Goal: Task Accomplishment & Management: Use online tool/utility

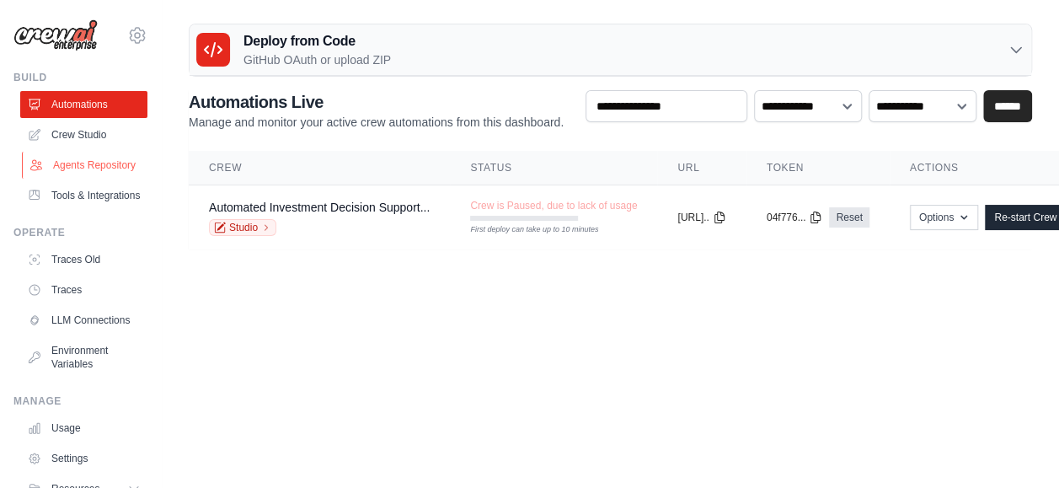
click at [74, 169] on link "Agents Repository" at bounding box center [85, 165] width 127 height 27
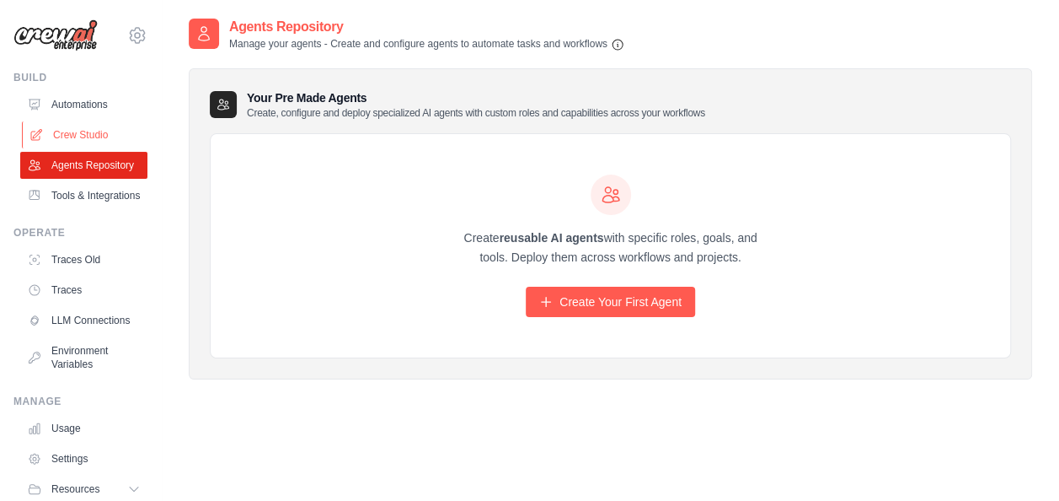
click at [83, 131] on link "Crew Studio" at bounding box center [85, 134] width 127 height 27
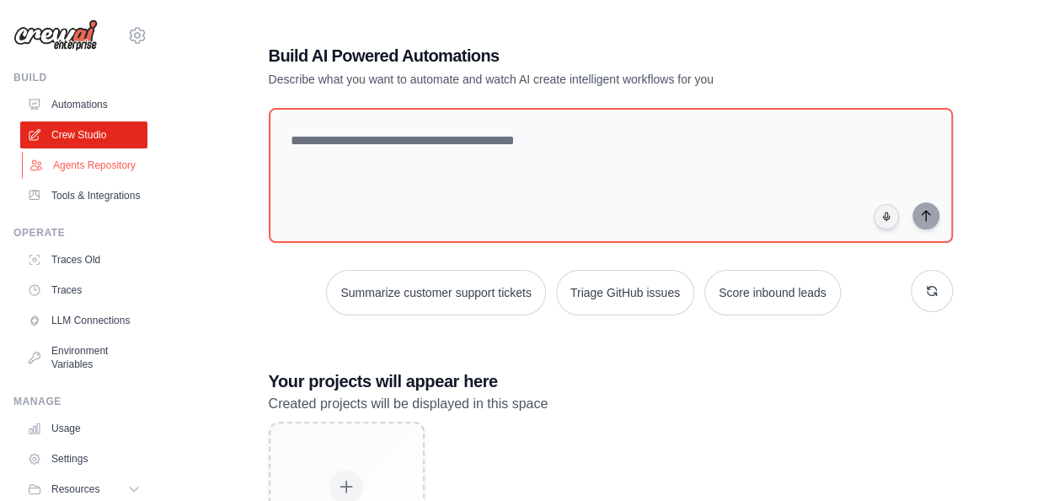
click at [99, 179] on link "Agents Repository" at bounding box center [85, 165] width 127 height 27
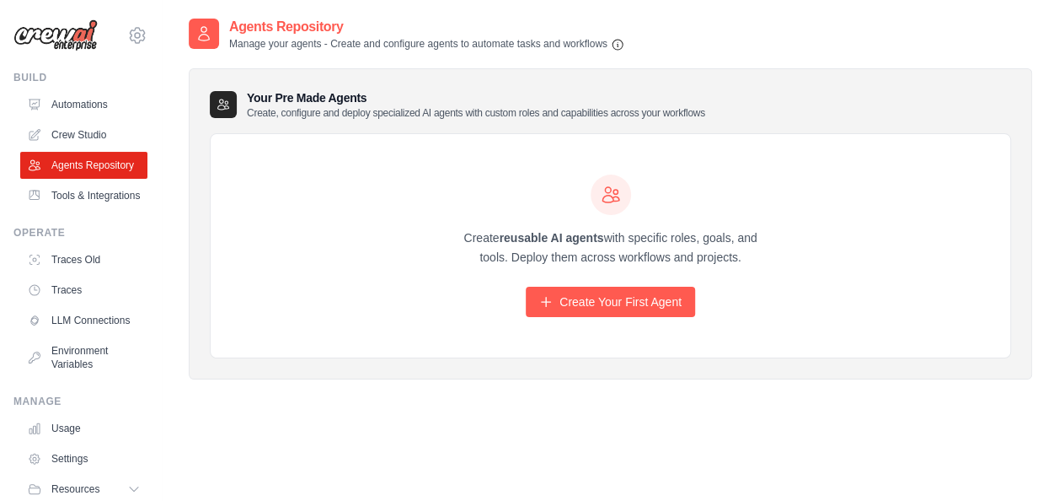
click at [276, 63] on div "Your Pre Made Agents Create, configure and deploy specialized AI agents with cu…" at bounding box center [611, 215] width 844 height 329
click at [271, 24] on h2 "Agents Repository" at bounding box center [426, 27] width 395 height 20
click at [311, 90] on h3 "Your Pre Made Agents Create, configure and deploy specialized AI agents with cu…" at bounding box center [476, 104] width 458 height 30
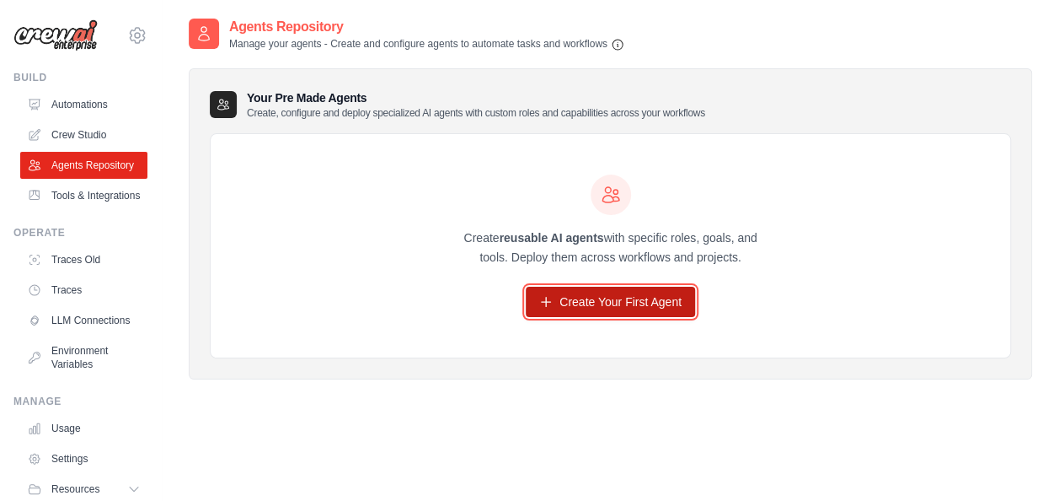
click at [594, 295] on link "Create Your First Agent" at bounding box center [610, 302] width 169 height 30
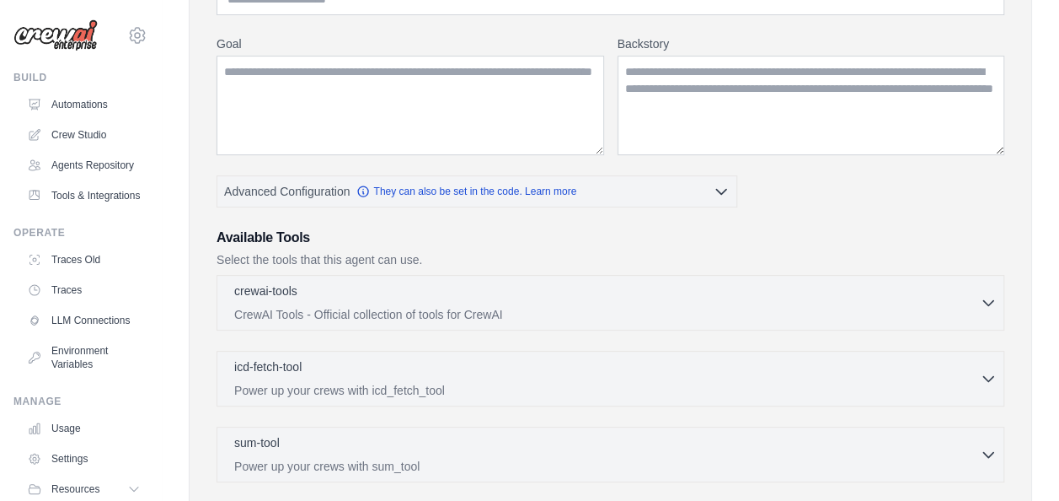
scroll to position [475, 0]
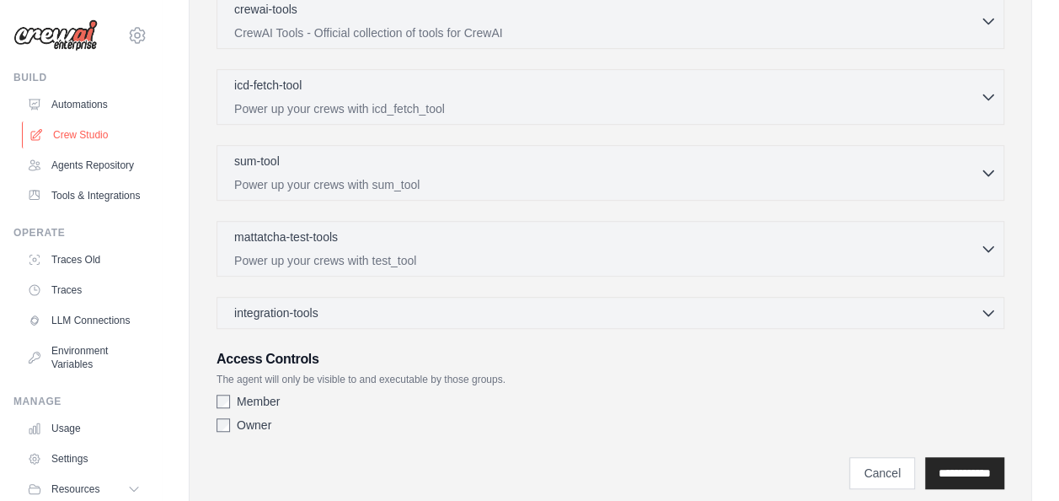
click at [94, 125] on link "Crew Studio" at bounding box center [85, 134] width 127 height 27
click at [109, 143] on link "Crew Studio" at bounding box center [85, 134] width 127 height 27
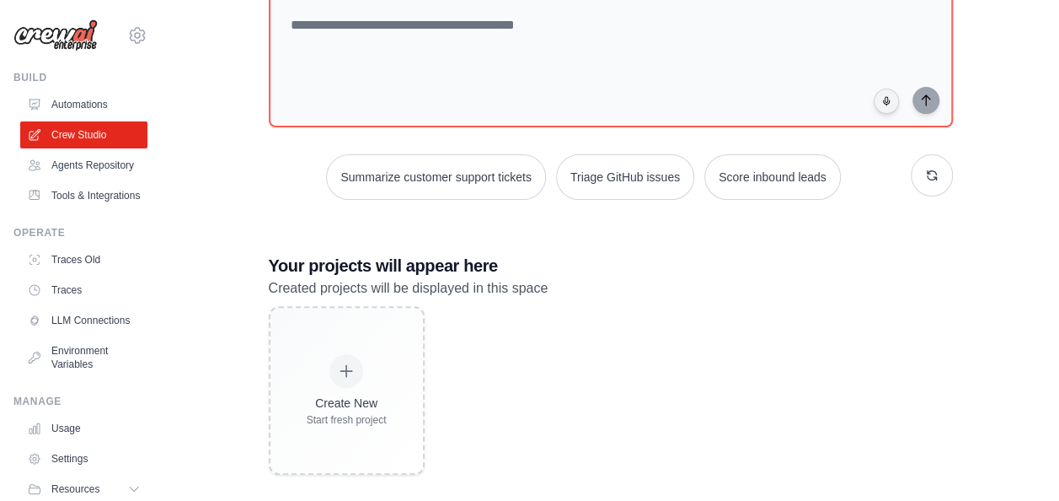
scroll to position [132, 0]
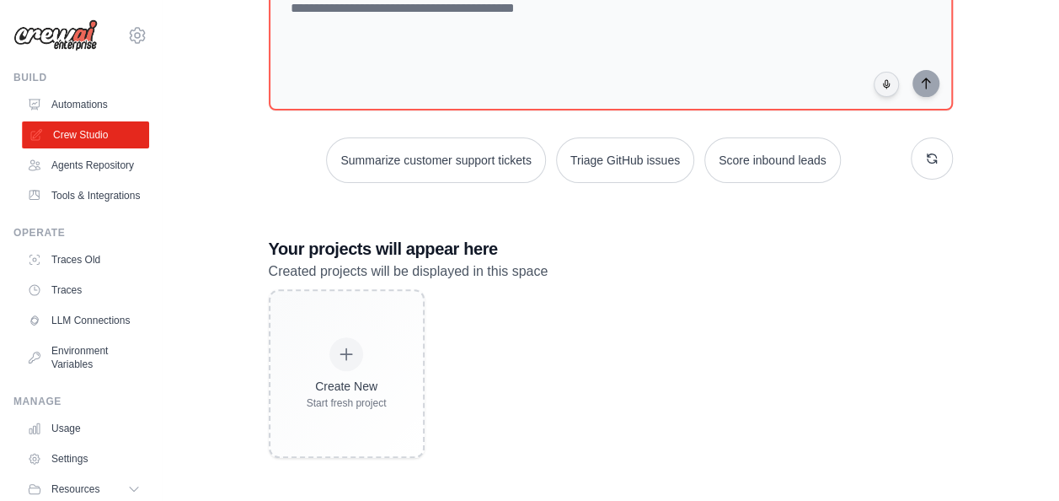
click at [99, 136] on link "Crew Studio" at bounding box center [85, 134] width 127 height 27
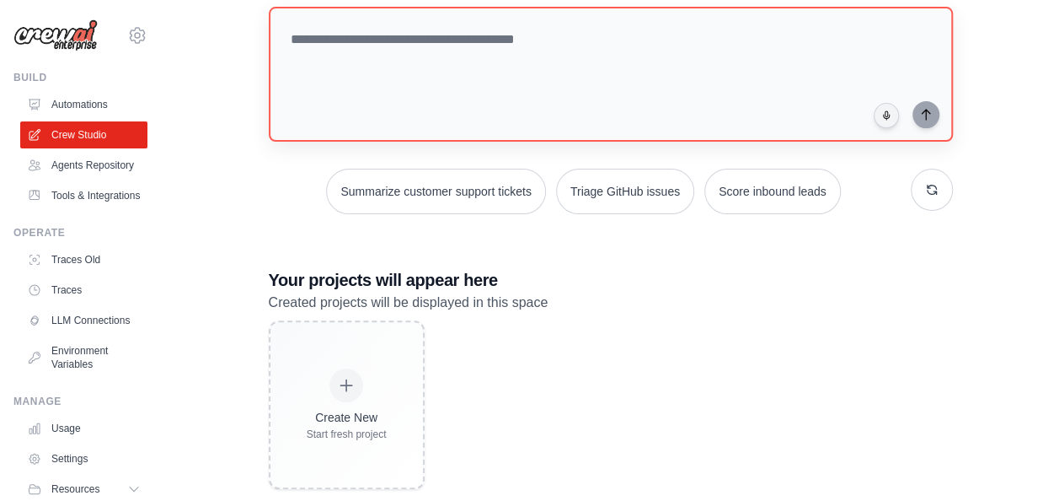
scroll to position [0, 0]
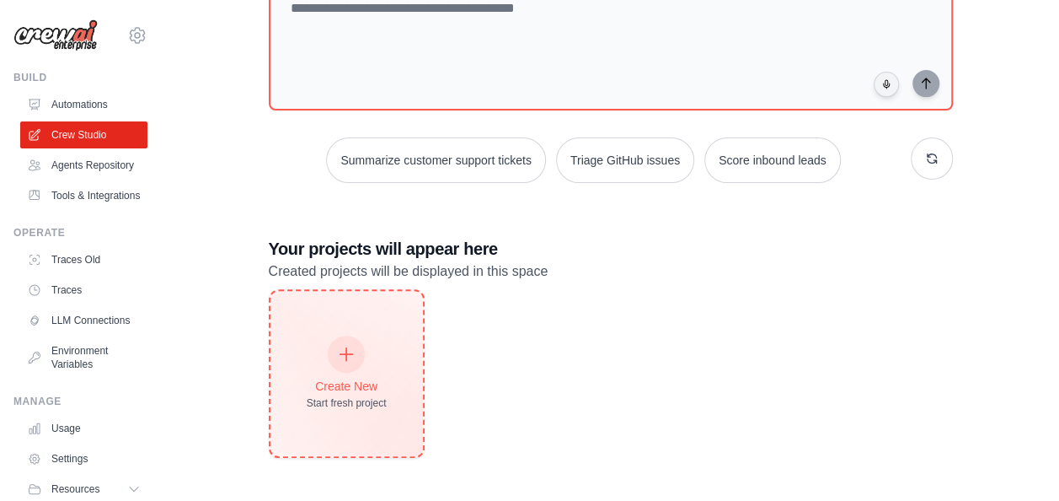
click at [363, 347] on div at bounding box center [346, 353] width 37 height 37
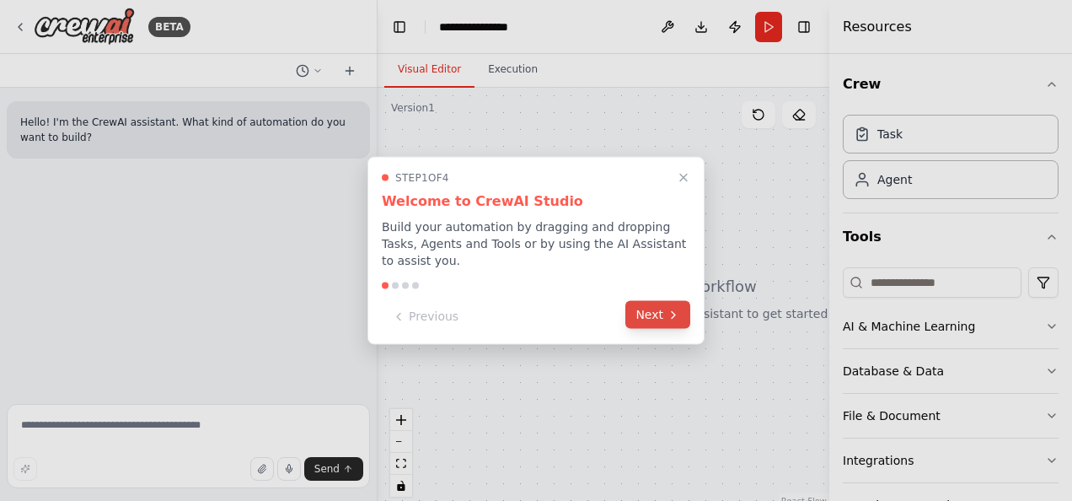
click at [662, 305] on button "Next" at bounding box center [657, 315] width 65 height 28
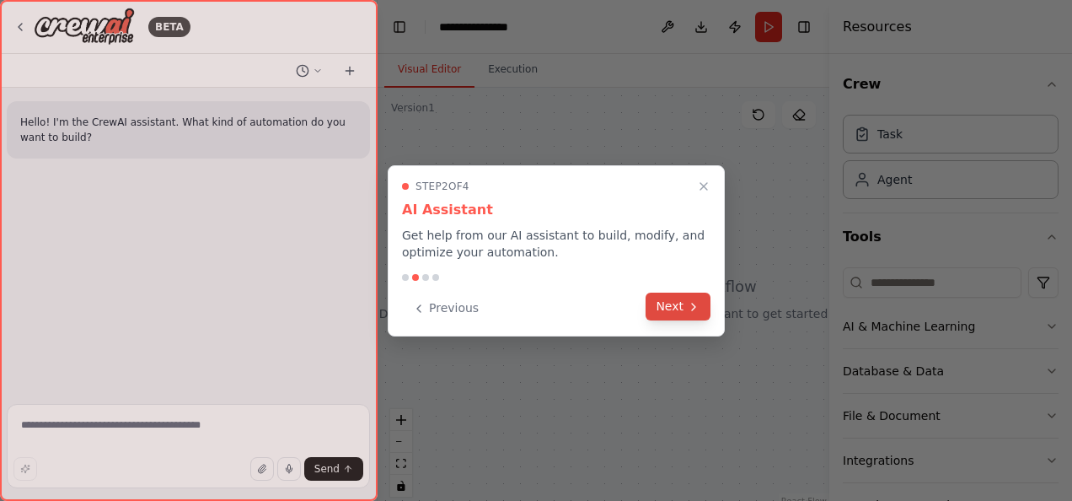
click at [661, 302] on button "Next" at bounding box center [678, 306] width 65 height 28
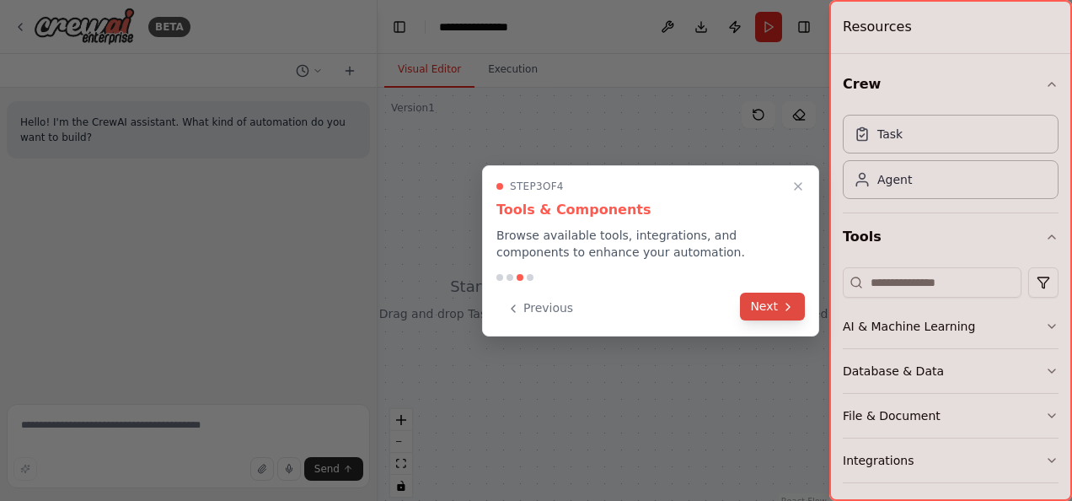
click at [780, 311] on button "Next" at bounding box center [772, 306] width 65 height 28
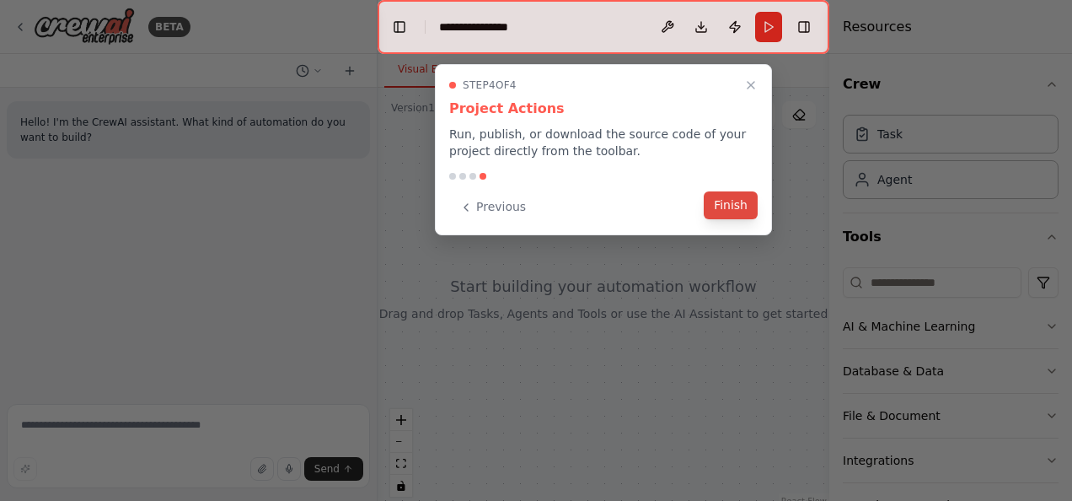
click at [729, 212] on button "Finish" at bounding box center [731, 205] width 54 height 28
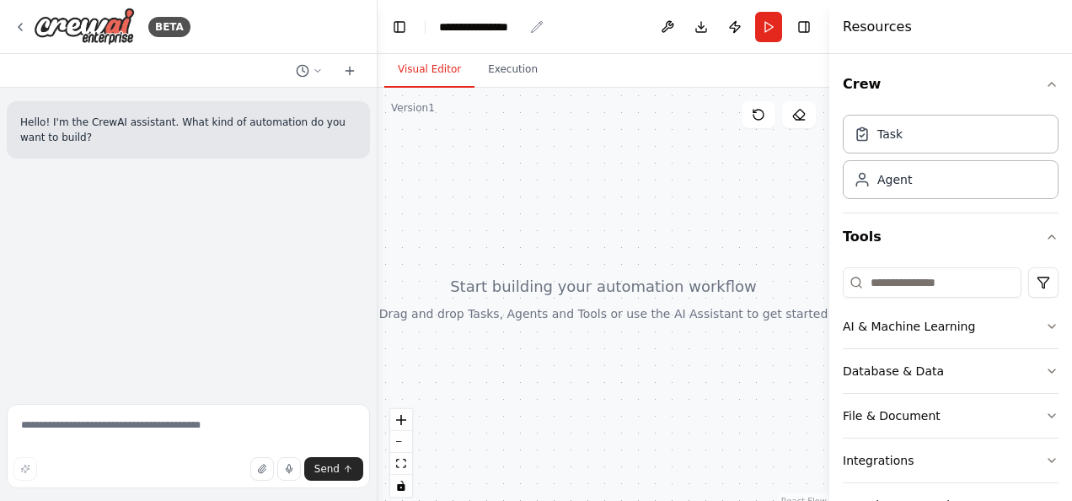
click at [512, 27] on div "**********" at bounding box center [481, 27] width 84 height 17
drag, startPoint x: 533, startPoint y: 30, endPoint x: 383, endPoint y: 12, distance: 152.0
click at [383, 12] on header "**********" at bounding box center [604, 27] width 452 height 54
paste div "breadcrumb"
click at [932, 142] on div "Task" at bounding box center [951, 133] width 216 height 39
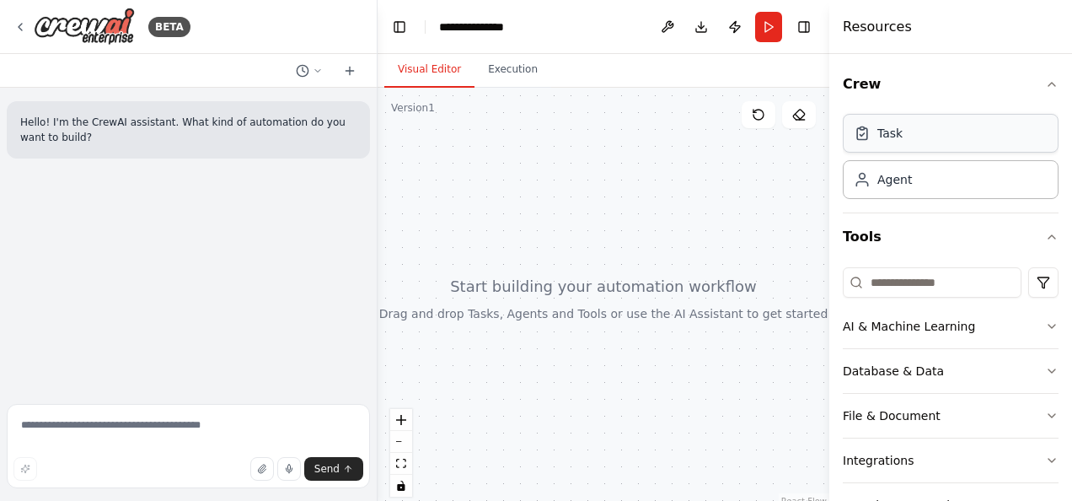
click at [922, 140] on div "Task" at bounding box center [951, 133] width 216 height 39
click at [897, 139] on div "Task" at bounding box center [889, 133] width 25 height 17
click at [894, 139] on div "Task" at bounding box center [889, 133] width 25 height 17
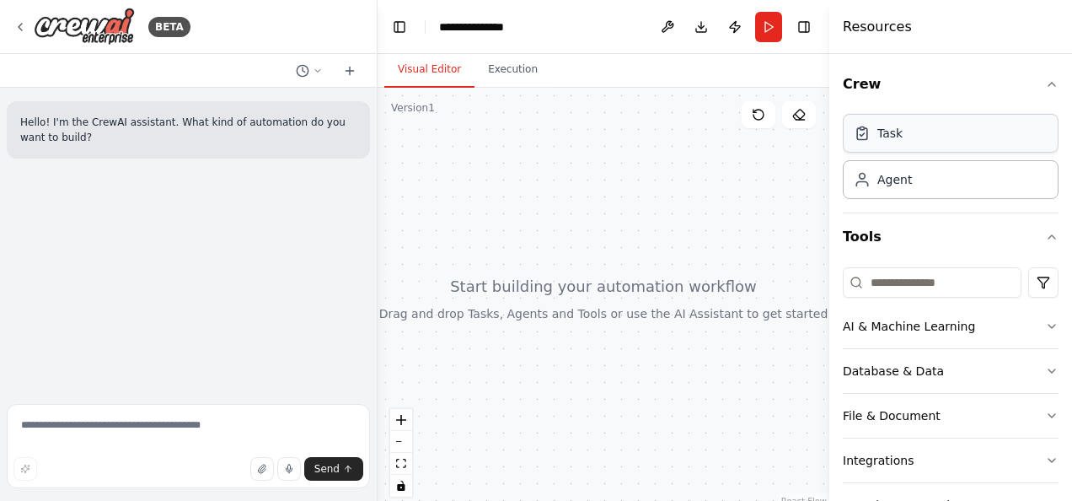
click at [894, 139] on div "Task" at bounding box center [889, 133] width 25 height 17
click at [910, 180] on div "Agent" at bounding box center [951, 178] width 216 height 39
drag, startPoint x: 911, startPoint y: 180, endPoint x: 907, endPoint y: 158, distance: 22.3
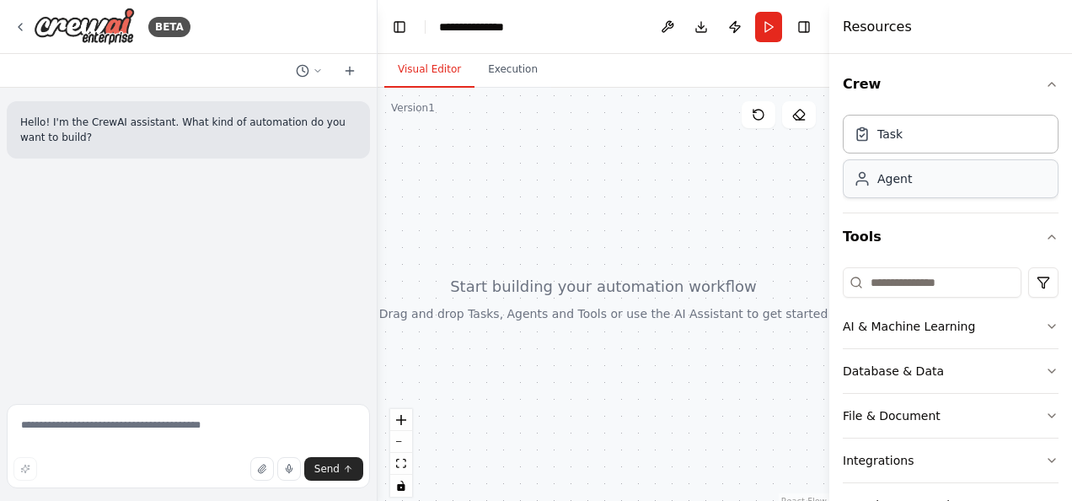
click at [908, 202] on div "Task Agent" at bounding box center [951, 160] width 216 height 104
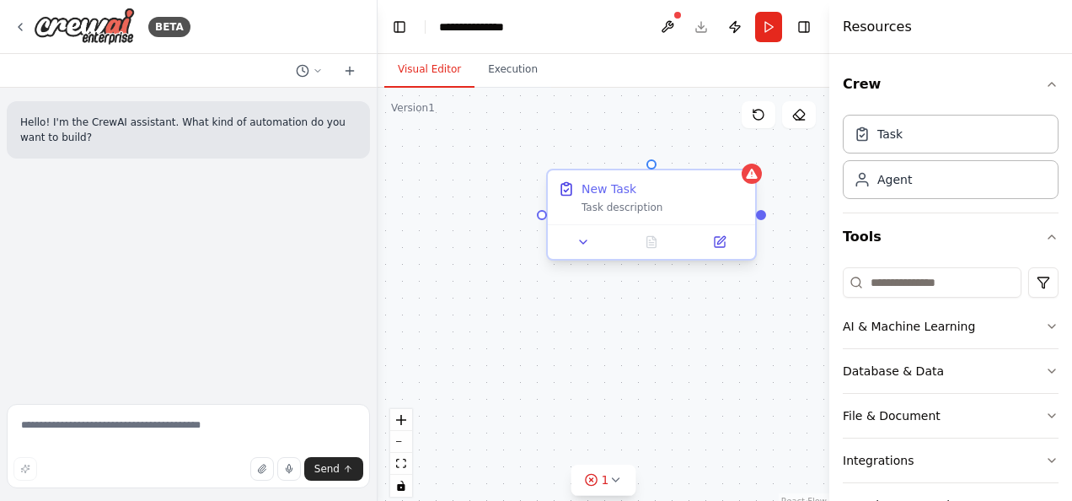
click at [640, 204] on div "Task description" at bounding box center [662, 207] width 163 height 13
click at [624, 217] on div "New Task Task description" at bounding box center [651, 197] width 207 height 54
click at [624, 209] on div "Task description" at bounding box center [662, 207] width 163 height 13
click at [631, 216] on div "New Task Task description" at bounding box center [651, 197] width 207 height 54
click at [632, 216] on div "New Task Task description" at bounding box center [651, 197] width 207 height 54
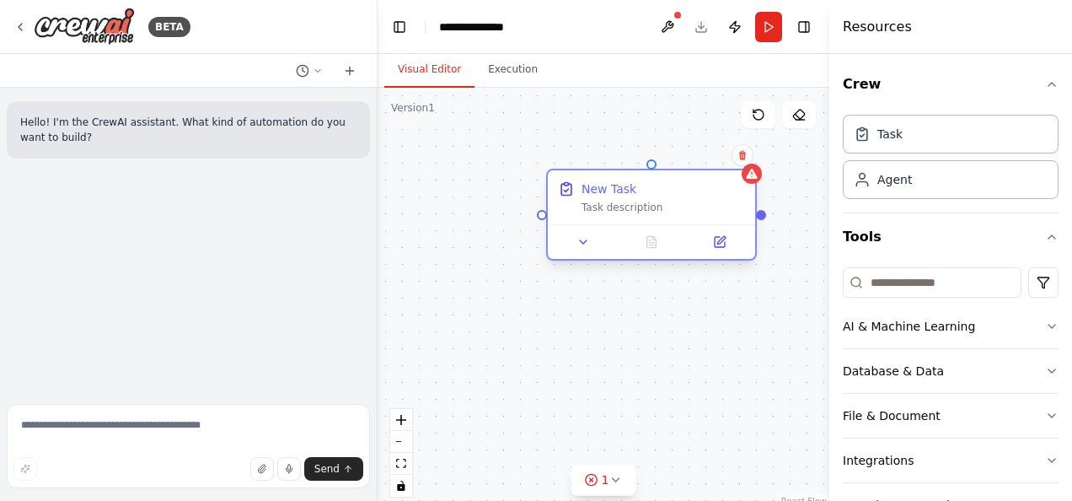
click at [631, 216] on div "New Task Task description" at bounding box center [651, 197] width 207 height 54
click at [632, 215] on div "New Task Task description" at bounding box center [651, 197] width 207 height 54
click at [622, 196] on div "New Task" at bounding box center [608, 188] width 55 height 17
click at [581, 249] on button at bounding box center [584, 242] width 58 height 20
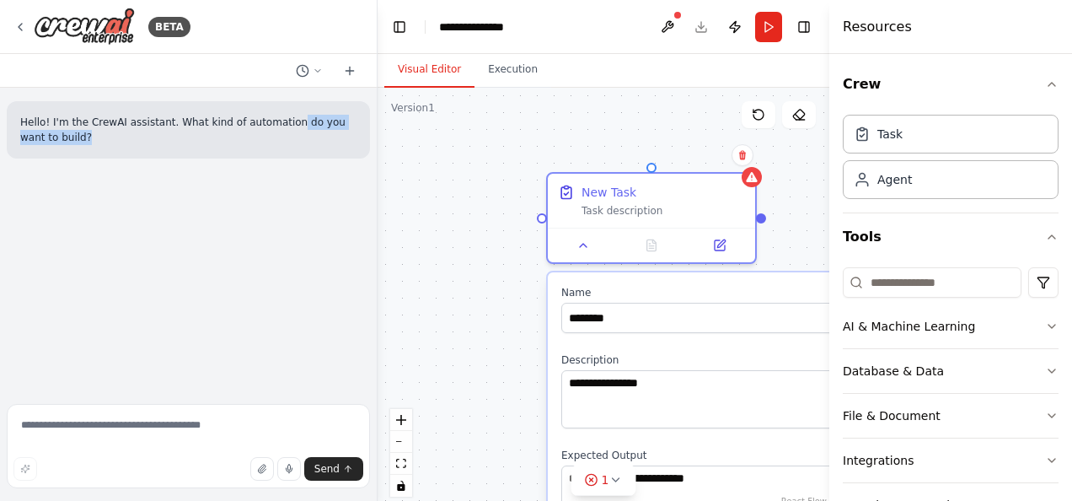
drag, startPoint x: 265, startPoint y: 147, endPoint x: 272, endPoint y: 128, distance: 20.0
click at [272, 128] on div "Hello! I'm the CrewAI assistant. What kind of automation do you want to build?" at bounding box center [188, 129] width 363 height 57
click at [729, 165] on div "Confirm" at bounding box center [742, 155] width 29 height 29
click at [740, 158] on icon at bounding box center [742, 155] width 10 height 10
click at [695, 148] on button "Confirm" at bounding box center [695, 155] width 60 height 20
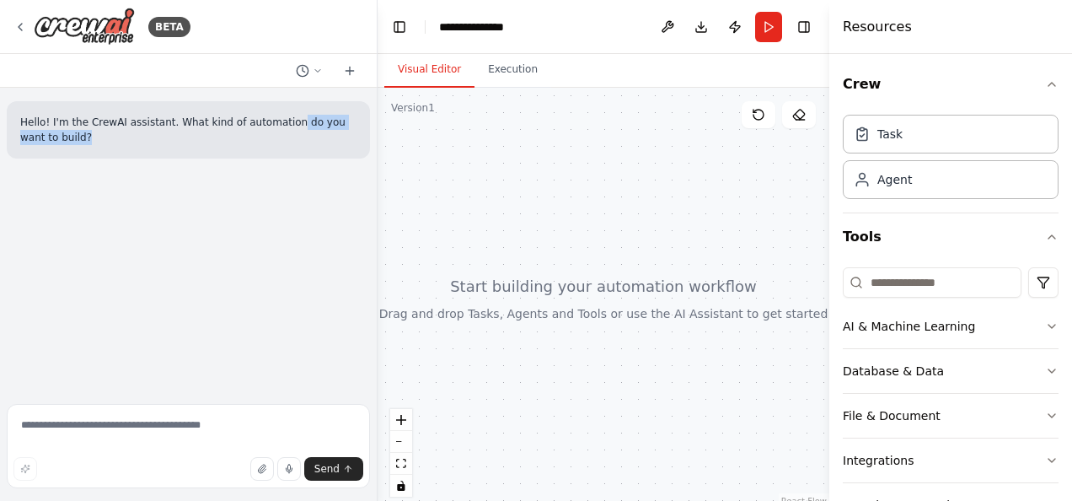
click at [528, 201] on div at bounding box center [604, 298] width 452 height 421
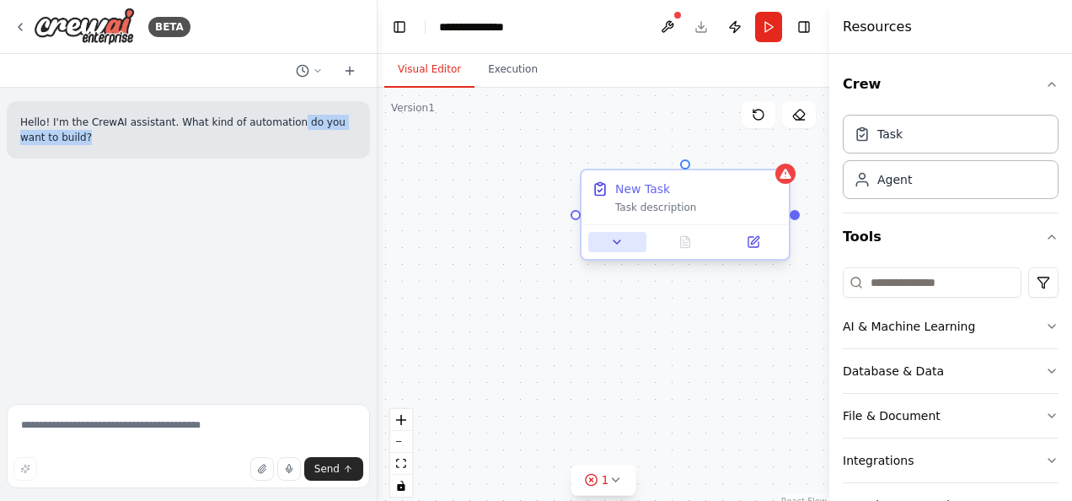
click at [620, 240] on icon at bounding box center [616, 241] width 13 height 13
click at [624, 247] on button at bounding box center [617, 242] width 58 height 20
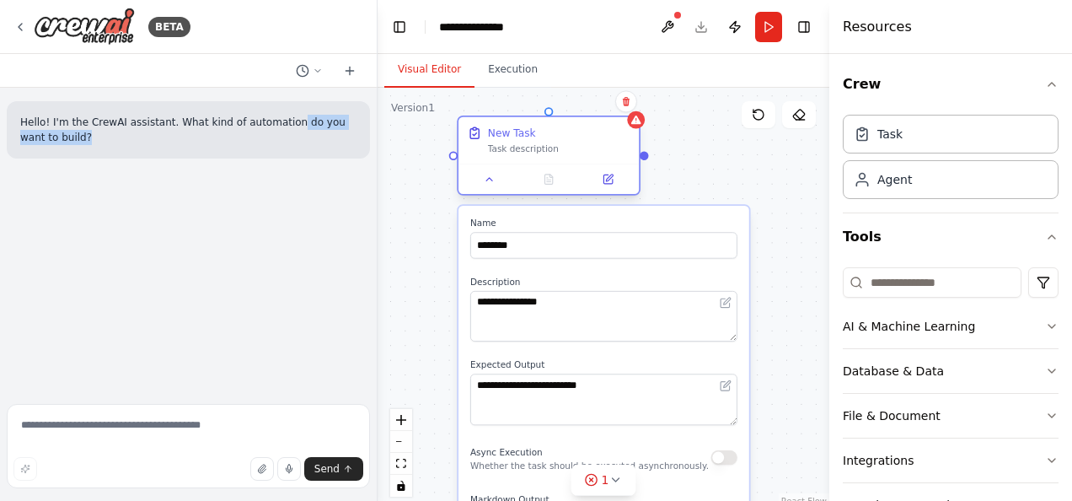
drag, startPoint x: 698, startPoint y: 202, endPoint x: 559, endPoint y: 125, distance: 159.2
click at [559, 126] on div "New Task" at bounding box center [559, 133] width 142 height 14
click at [630, 109] on button at bounding box center [626, 101] width 22 height 22
click at [593, 113] on div "**********" at bounding box center [604, 298] width 452 height 421
click at [605, 174] on icon at bounding box center [607, 178] width 8 height 8
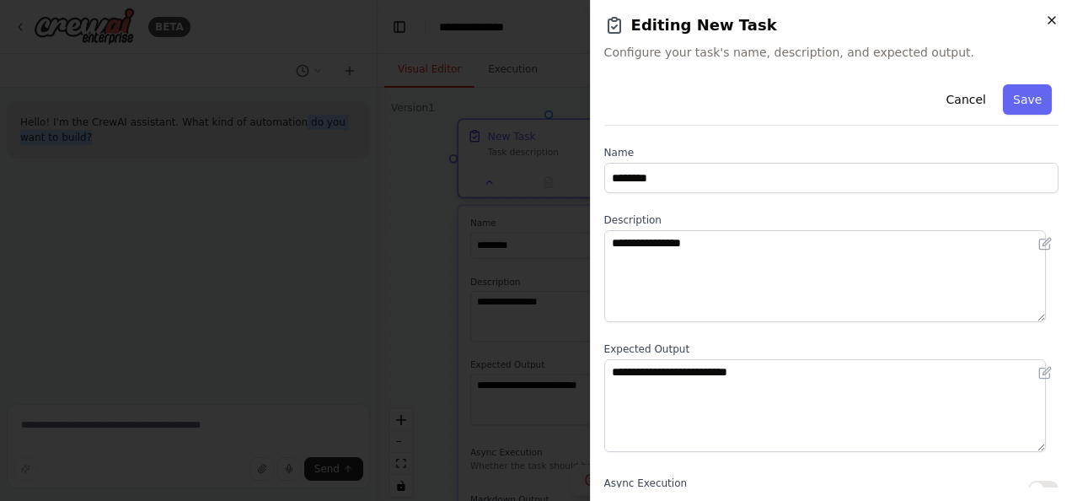
click at [1055, 24] on icon "button" at bounding box center [1051, 20] width 7 height 7
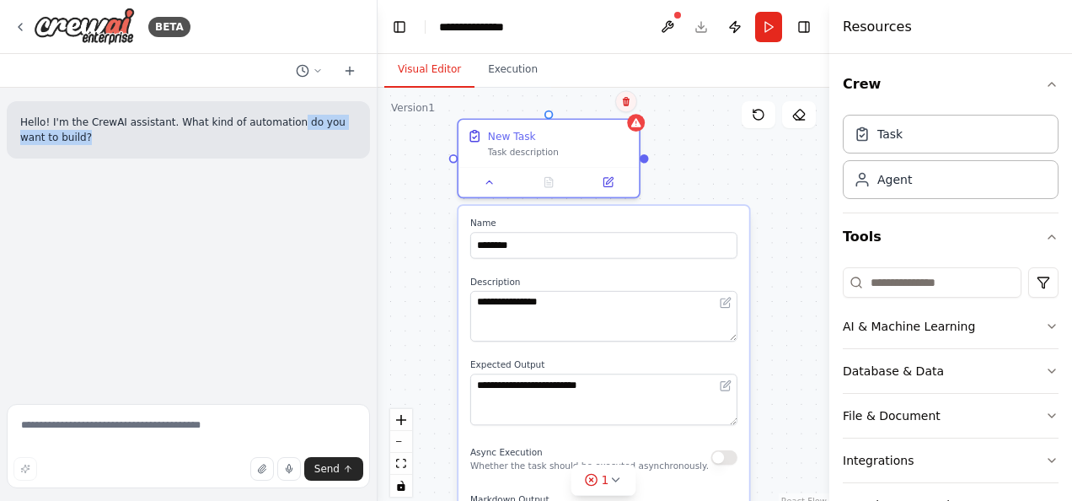
click at [628, 101] on icon at bounding box center [626, 101] width 7 height 9
click at [592, 110] on button "Confirm" at bounding box center [579, 101] width 60 height 20
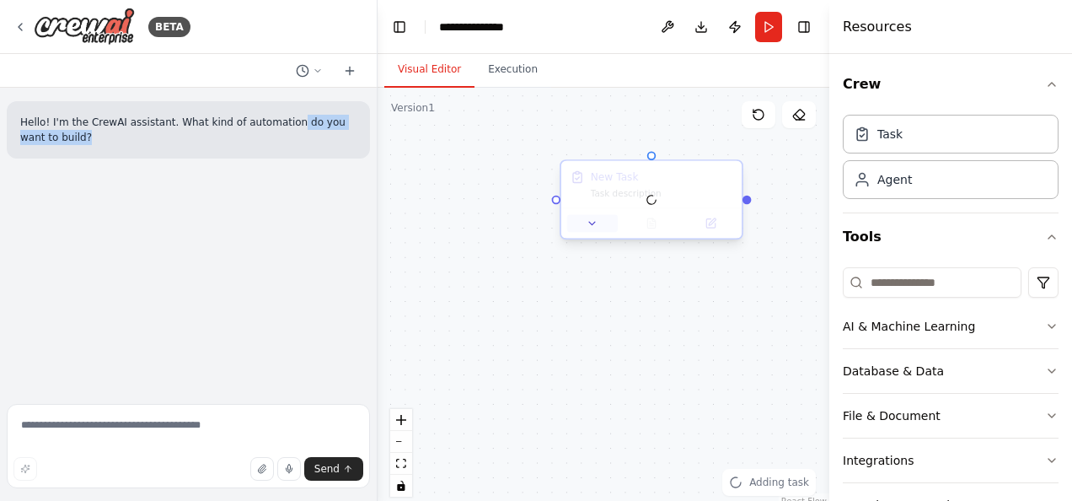
click at [593, 218] on icon at bounding box center [593, 223] width 12 height 12
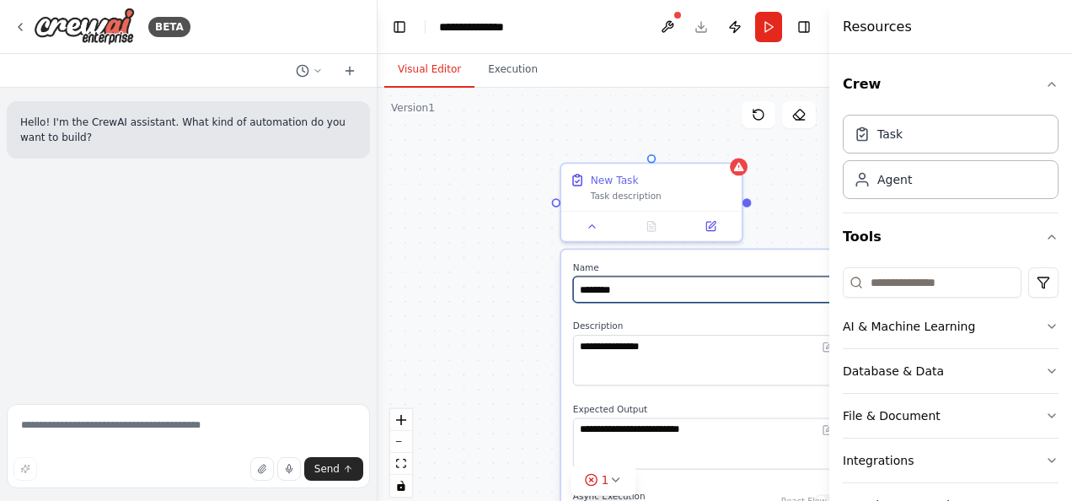
click at [654, 293] on input "********" at bounding box center [706, 289] width 267 height 26
drag, startPoint x: 654, startPoint y: 293, endPoint x: 544, endPoint y: 292, distance: 109.6
click at [544, 292] on div "**********" at bounding box center [604, 298] width 452 height 421
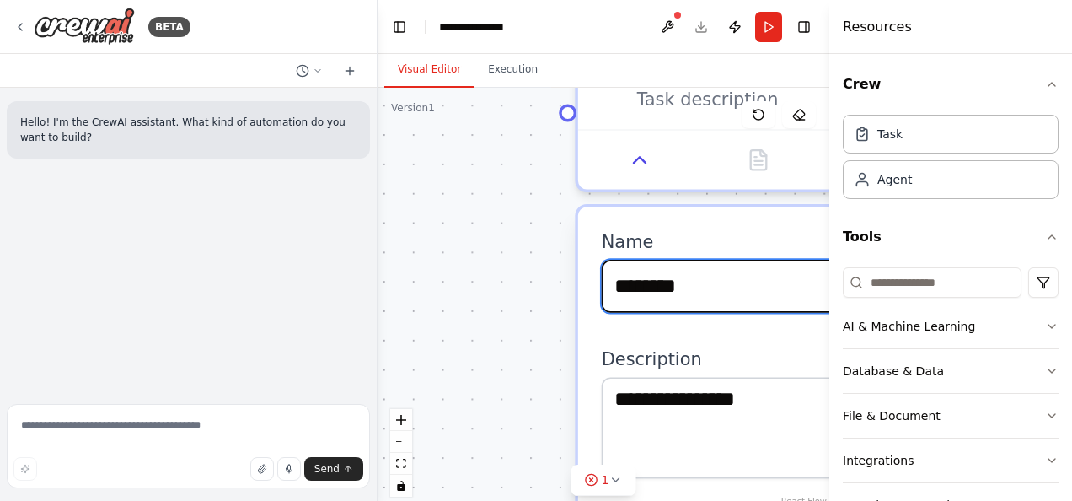
click at [698, 283] on input "********" at bounding box center [869, 286] width 534 height 53
drag, startPoint x: 683, startPoint y: 287, endPoint x: 601, endPoint y: 274, distance: 83.7
click at [602, 274] on input "********" at bounding box center [869, 286] width 534 height 53
type input "*"
paste input "**********"
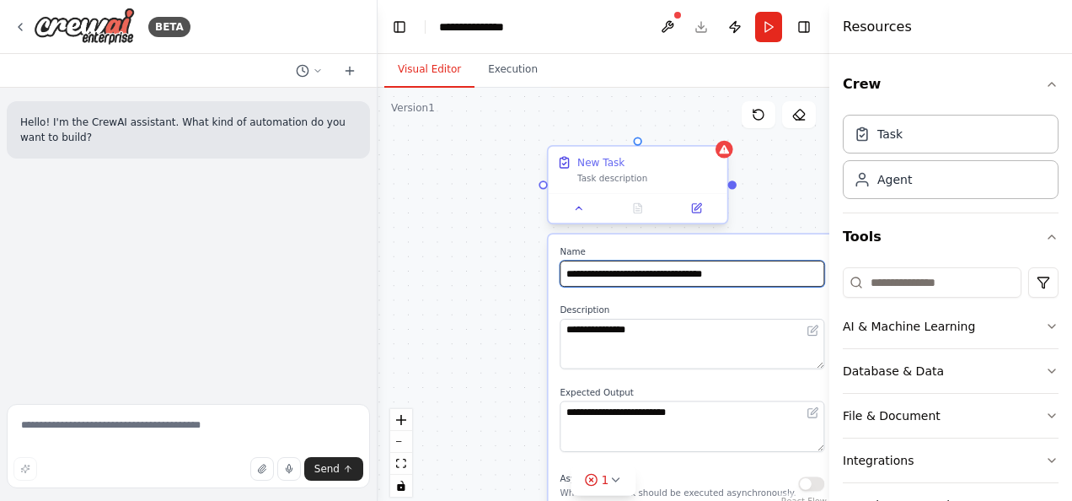
type input "**********"
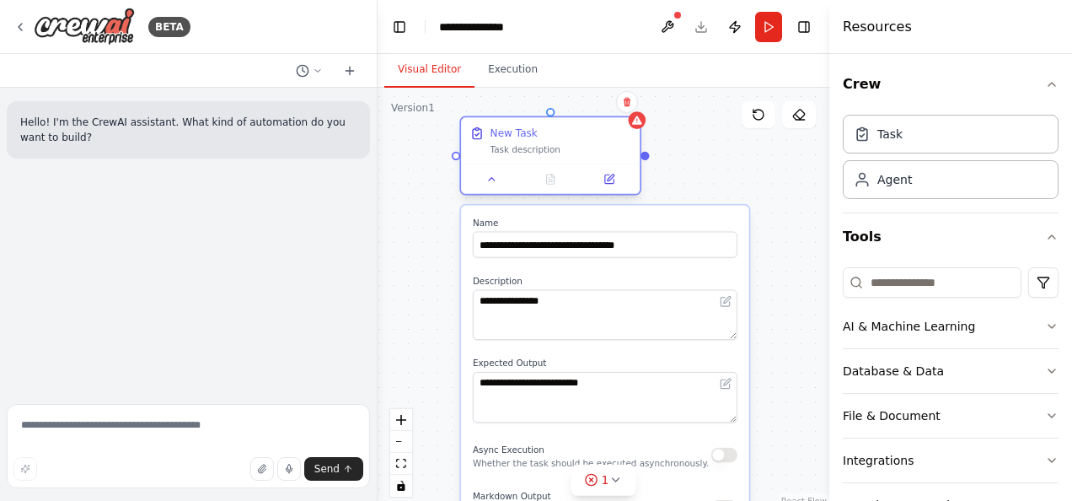
drag, startPoint x: 632, startPoint y: 184, endPoint x: 546, endPoint y: 152, distance: 91.7
click at [546, 152] on div "Task description" at bounding box center [560, 149] width 141 height 12
click at [743, 155] on div "**********" at bounding box center [604, 298] width 452 height 421
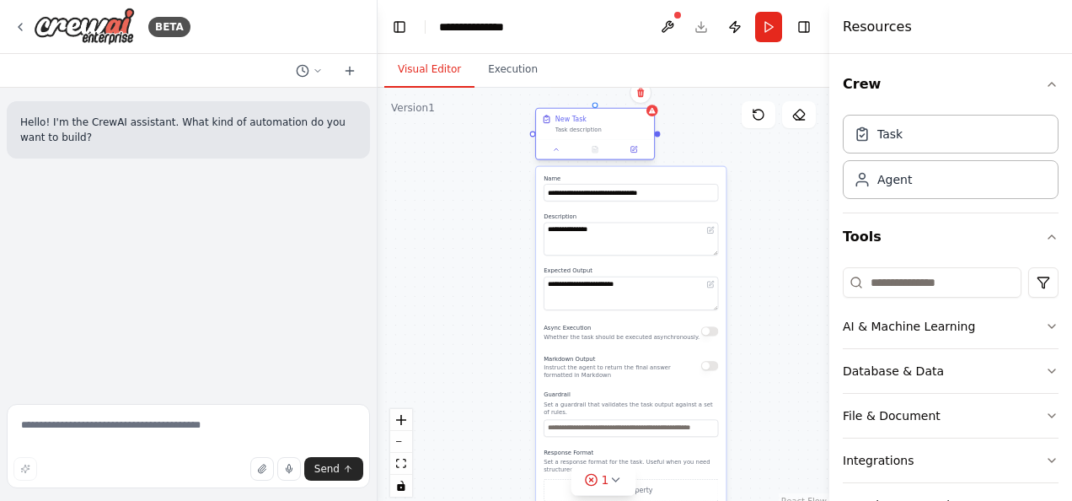
drag, startPoint x: 590, startPoint y: 184, endPoint x: 599, endPoint y: 133, distance: 51.4
click at [599, 133] on div "New Task Task description" at bounding box center [595, 124] width 118 height 30
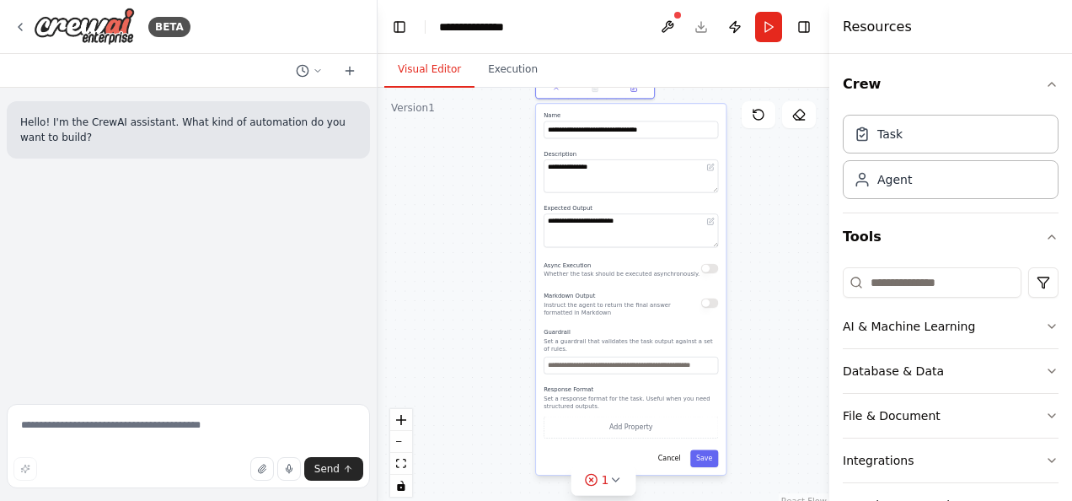
drag, startPoint x: 561, startPoint y: 139, endPoint x: 560, endPoint y: 78, distance: 61.5
click at [560, 78] on div "**********" at bounding box center [604, 277] width 452 height 447
click at [710, 453] on button "Save" at bounding box center [704, 457] width 28 height 17
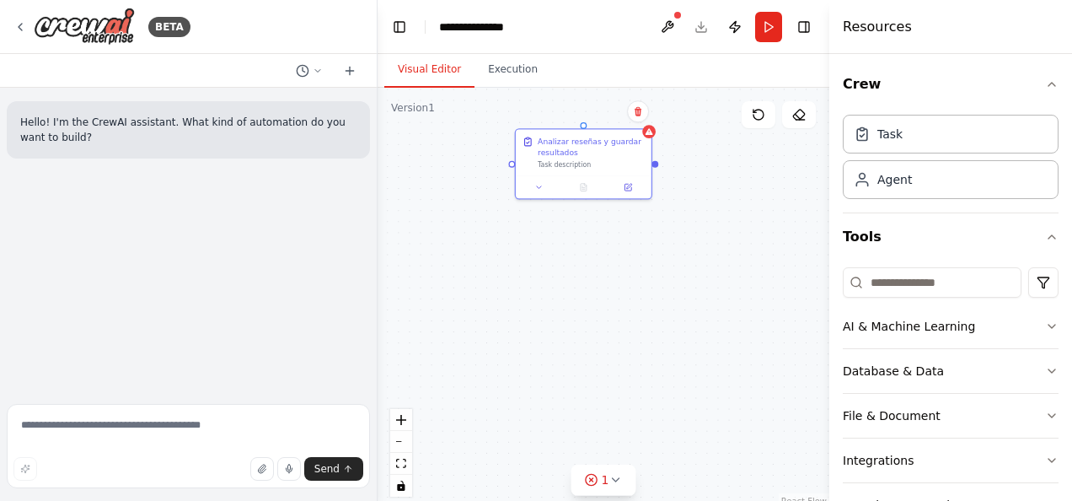
drag, startPoint x: 638, startPoint y: 197, endPoint x: 623, endPoint y: 287, distance: 90.6
click at [623, 287] on div "Analizar reseñas y guardar resultados Task description" at bounding box center [604, 298] width 452 height 421
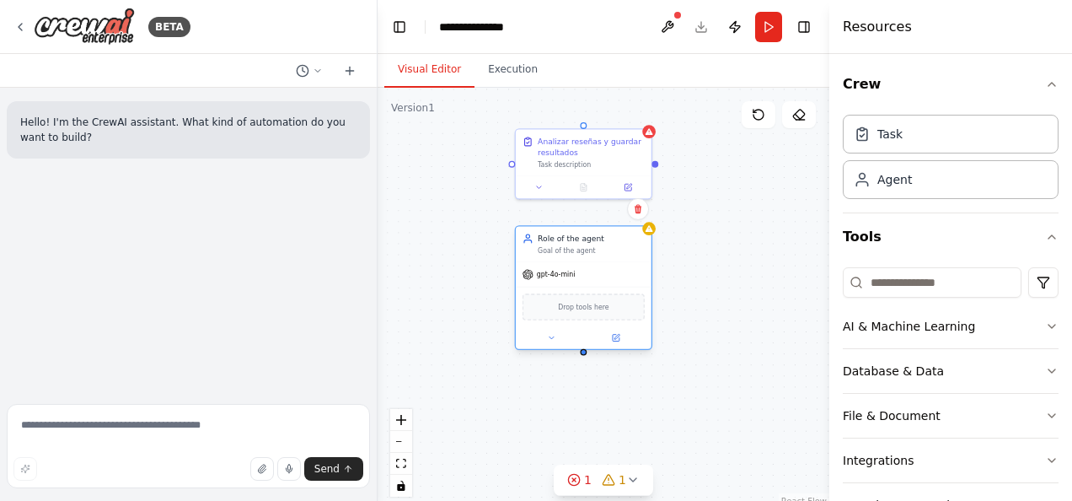
drag, startPoint x: 669, startPoint y: 249, endPoint x: 565, endPoint y: 249, distance: 103.7
click at [565, 249] on div "Goal of the agent" at bounding box center [591, 250] width 107 height 8
click at [550, 343] on button at bounding box center [551, 337] width 62 height 13
drag, startPoint x: 608, startPoint y: 387, endPoint x: 484, endPoint y: 387, distance: 124.7
click at [484, 387] on div "**********" at bounding box center [604, 298] width 452 height 421
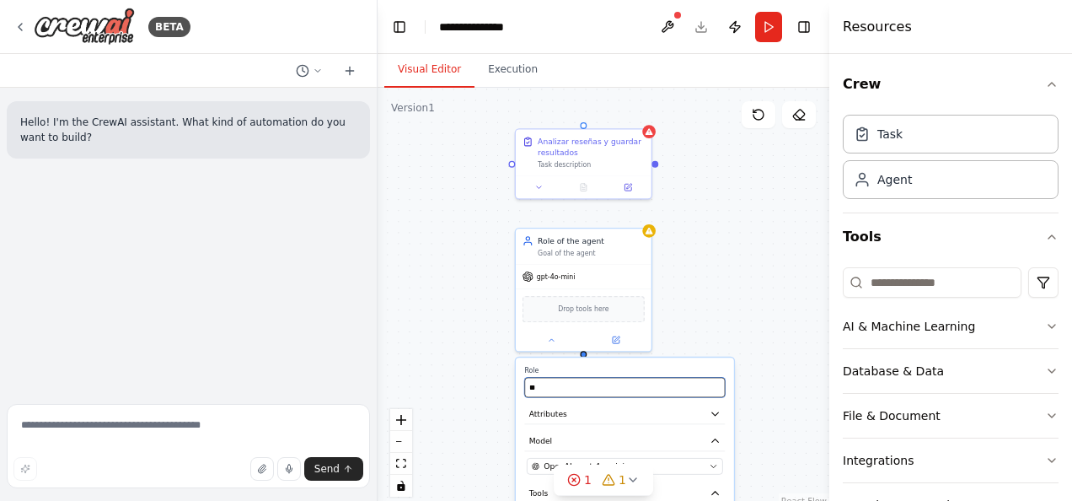
type input "*"
paste input "********"
click at [702, 416] on button "Attributes" at bounding box center [624, 414] width 201 height 20
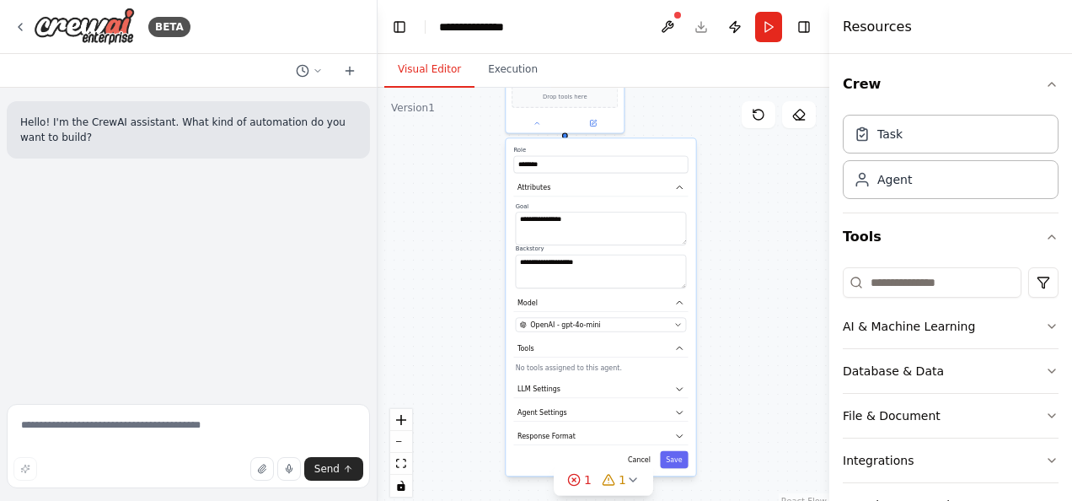
drag, startPoint x: 744, startPoint y: 347, endPoint x: 705, endPoint y: 133, distance: 217.7
click at [705, 133] on div "**********" at bounding box center [604, 298] width 452 height 421
drag, startPoint x: 589, startPoint y: 223, endPoint x: 442, endPoint y: 222, distance: 147.5
click at [442, 222] on div "**********" at bounding box center [604, 298] width 452 height 421
click at [587, 201] on div "**********" at bounding box center [601, 306] width 190 height 337
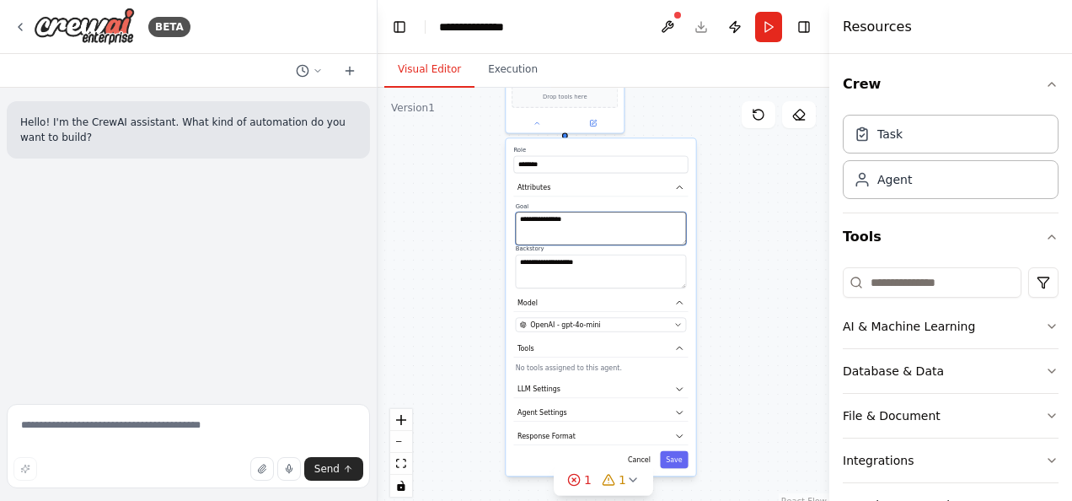
click at [628, 229] on textarea "**********" at bounding box center [601, 228] width 171 height 33
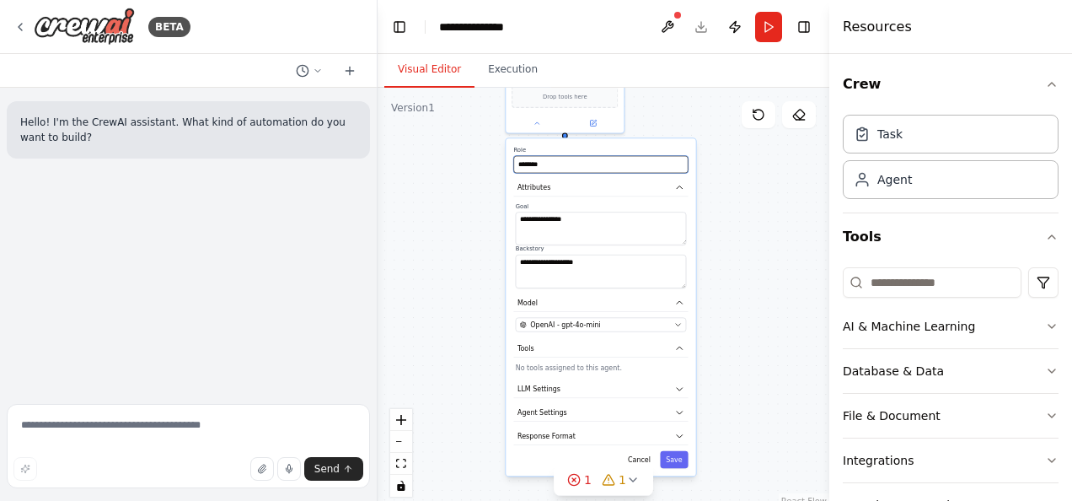
drag, startPoint x: 619, startPoint y: 163, endPoint x: 513, endPoint y: 172, distance: 106.5
click at [514, 172] on input "********" at bounding box center [600, 164] width 174 height 17
click at [625, 194] on button "Attributes" at bounding box center [600, 188] width 174 height 18
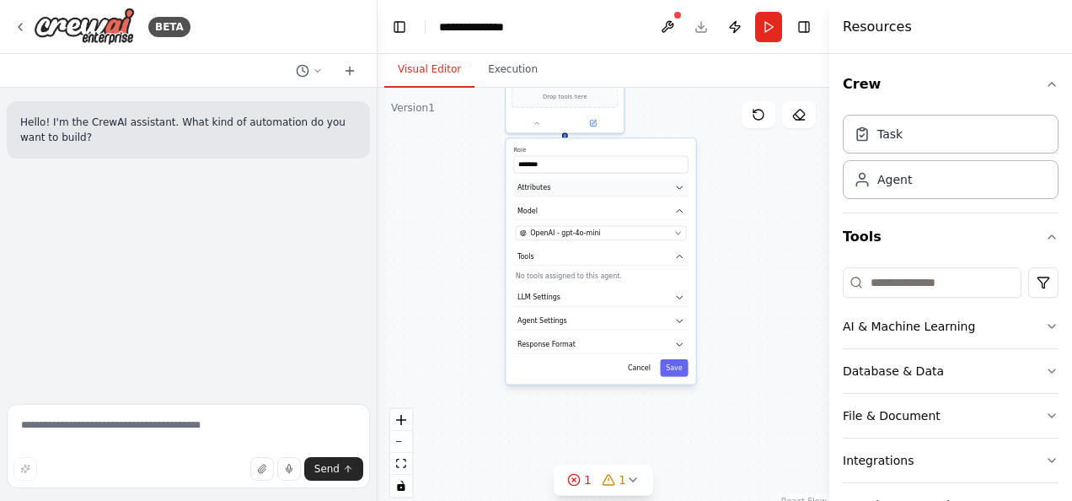
click at [625, 194] on button "Attributes" at bounding box center [600, 188] width 174 height 18
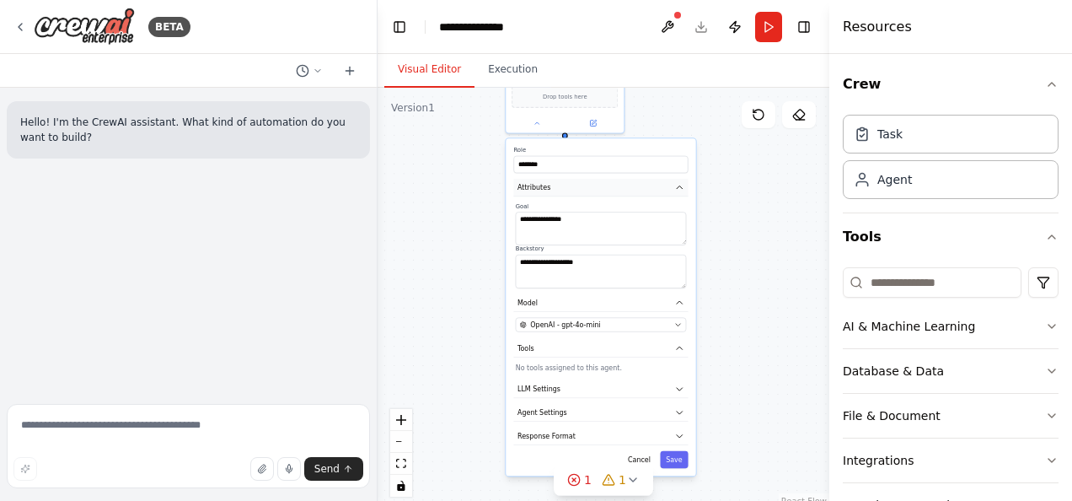
click at [625, 194] on button "Attributes" at bounding box center [600, 188] width 174 height 18
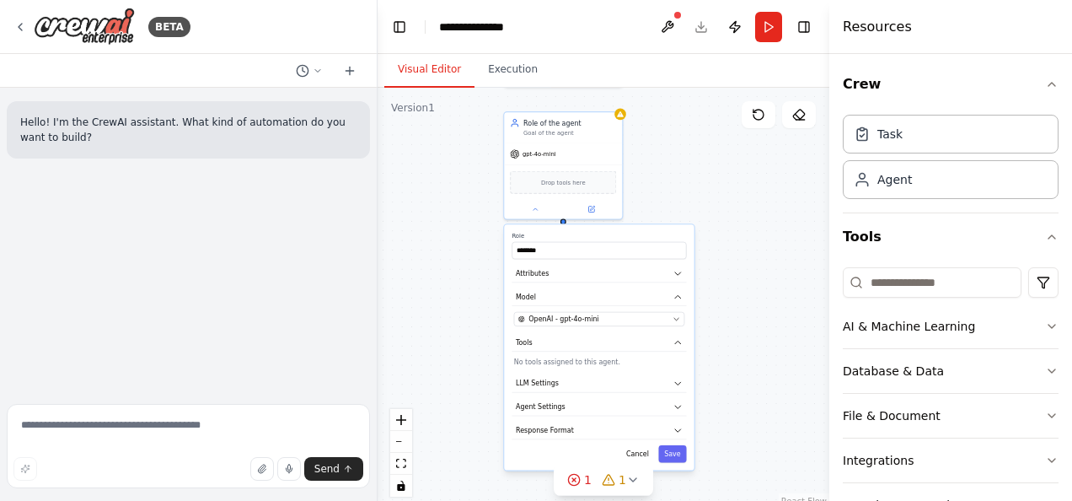
drag, startPoint x: 747, startPoint y: 183, endPoint x: 747, endPoint y: 276, distance: 93.5
click at [747, 276] on div "Analizar reseñas y guardar resultados Task description Role of the agent Goal o…" at bounding box center [604, 298] width 452 height 421
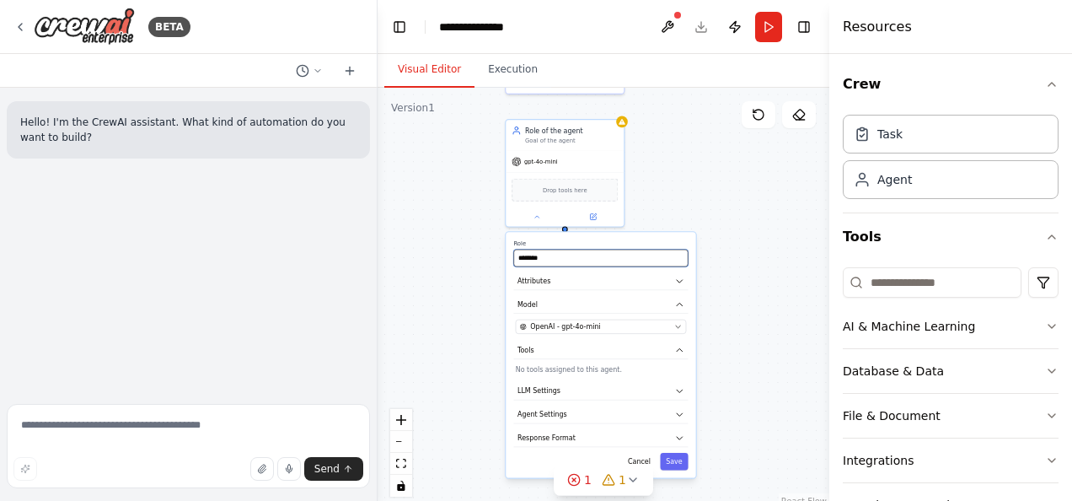
paste input "**********"
type input "**********"
click at [676, 462] on button "Save" at bounding box center [674, 461] width 28 height 17
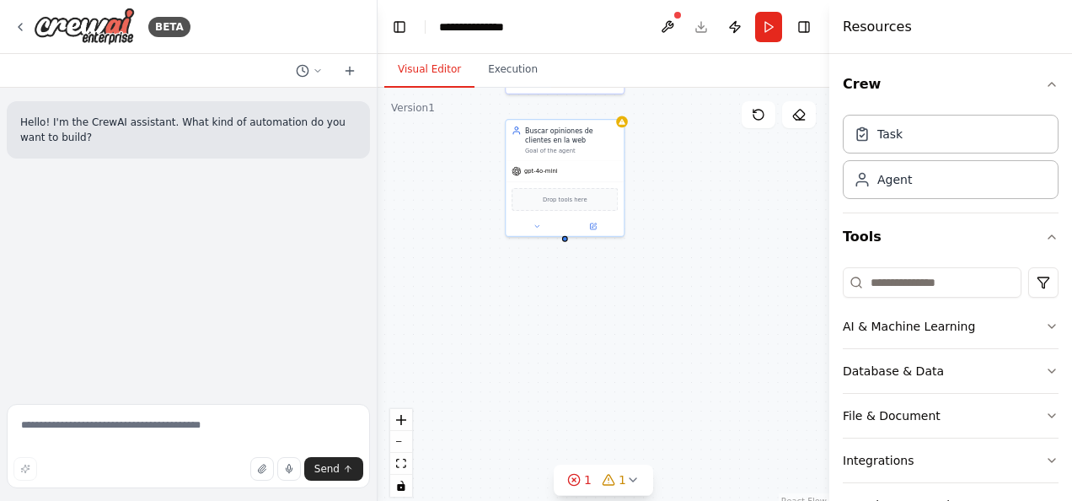
click at [715, 280] on div "Analizar reseñas y guardar resultados Task description Buscar opiniones de clie…" at bounding box center [604, 298] width 452 height 421
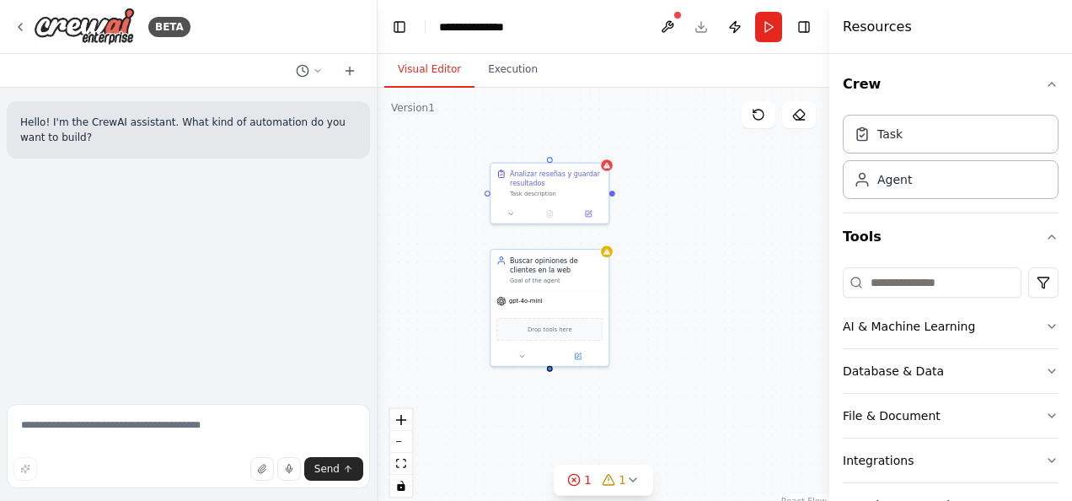
drag, startPoint x: 676, startPoint y: 340, endPoint x: 661, endPoint y: 429, distance: 89.8
click at [661, 429] on div "Analizar reseñas y guardar resultados Task description Buscar opiniones de clie…" at bounding box center [604, 298] width 452 height 421
click at [575, 276] on div "Goal of the agent" at bounding box center [556, 279] width 93 height 8
click at [522, 355] on icon at bounding box center [521, 355] width 8 height 8
click at [525, 351] on icon at bounding box center [521, 355] width 8 height 8
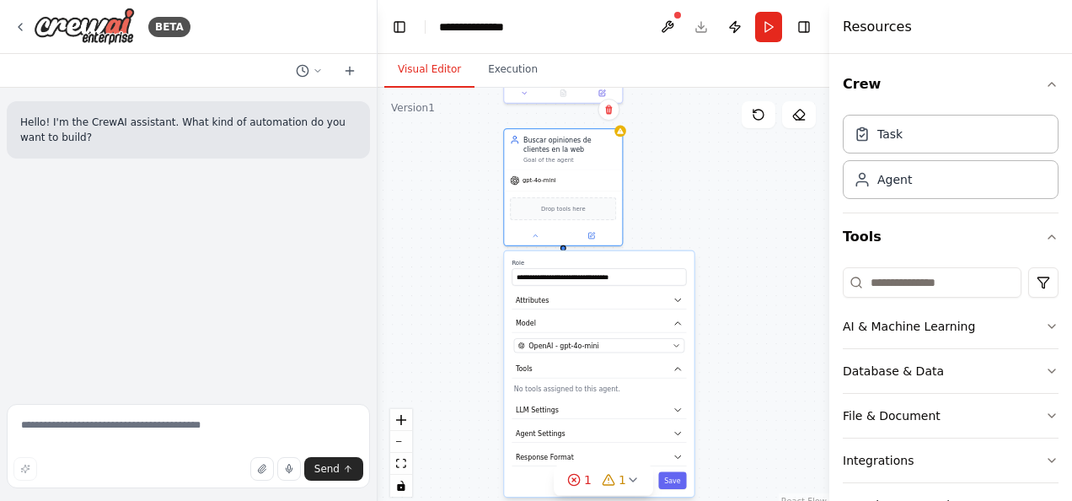
drag, startPoint x: 708, startPoint y: 320, endPoint x: 721, endPoint y: 199, distance: 122.1
click at [721, 199] on div "**********" at bounding box center [604, 298] width 452 height 421
click at [650, 274] on input "**********" at bounding box center [599, 275] width 174 height 17
drag, startPoint x: 650, startPoint y: 274, endPoint x: 539, endPoint y: 276, distance: 110.4
click at [539, 276] on input "**********" at bounding box center [599, 275] width 174 height 17
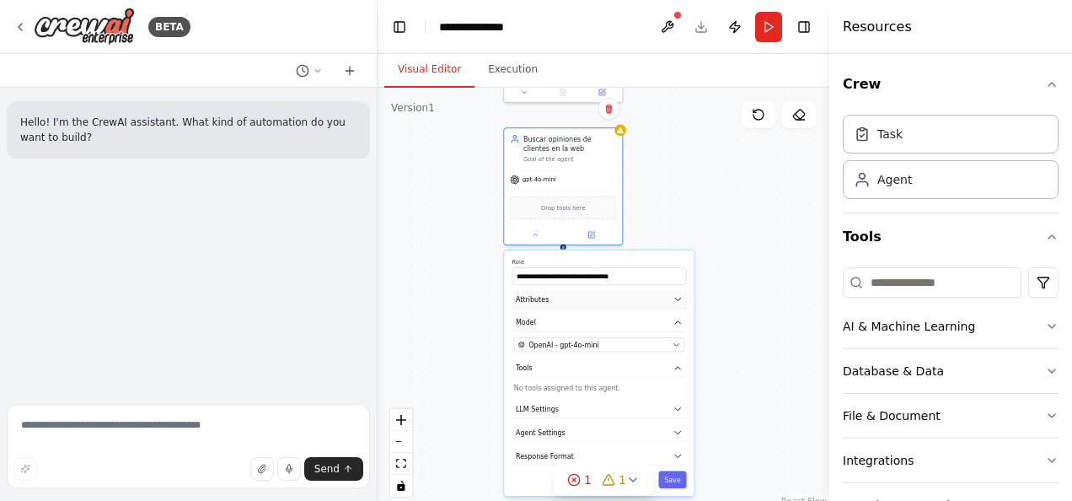
click at [573, 294] on button "Attributes" at bounding box center [599, 299] width 174 height 18
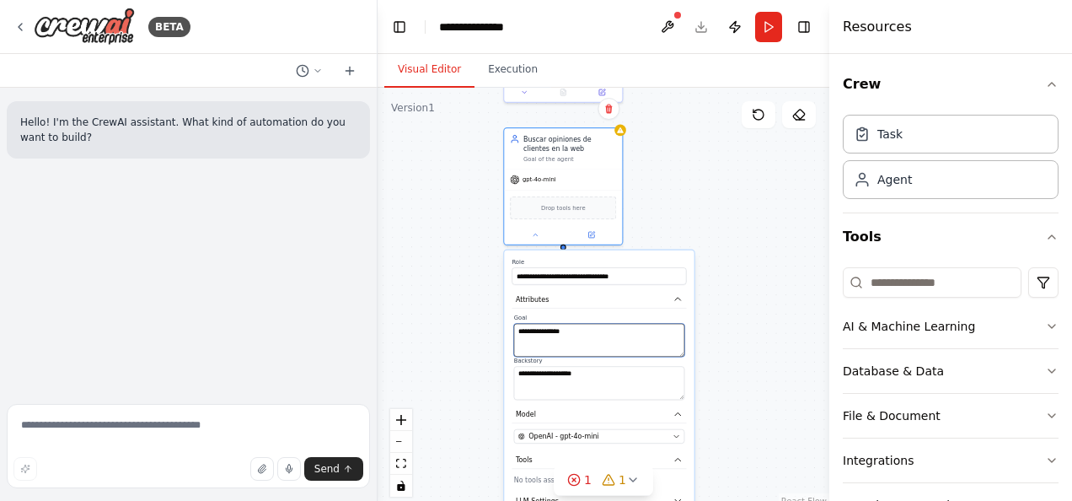
drag, startPoint x: 587, startPoint y: 332, endPoint x: 502, endPoint y: 332, distance: 84.3
click at [502, 332] on div "**********" at bounding box center [604, 298] width 452 height 421
drag, startPoint x: 578, startPoint y: 335, endPoint x: 517, endPoint y: 335, distance: 60.7
click at [517, 335] on textarea "**********" at bounding box center [599, 340] width 171 height 33
paste textarea "**********"
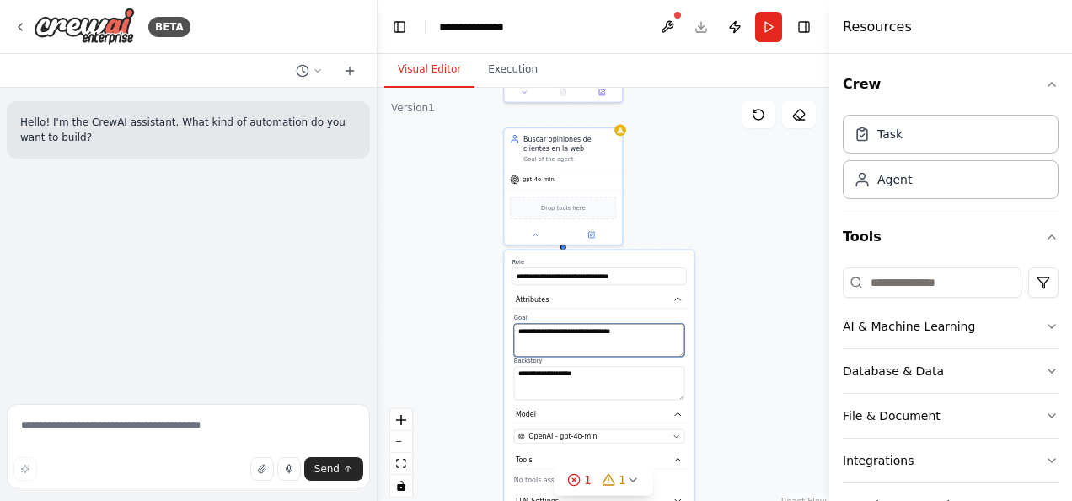
type textarea "**********"
drag, startPoint x: 645, startPoint y: 278, endPoint x: 534, endPoint y: 278, distance: 110.4
click at [534, 278] on input "**********" at bounding box center [599, 275] width 174 height 17
type input "********"
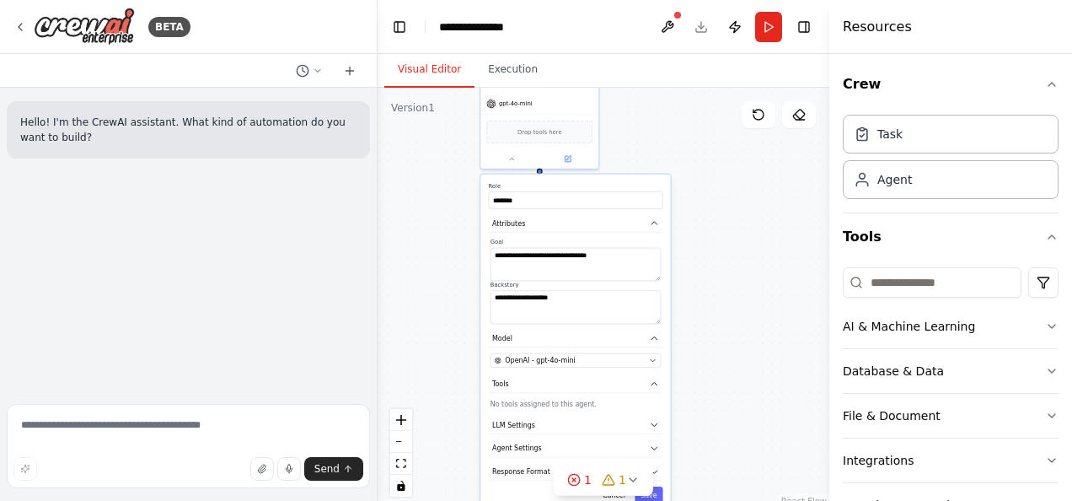
drag, startPoint x: 721, startPoint y: 368, endPoint x: 698, endPoint y: 292, distance: 79.4
click at [698, 292] on div "**********" at bounding box center [604, 298] width 452 height 421
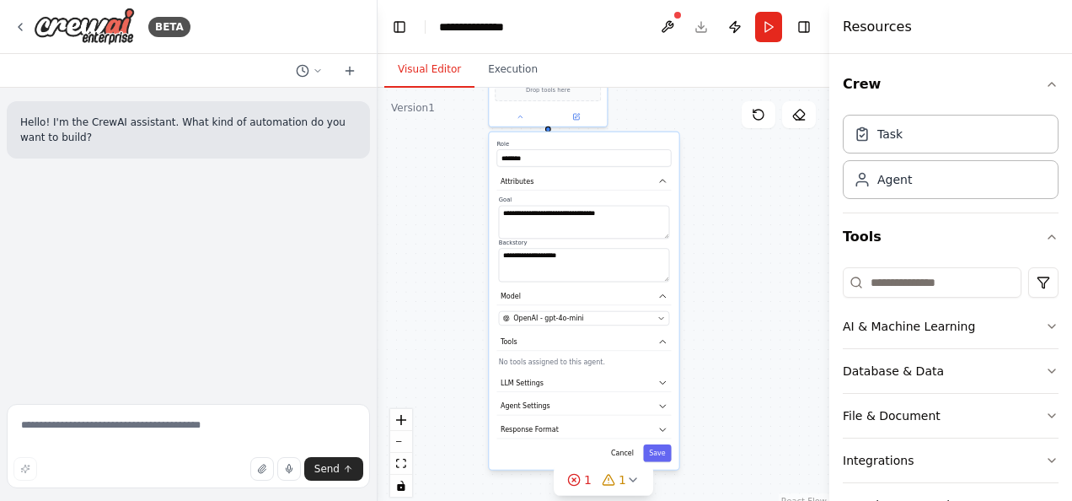
drag, startPoint x: 750, startPoint y: 377, endPoint x: 757, endPoint y: 356, distance: 22.1
click at [757, 356] on div "**********" at bounding box center [604, 298] width 452 height 421
click at [662, 460] on div "**********" at bounding box center [584, 300] width 190 height 337
click at [661, 451] on button "Save" at bounding box center [657, 452] width 28 height 17
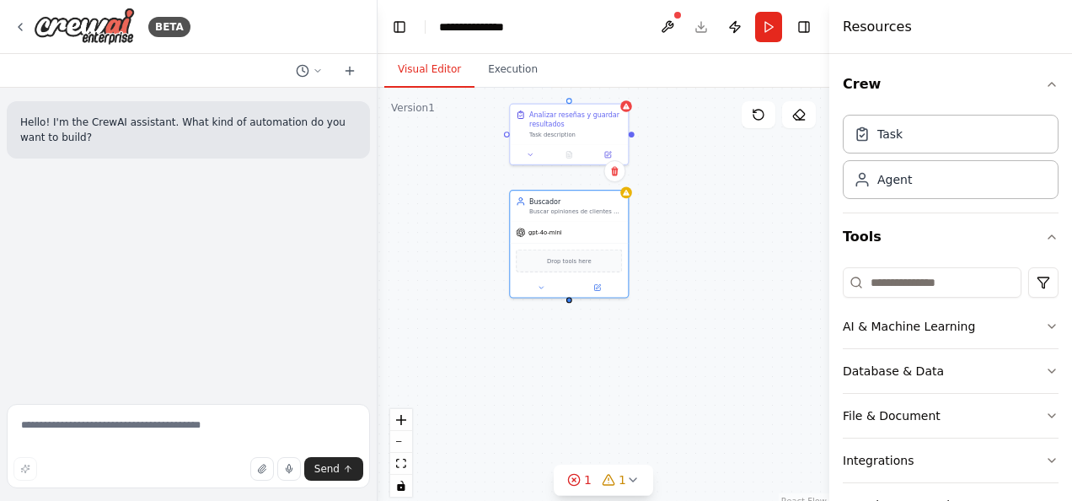
drag, startPoint x: 705, startPoint y: 217, endPoint x: 726, endPoint y: 399, distance: 183.2
click at [726, 399] on div "Analizar reseñas y guardar resultados Task description Buscador Buscar opinione…" at bounding box center [604, 298] width 452 height 421
drag, startPoint x: 686, startPoint y: 377, endPoint x: 731, endPoint y: 226, distance: 157.6
click at [731, 226] on div "gpt-4o-mini" at bounding box center [722, 232] width 118 height 21
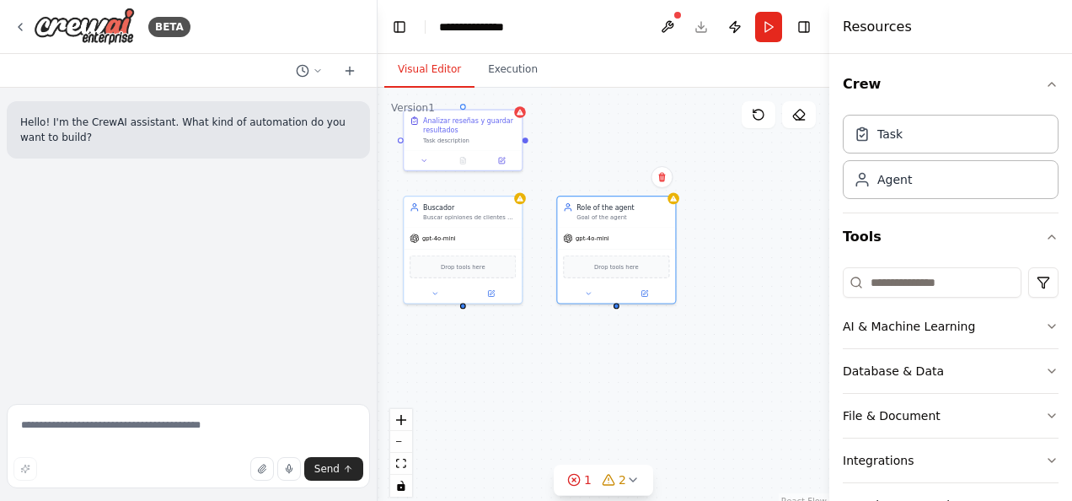
drag, startPoint x: 698, startPoint y: 373, endPoint x: 592, endPoint y: 378, distance: 106.3
click at [592, 378] on div "Analizar reseñas y guardar resultados Task description Buscador Buscar opinione…" at bounding box center [604, 298] width 452 height 421
click at [576, 296] on button at bounding box center [588, 292] width 54 height 12
drag, startPoint x: 635, startPoint y: 337, endPoint x: 528, endPoint y: 335, distance: 107.9
click at [528, 335] on div "**********" at bounding box center [604, 298] width 452 height 421
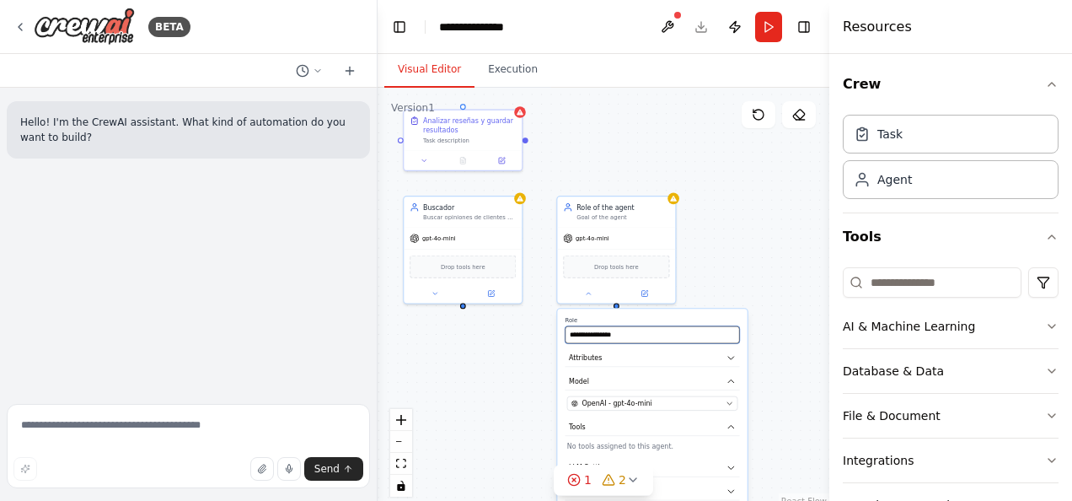
drag, startPoint x: 652, startPoint y: 332, endPoint x: 535, endPoint y: 335, distance: 117.2
click at [535, 335] on div "**********" at bounding box center [604, 298] width 452 height 421
drag, startPoint x: 570, startPoint y: 337, endPoint x: 640, endPoint y: 337, distance: 70.8
click at [640, 337] on input "**********" at bounding box center [652, 334] width 174 height 17
paste input "text"
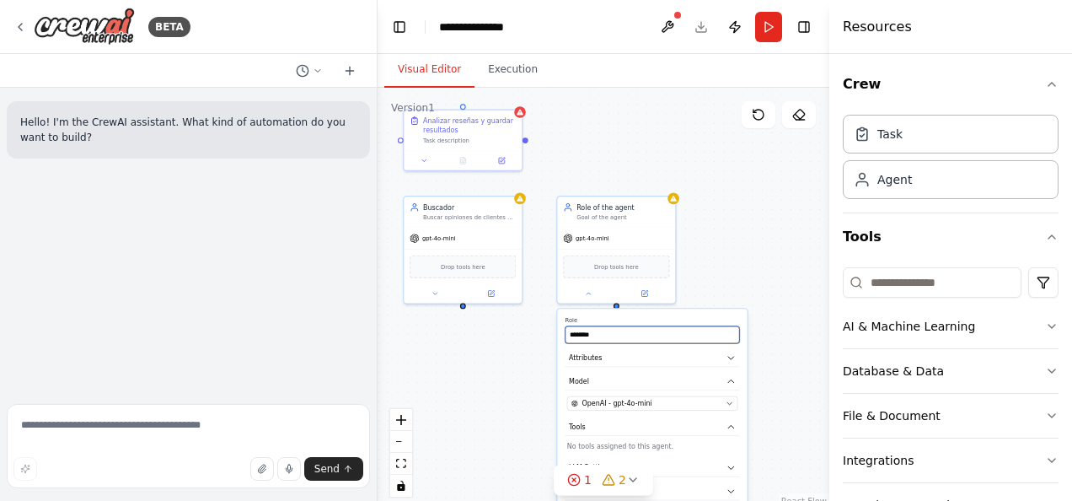
type input "********"
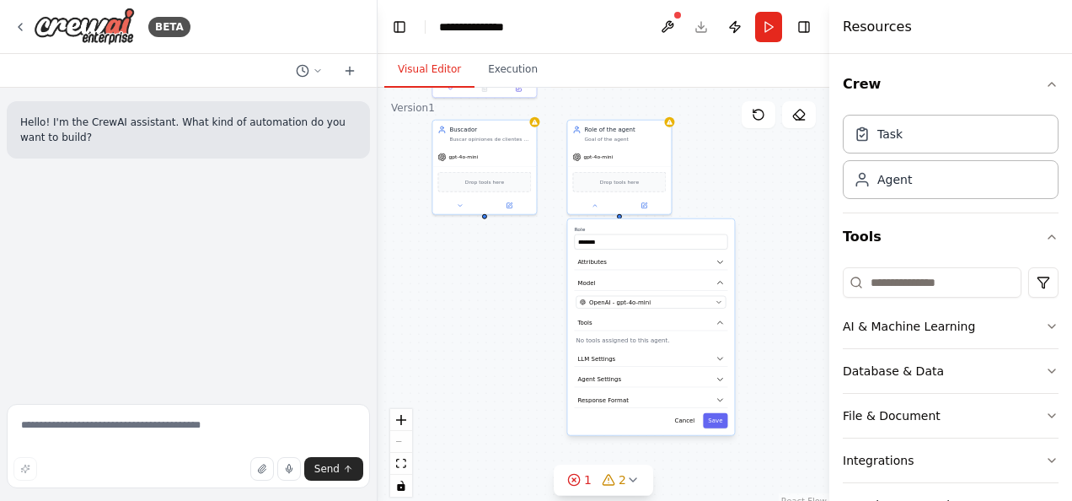
drag, startPoint x: 790, startPoint y: 388, endPoint x: 788, endPoint y: 287, distance: 101.1
click at [788, 287] on div "Analizar reseñas y guardar resultados Task description Buscador Buscar opinione…" at bounding box center [604, 298] width 452 height 421
click at [634, 262] on button "Attributes" at bounding box center [650, 263] width 153 height 16
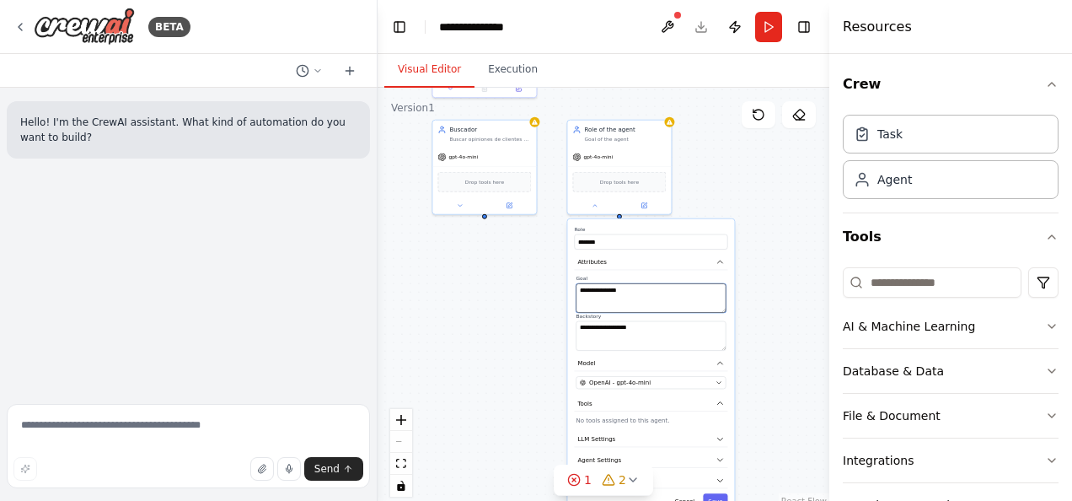
drag, startPoint x: 646, startPoint y: 292, endPoint x: 576, endPoint y: 290, distance: 70.8
click at [576, 290] on textarea "**********" at bounding box center [651, 297] width 150 height 29
paste textarea "**********"
type textarea "**********"
click at [720, 493] on button "Save" at bounding box center [715, 500] width 24 height 15
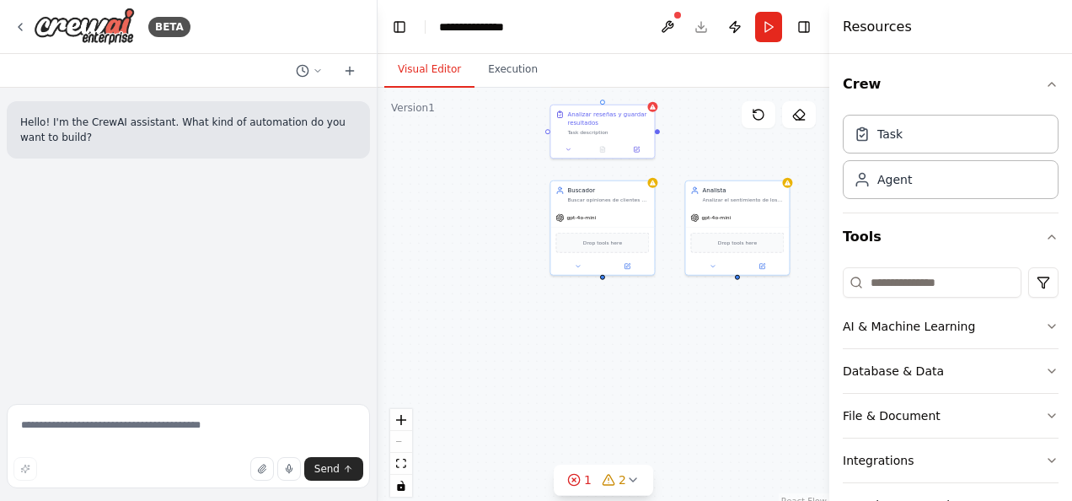
drag, startPoint x: 588, startPoint y: 315, endPoint x: 734, endPoint y: 389, distance: 163.6
click at [734, 389] on div "Analizar reseñas y guardar resultados Task description Buscador Buscar opinione…" at bounding box center [604, 298] width 452 height 421
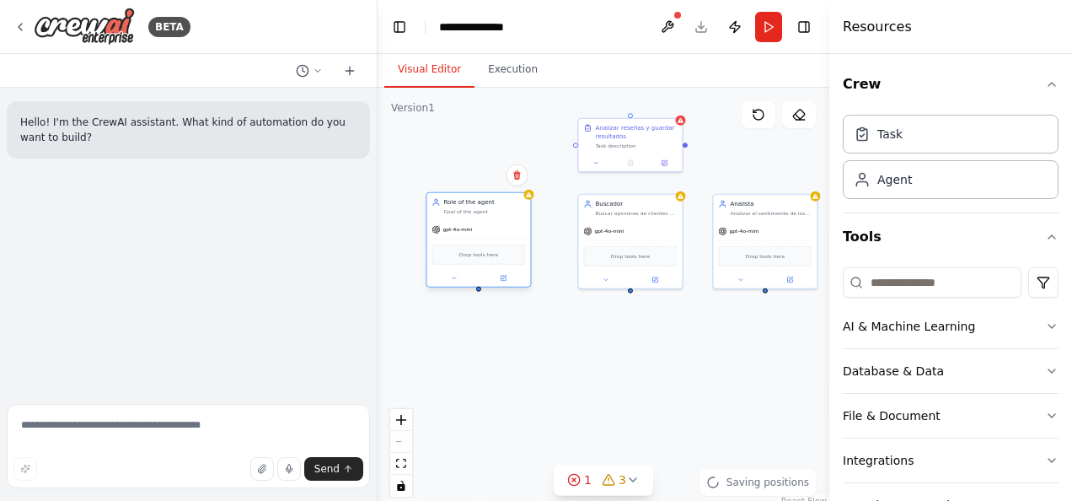
drag, startPoint x: 549, startPoint y: 258, endPoint x: 489, endPoint y: 234, distance: 64.3
click at [489, 234] on div "gpt-4o-mini" at bounding box center [478, 229] width 104 height 19
click at [468, 214] on div "Goal of the agent" at bounding box center [484, 211] width 82 height 7
click at [479, 207] on div "Role of the agent Goal of the agent" at bounding box center [484, 206] width 82 height 17
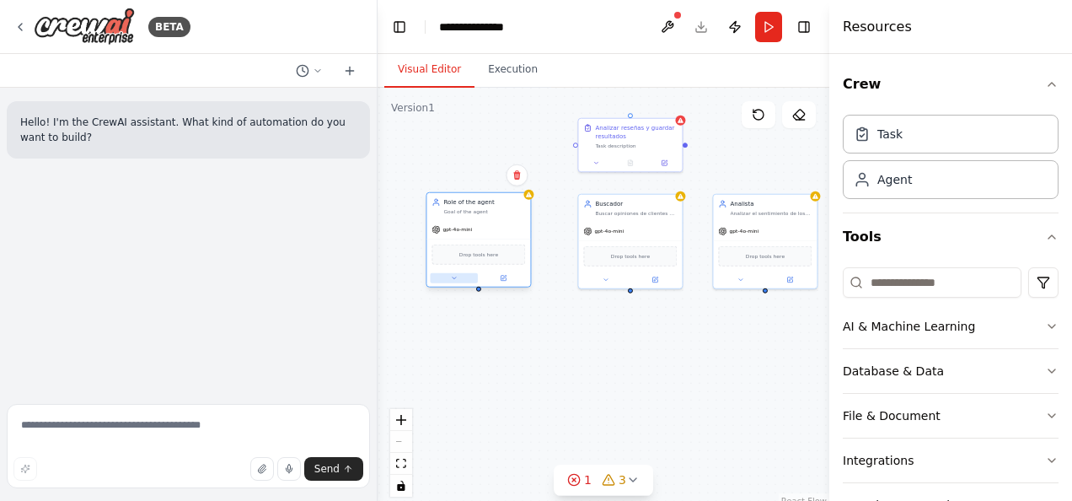
click at [451, 281] on button at bounding box center [454, 278] width 48 height 10
drag, startPoint x: 497, startPoint y: 312, endPoint x: 399, endPoint y: 312, distance: 97.8
click at [399, 312] on div "**********" at bounding box center [604, 298] width 452 height 421
paste input "text"
type input "*********"
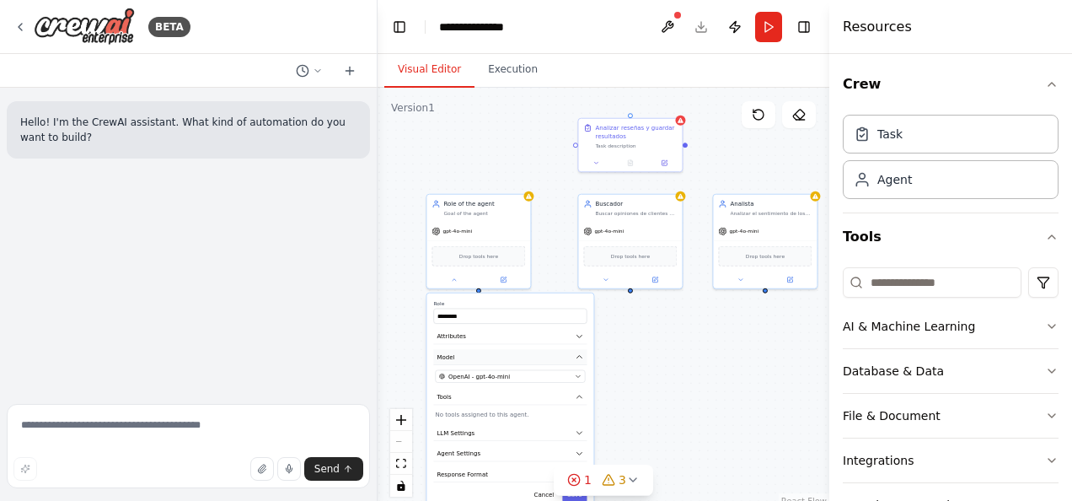
click at [487, 359] on button "Model" at bounding box center [509, 357] width 153 height 16
click at [488, 335] on button "Attributes" at bounding box center [509, 337] width 153 height 16
drag, startPoint x: 496, startPoint y: 363, endPoint x: 434, endPoint y: 364, distance: 61.5
click at [434, 364] on div "**********" at bounding box center [509, 386] width 153 height 75
paste textarea "**********"
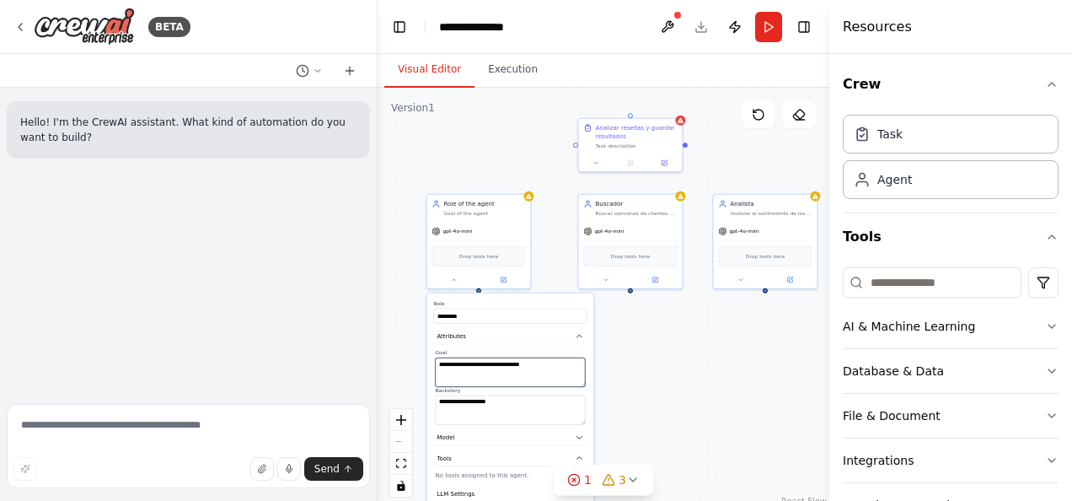
type textarea "**********"
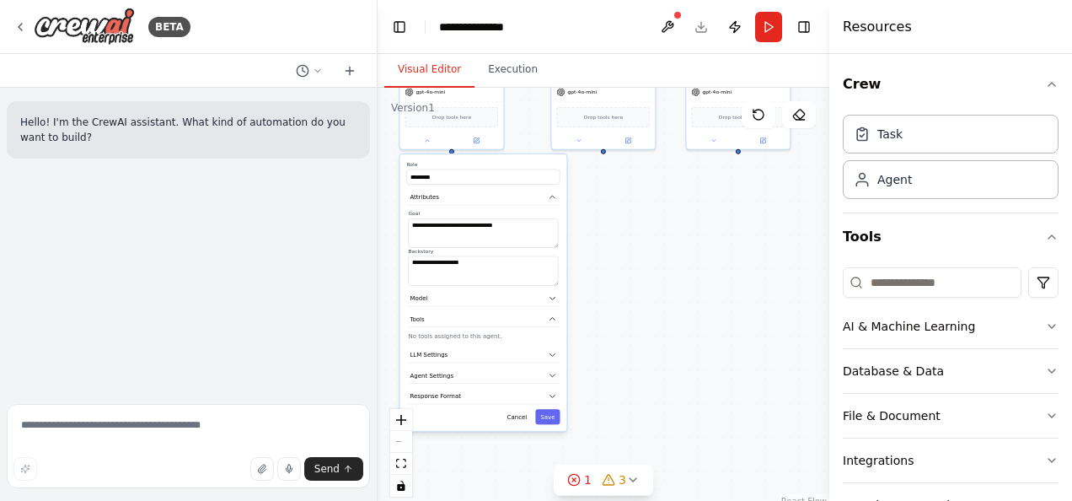
drag, startPoint x: 651, startPoint y: 394, endPoint x: 640, endPoint y: 281, distance: 112.5
click at [644, 248] on div "**********" at bounding box center [604, 298] width 452 height 421
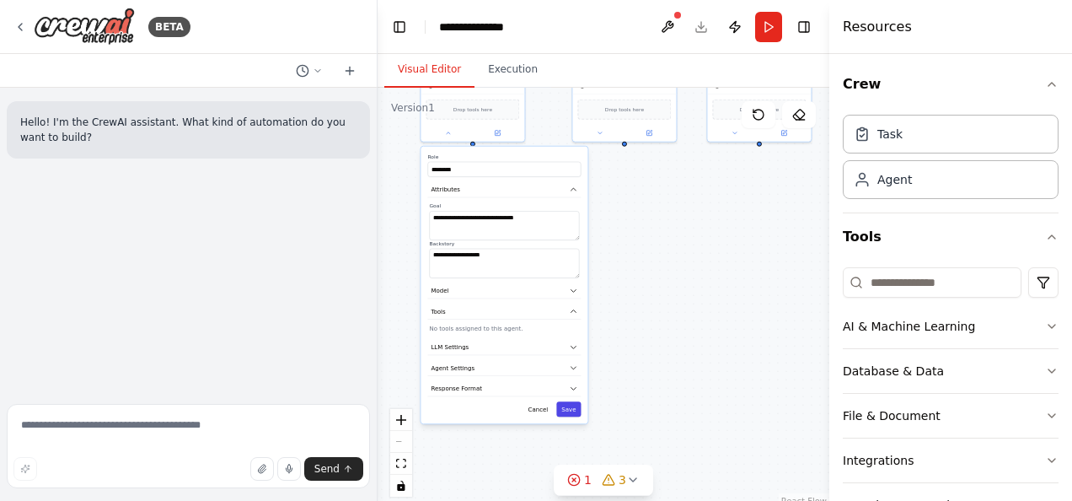
click at [571, 410] on button "Save" at bounding box center [568, 408] width 24 height 15
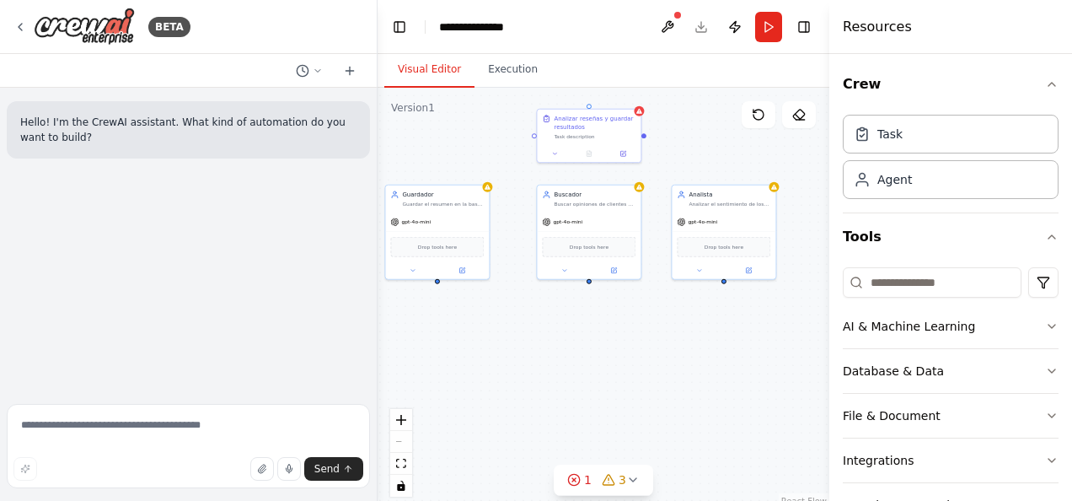
drag, startPoint x: 606, startPoint y: 294, endPoint x: 571, endPoint y: 408, distance: 119.1
click at [560, 424] on div "Analizar reseñas y guardar resultados Task description Buscador Buscar opinione…" at bounding box center [604, 298] width 452 height 421
click at [1034, 91] on button "Crew" at bounding box center [951, 84] width 216 height 47
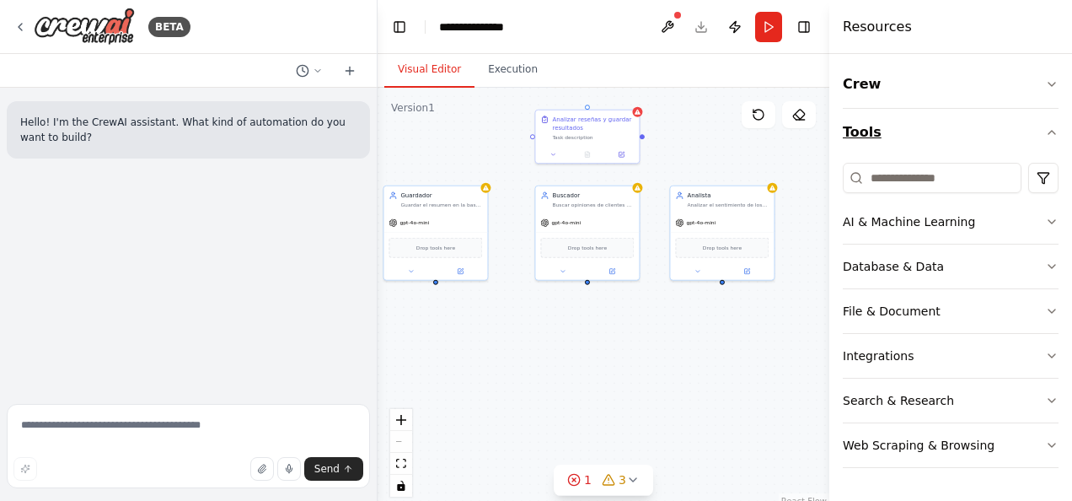
click at [1042, 136] on button "Tools" at bounding box center [951, 132] width 216 height 47
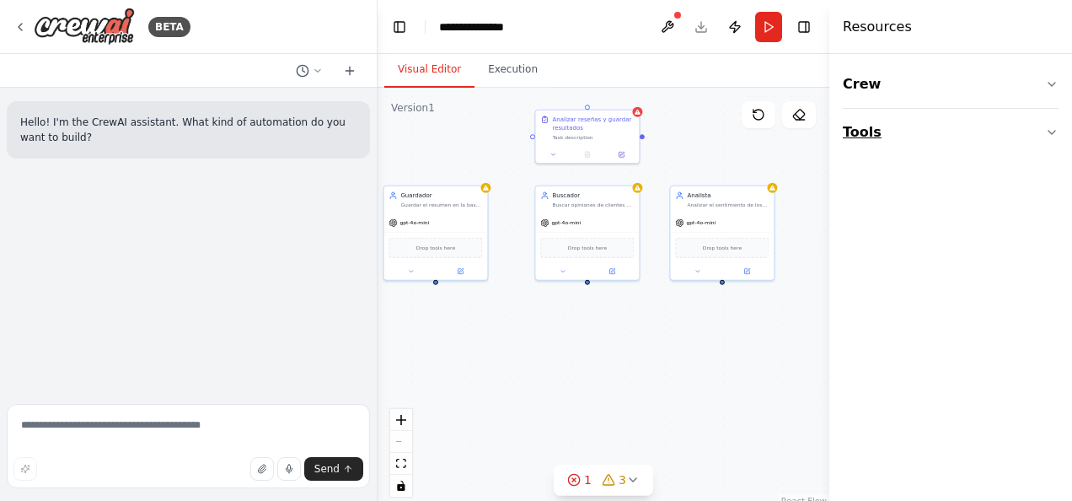
click at [1013, 128] on button "Tools" at bounding box center [951, 132] width 216 height 47
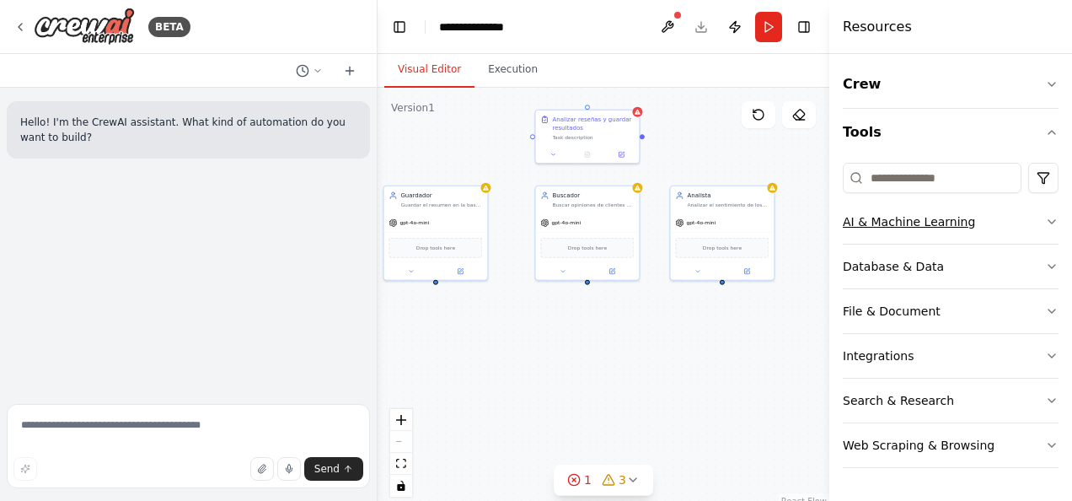
click at [1023, 217] on button "AI & Machine Learning" at bounding box center [951, 222] width 216 height 44
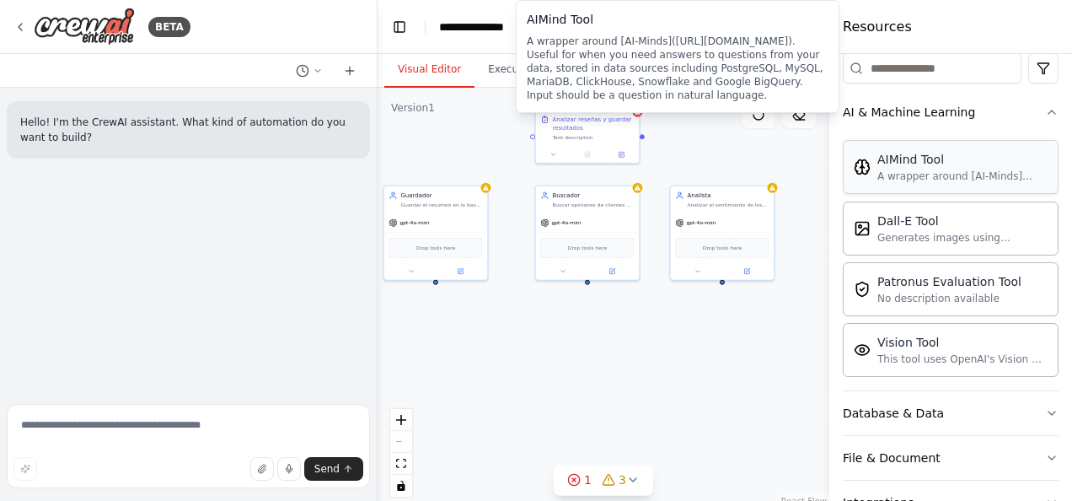
scroll to position [246, 0]
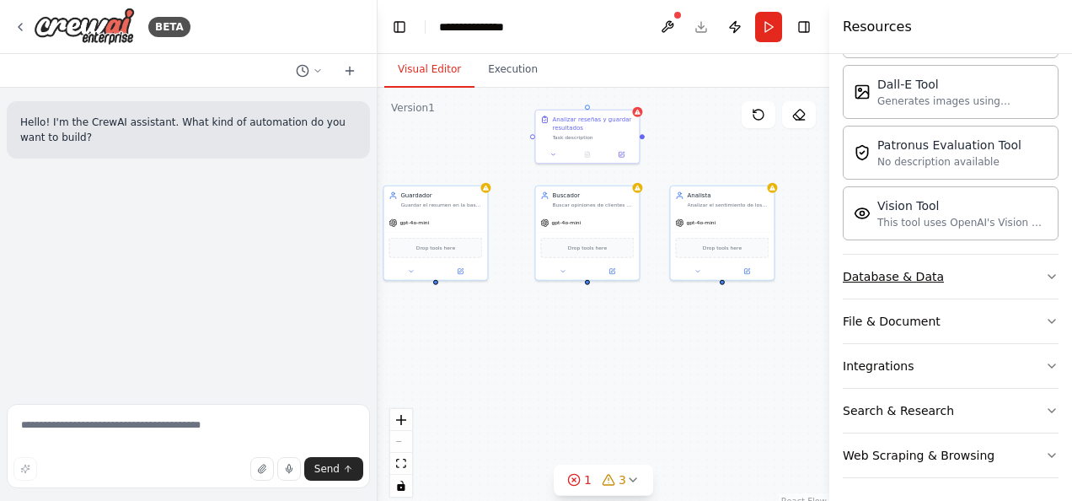
click at [1024, 284] on button "Database & Data" at bounding box center [951, 277] width 216 height 44
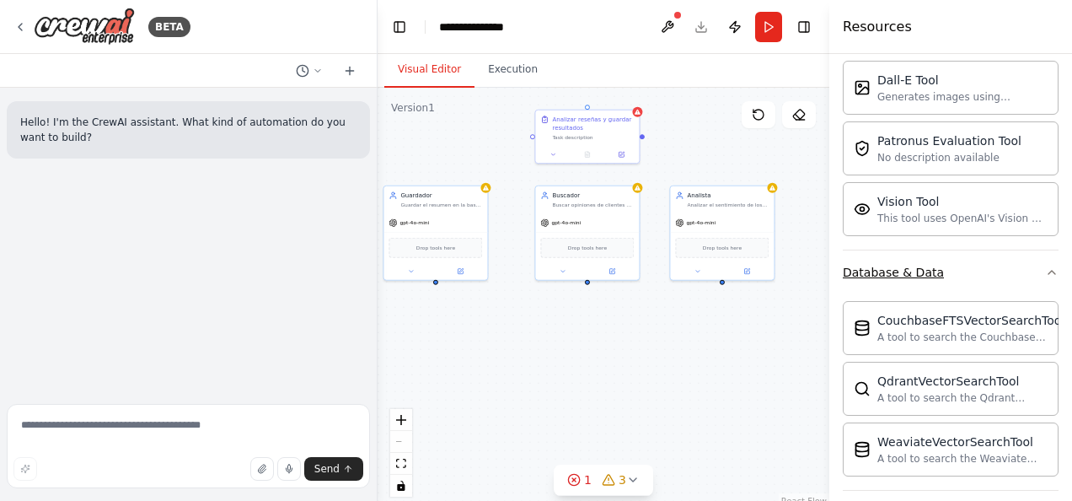
scroll to position [440, 0]
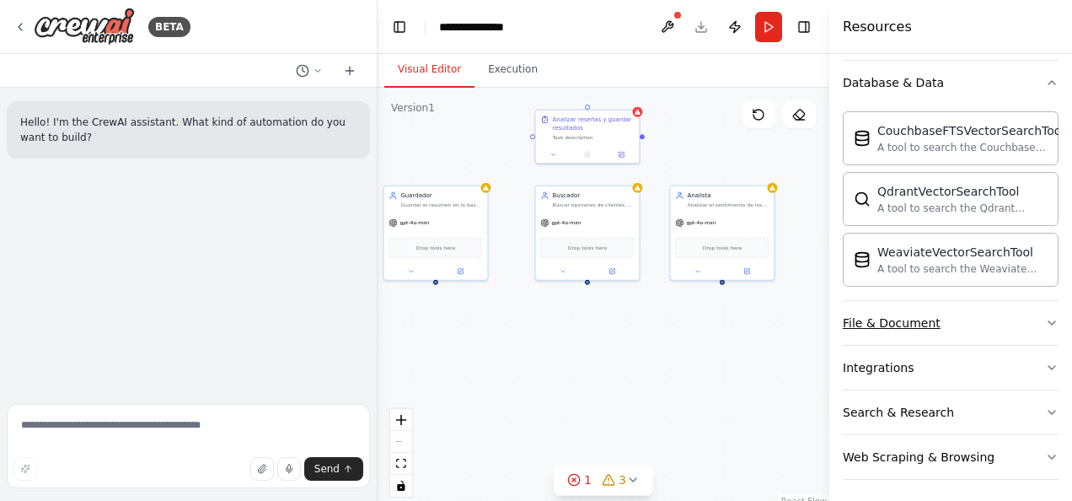
click at [1025, 302] on button "File & Document" at bounding box center [951, 323] width 216 height 44
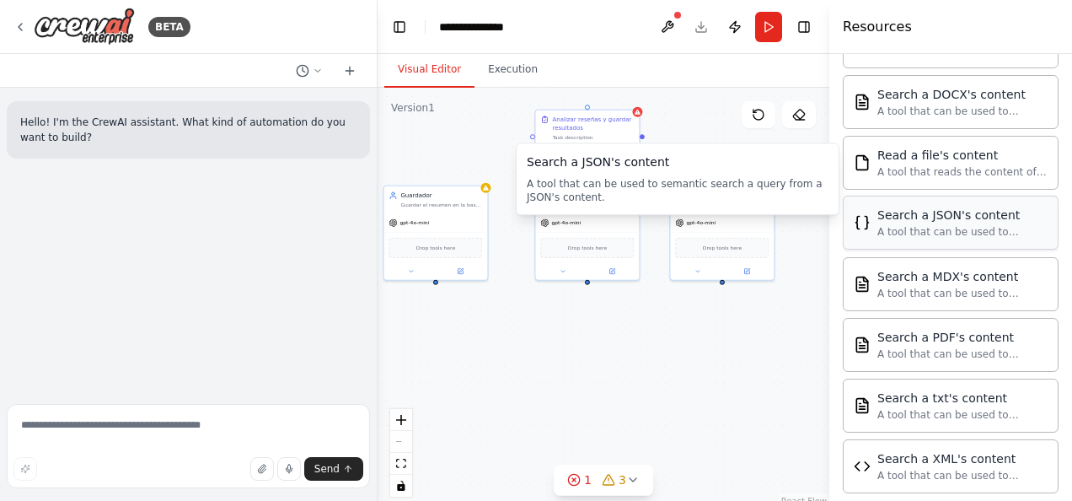
scroll to position [934, 0]
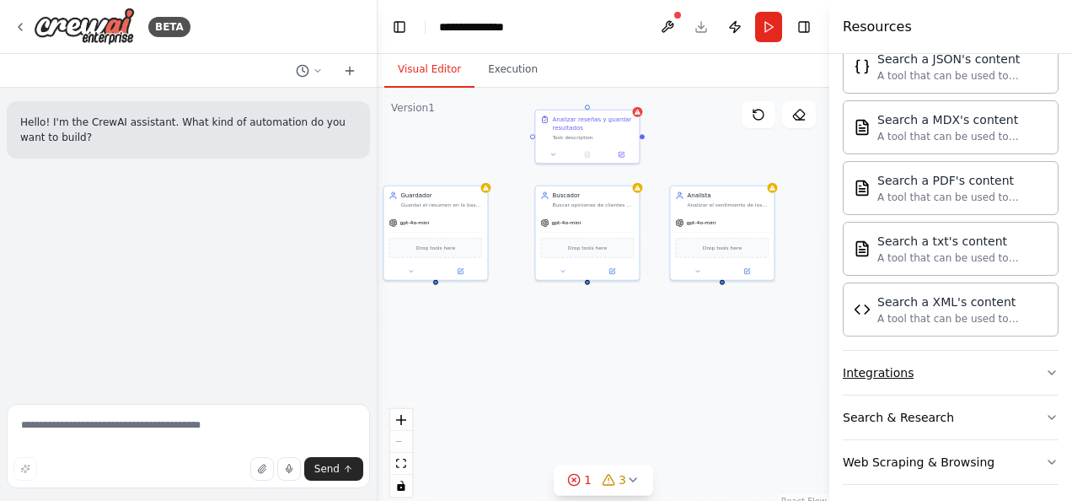
click at [1028, 362] on button "Integrations" at bounding box center [951, 373] width 216 height 44
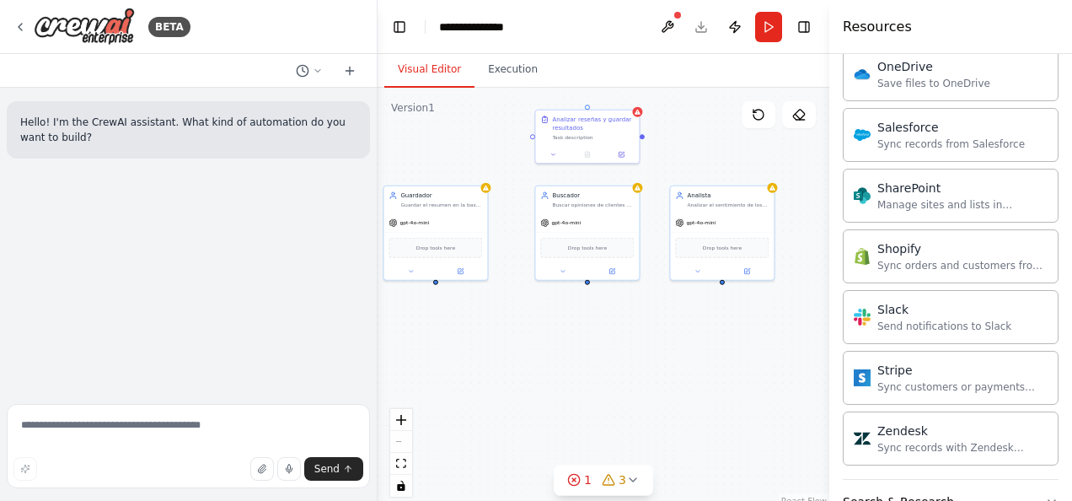
scroll to position [2270, 0]
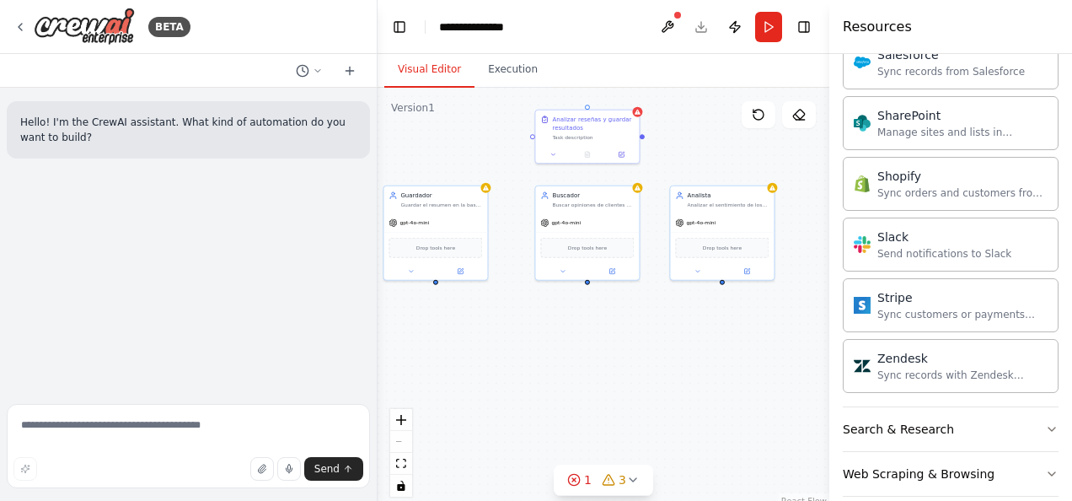
click at [477, 88] on div "Analizar reseñas y guardar resultados Task description Buscador Buscar opinione…" at bounding box center [604, 298] width 452 height 421
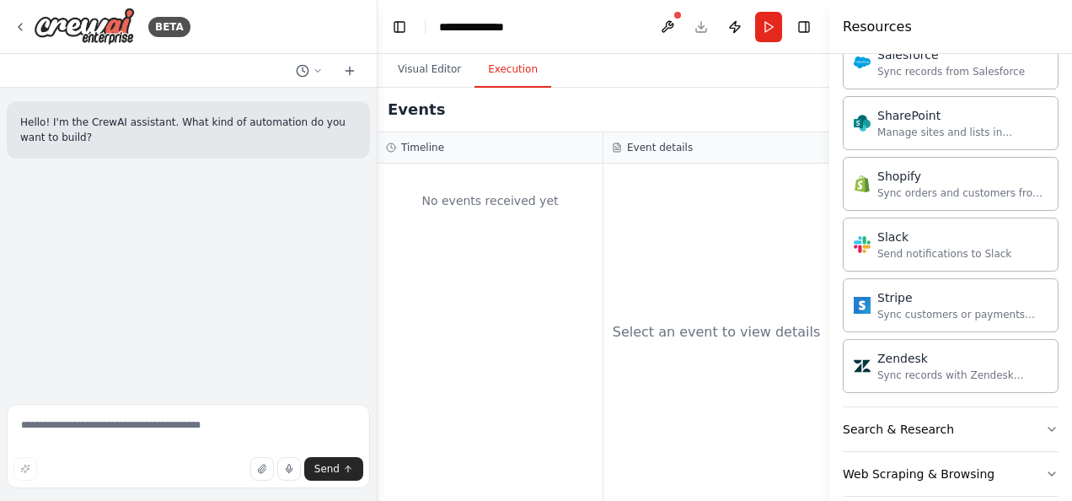
click at [494, 81] on button "Execution" at bounding box center [512, 69] width 77 height 35
click at [434, 68] on button "Visual Editor" at bounding box center [429, 69] width 90 height 35
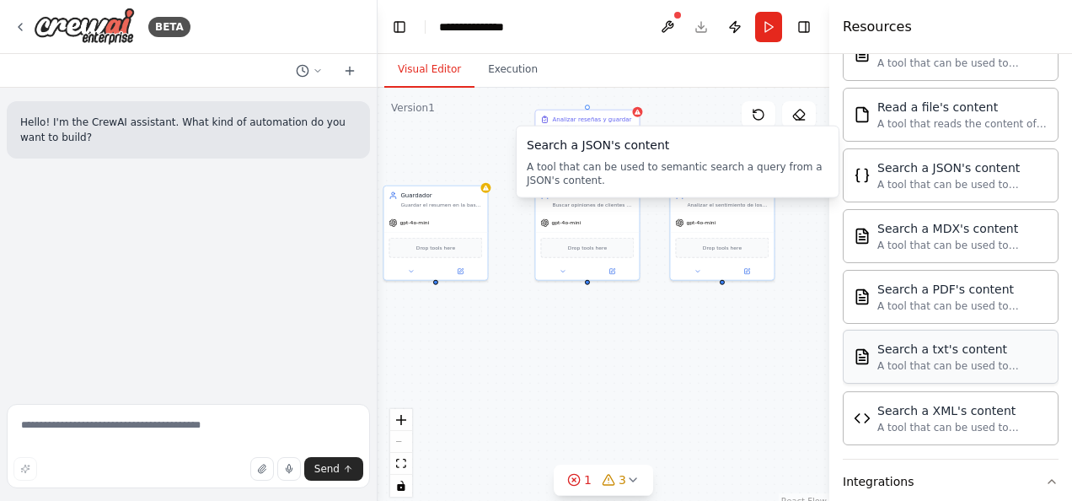
scroll to position [838, 0]
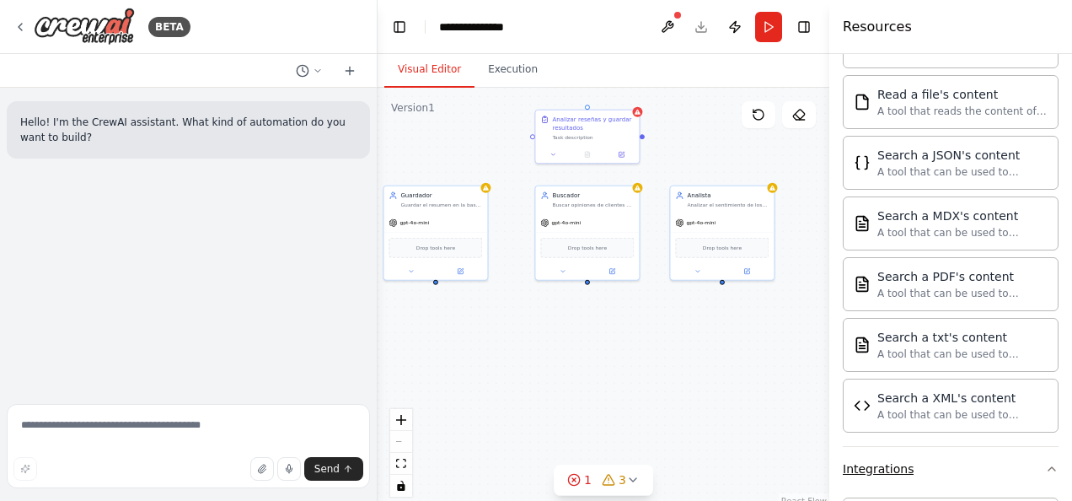
click at [1015, 463] on button "Integrations" at bounding box center [951, 469] width 216 height 44
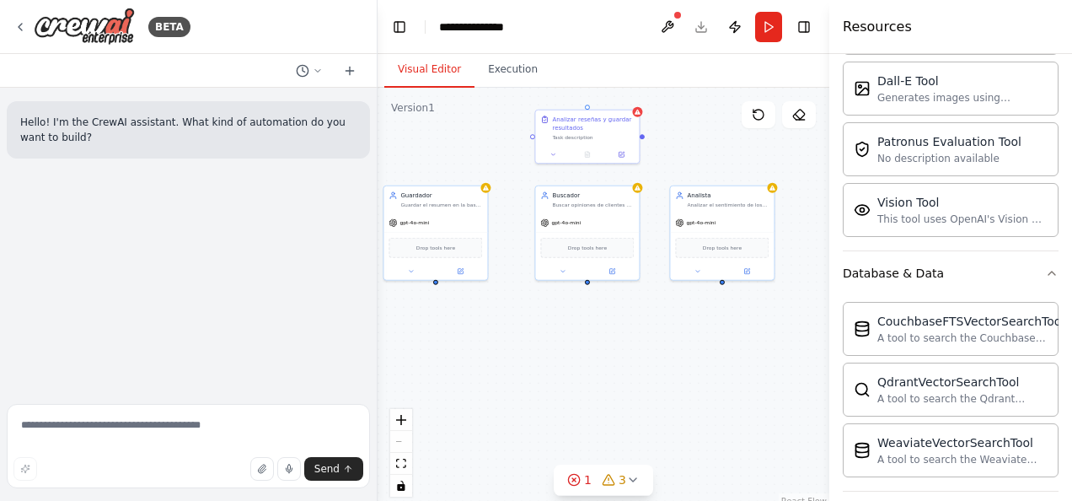
scroll to position [248, 0]
click at [1030, 278] on button "Database & Data" at bounding box center [951, 275] width 216 height 44
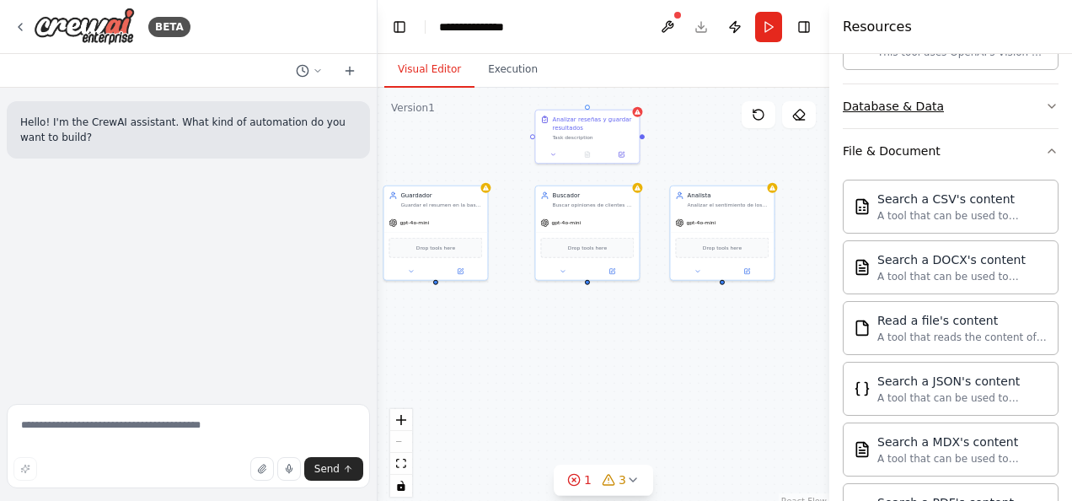
drag, startPoint x: 1022, startPoint y: 140, endPoint x: 967, endPoint y: 210, distance: 88.8
click at [1023, 141] on button "File & Document" at bounding box center [951, 151] width 216 height 44
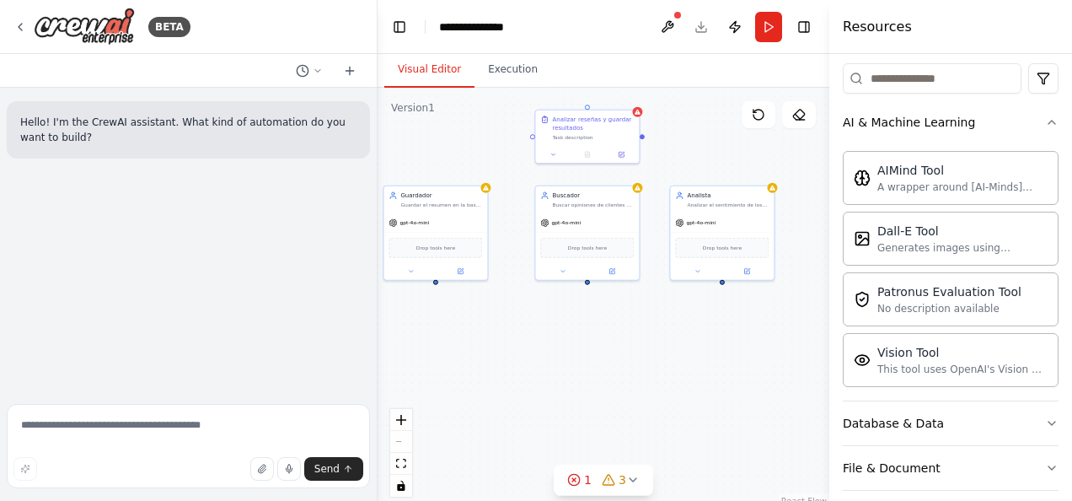
scroll to position [0, 0]
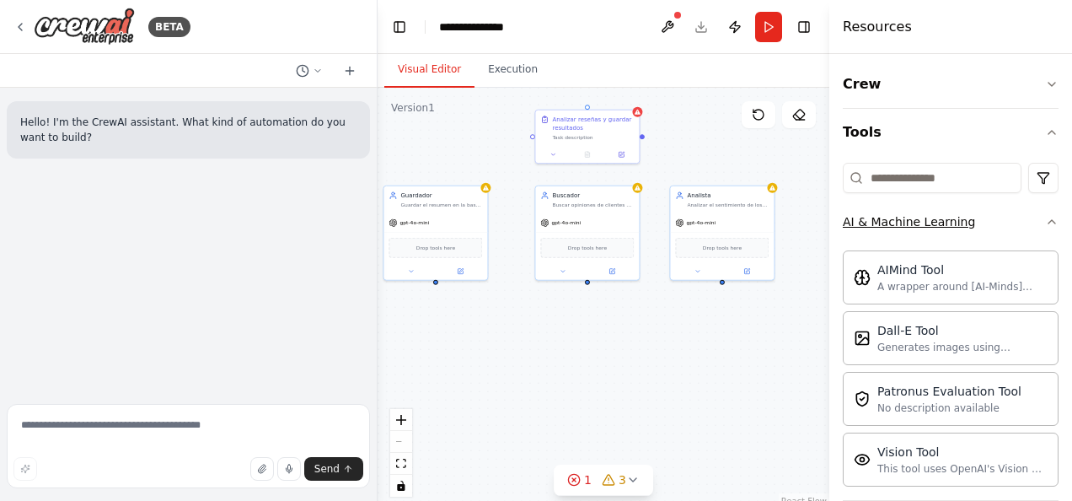
click at [1045, 226] on icon "button" at bounding box center [1051, 221] width 13 height 13
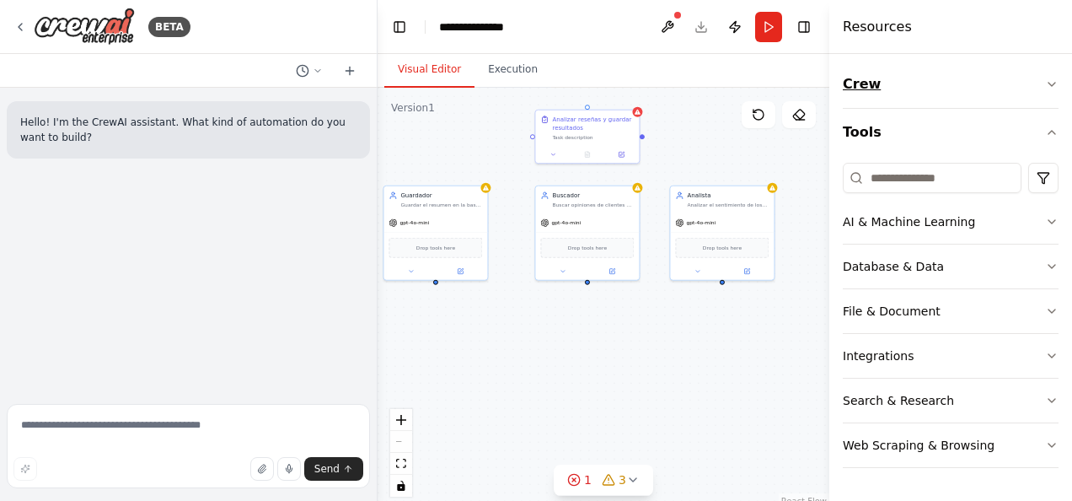
click at [964, 93] on button "Crew" at bounding box center [951, 84] width 216 height 47
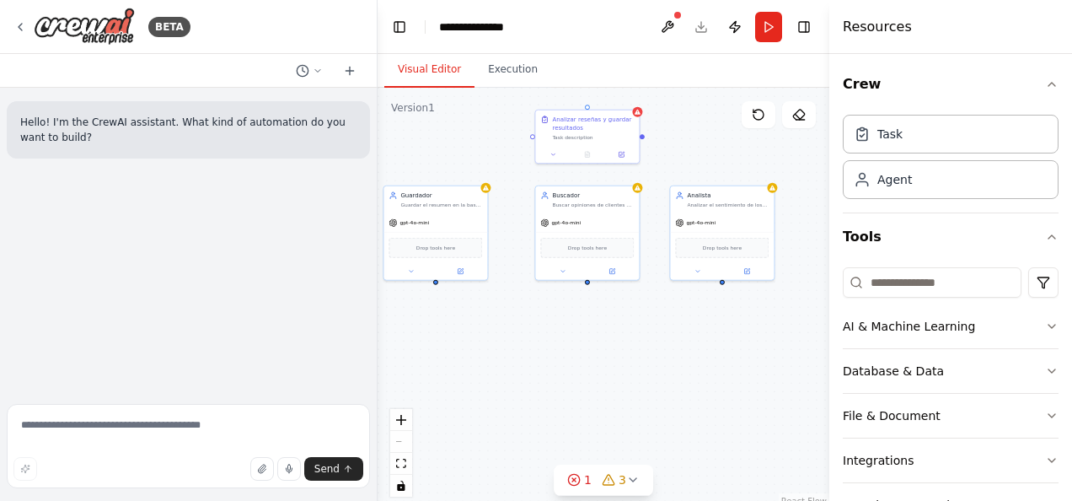
click at [887, 30] on h4 "Resources" at bounding box center [877, 27] width 69 height 20
click at [668, 32] on button at bounding box center [667, 27] width 27 height 30
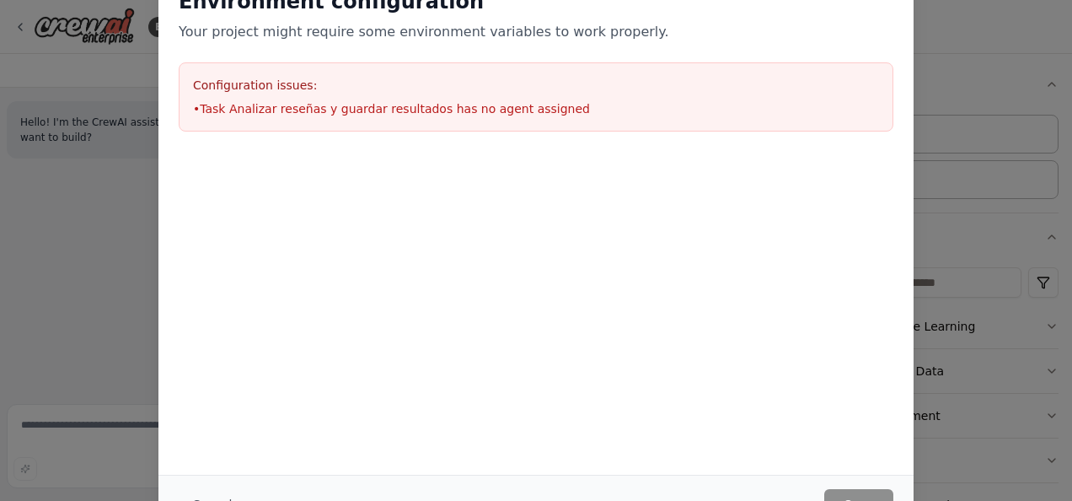
click at [269, 82] on h3 "Configuration issues:" at bounding box center [536, 85] width 686 height 17
click at [1006, 80] on div "Environment configuration Your project might require some environment variables…" at bounding box center [536, 250] width 1072 height 501
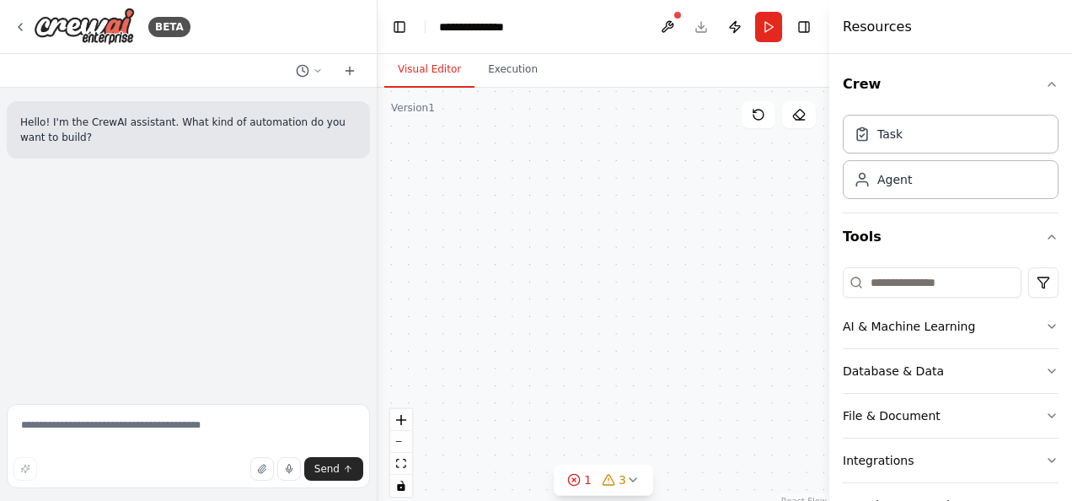
drag, startPoint x: 675, startPoint y: 229, endPoint x: 684, endPoint y: 298, distance: 69.7
click at [684, 298] on div "Analizar reseñas y guardar resultados Task description Buscador Buscar opinione…" at bounding box center [604, 298] width 452 height 421
click at [399, 22] on button "Toggle Left Sidebar" at bounding box center [400, 27] width 24 height 24
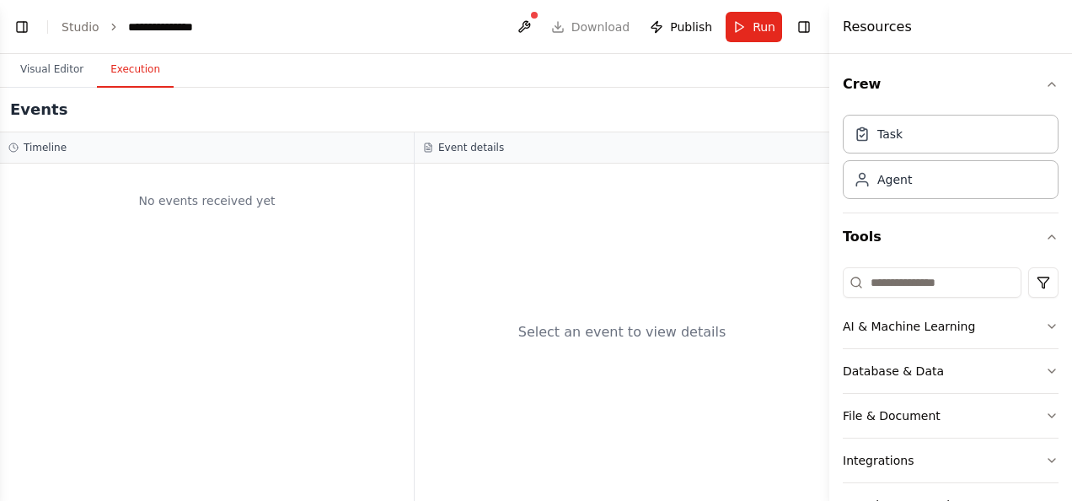
click at [121, 72] on button "Execution" at bounding box center [135, 69] width 77 height 35
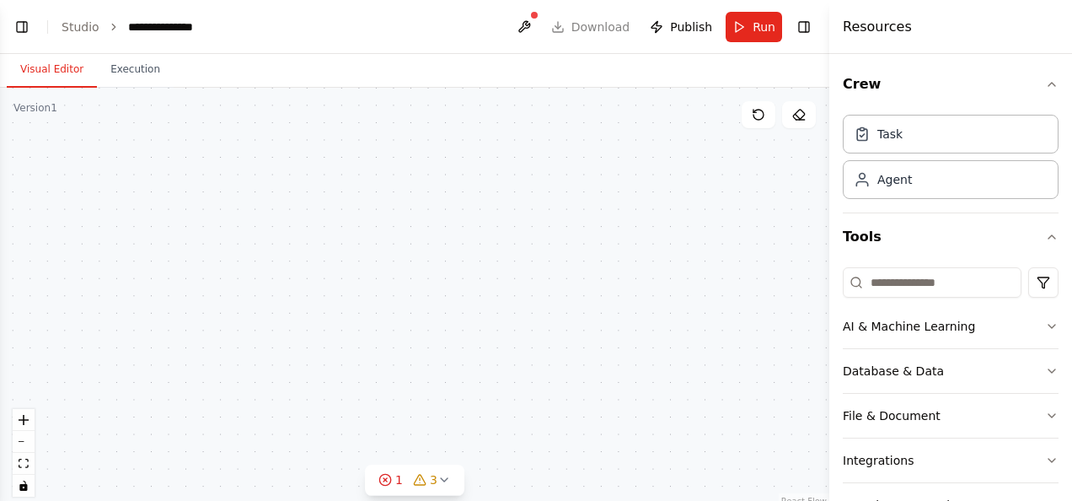
click at [45, 59] on button "Visual Editor" at bounding box center [52, 69] width 90 height 35
drag, startPoint x: 388, startPoint y: 232, endPoint x: 476, endPoint y: 64, distance: 189.6
click at [476, 64] on div "Visual Editor Execution Version 1 Show Tools Hide Agents Analizar reseñas y gua…" at bounding box center [414, 277] width 829 height 447
click at [33, 453] on button "fit view" at bounding box center [24, 464] width 22 height 22
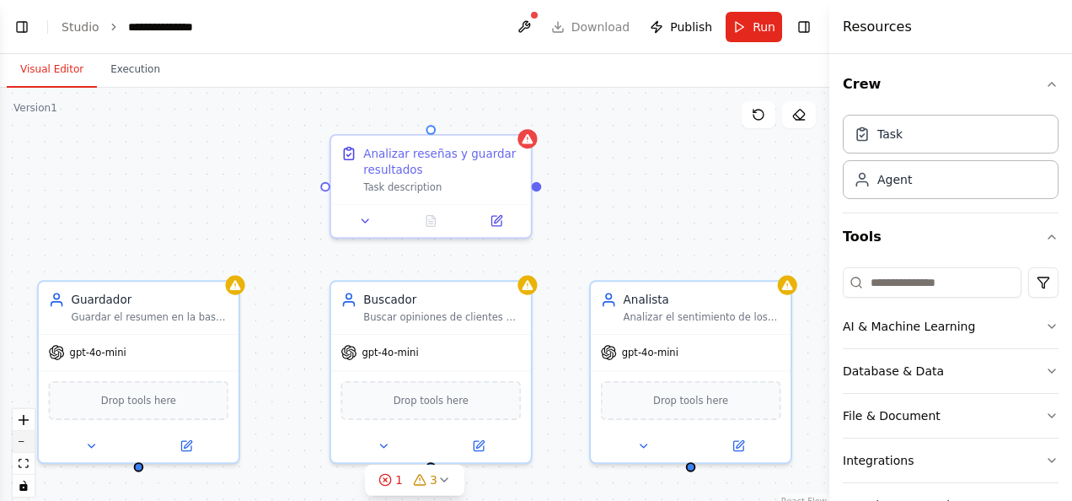
click at [33, 453] on button "fit view" at bounding box center [24, 464] width 22 height 22
click at [142, 166] on div "Analizar reseñas y guardar resultados Task description Buscador Buscar opinione…" at bounding box center [414, 298] width 829 height 421
click at [903, 285] on input at bounding box center [932, 282] width 179 height 30
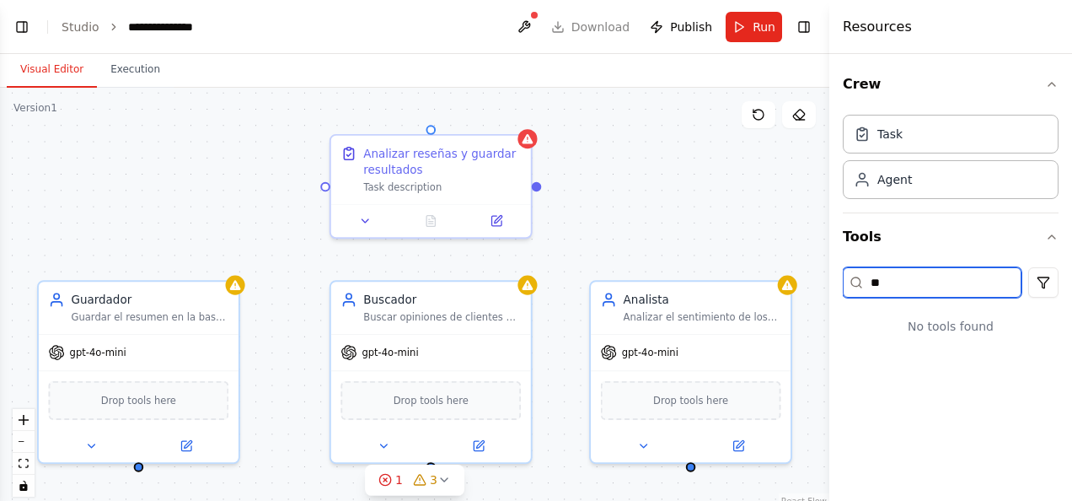
type input "*"
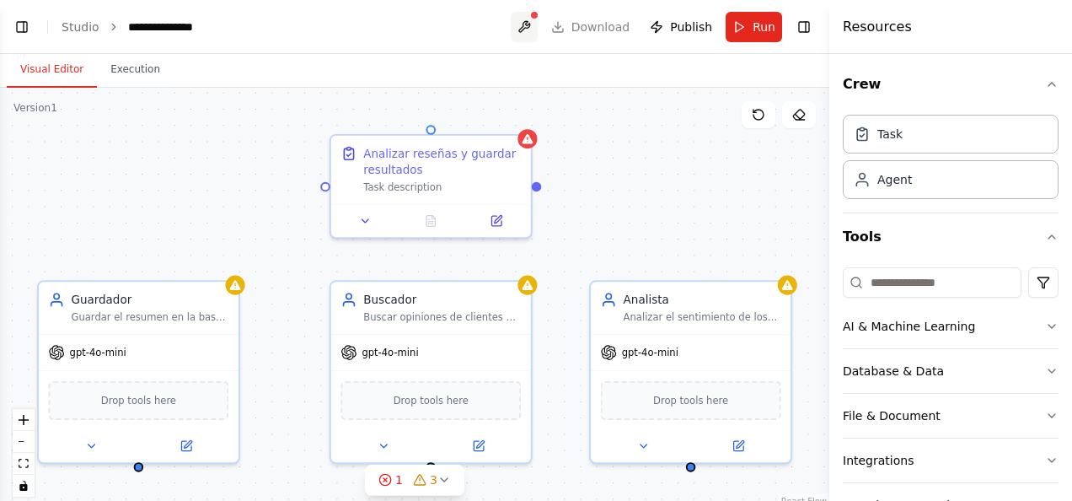
click at [528, 16] on button at bounding box center [524, 27] width 27 height 30
click at [402, 27] on header "**********" at bounding box center [414, 27] width 829 height 54
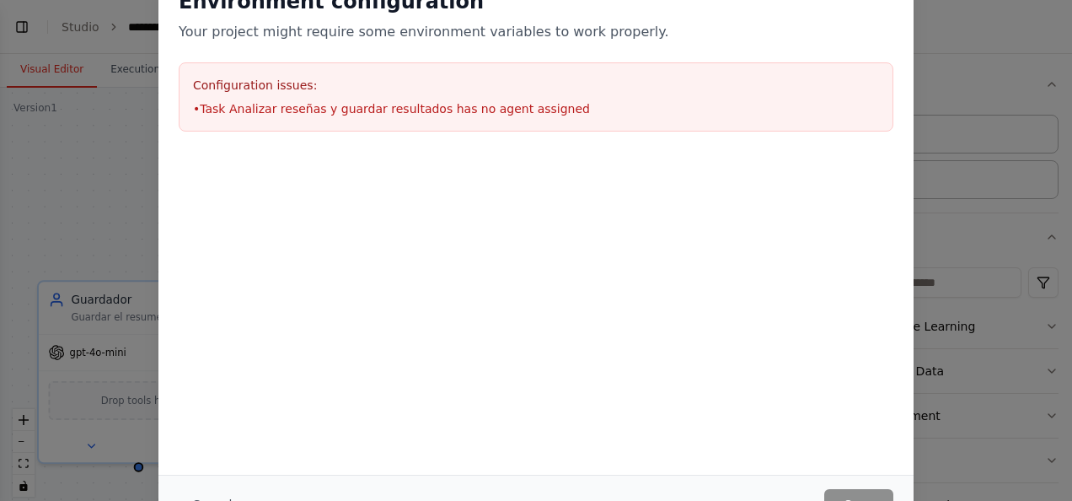
click at [122, 61] on div "Environment configuration Your project might require some environment variables…" at bounding box center [536, 250] width 1072 height 501
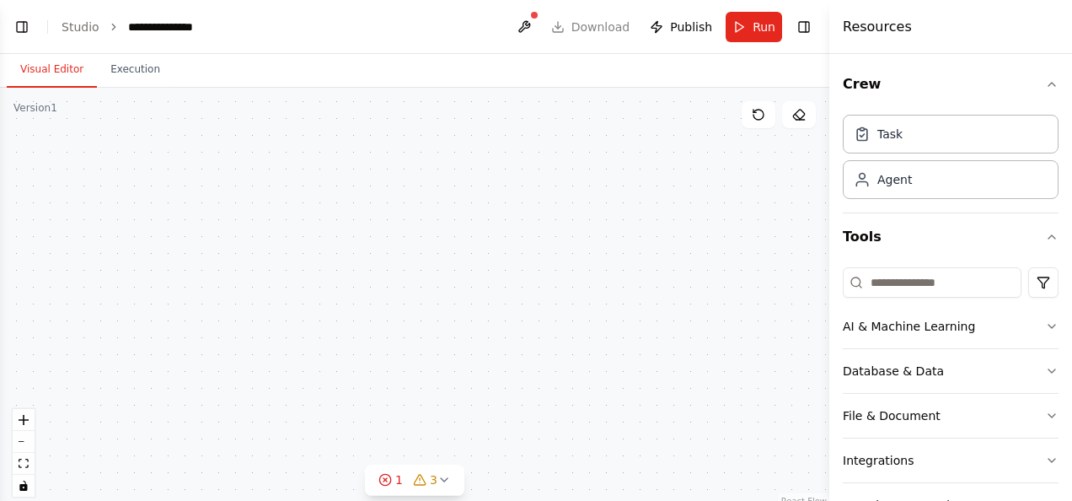
drag, startPoint x: 442, startPoint y: 283, endPoint x: 433, endPoint y: 121, distance: 162.9
click at [433, 121] on div "Analizar reseñas y guardar resultados Task description Buscador Buscar opinione…" at bounding box center [414, 298] width 829 height 421
click at [919, 147] on div "Task" at bounding box center [951, 133] width 216 height 39
click at [26, 447] on button "zoom out" at bounding box center [24, 442] width 22 height 22
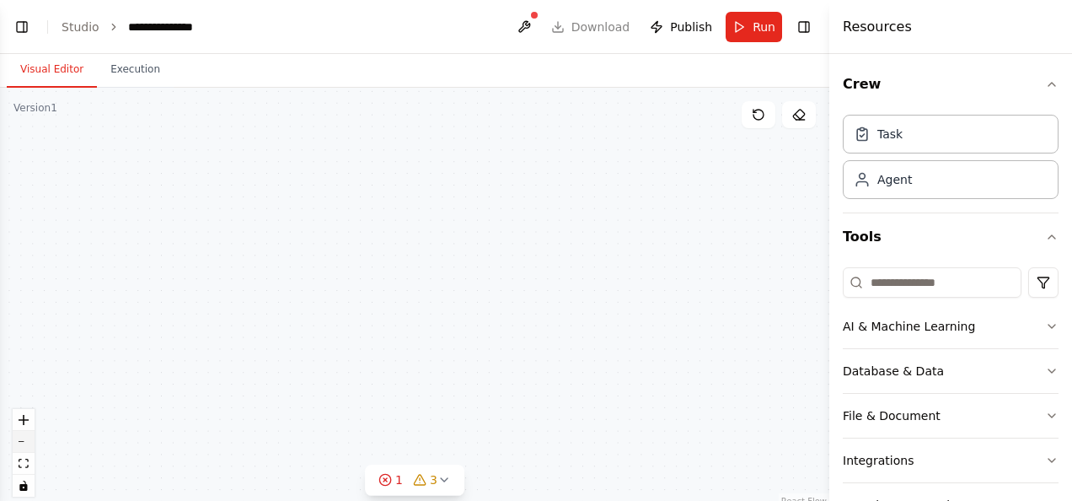
click at [26, 447] on button "zoom out" at bounding box center [24, 442] width 22 height 22
click at [26, 447] on div "React Flow controls" at bounding box center [24, 453] width 22 height 88
drag, startPoint x: 384, startPoint y: 343, endPoint x: 346, endPoint y: 141, distance: 205.9
click at [346, 141] on div "Analizar reseñas y guardar resultados Task description Buscador Buscar opinione…" at bounding box center [414, 298] width 829 height 421
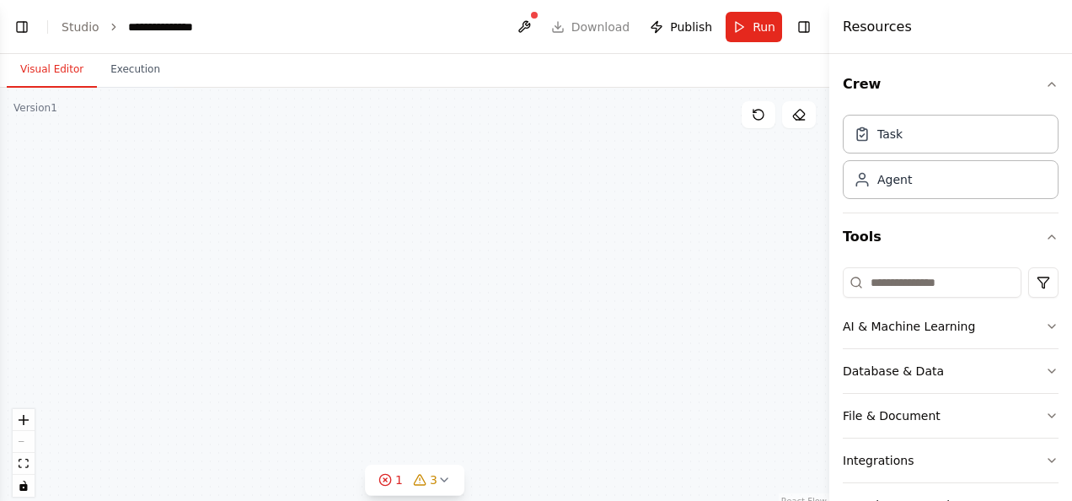
click at [21, 442] on div "React Flow controls" at bounding box center [24, 453] width 22 height 88
drag, startPoint x: 21, startPoint y: 442, endPoint x: 22, endPoint y: 420, distance: 21.9
click at [22, 420] on icon "zoom in" at bounding box center [24, 420] width 10 height 10
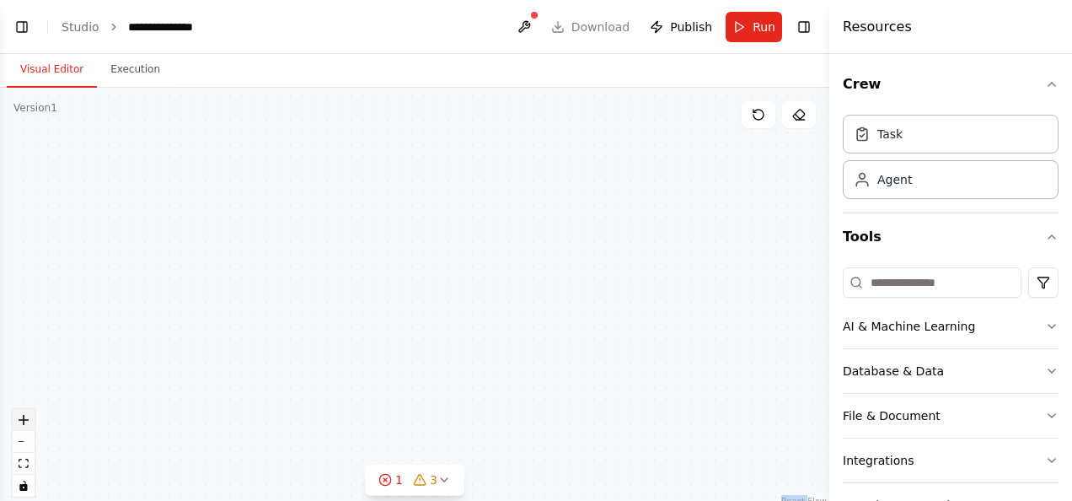
click at [22, 420] on icon "zoom in" at bounding box center [24, 420] width 10 height 10
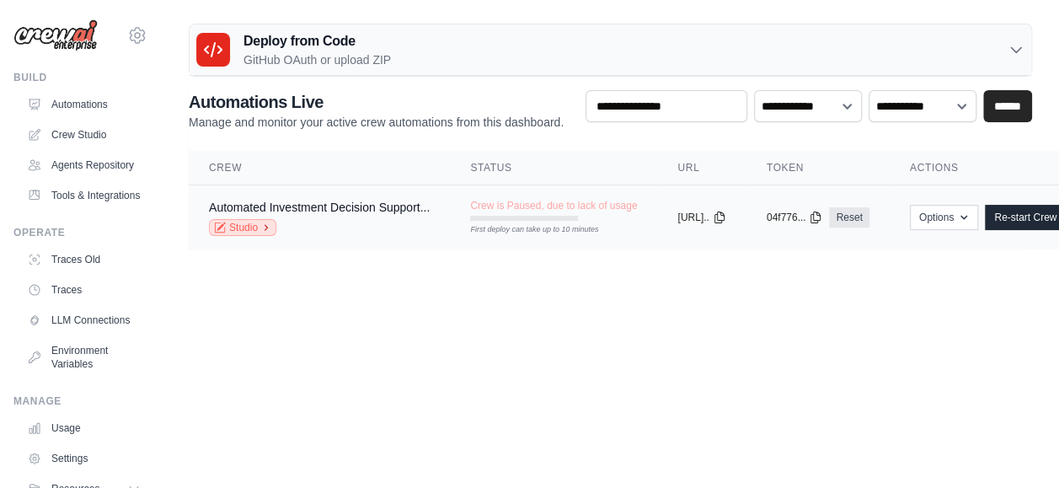
click at [257, 224] on link "Studio" at bounding box center [242, 227] width 67 height 17
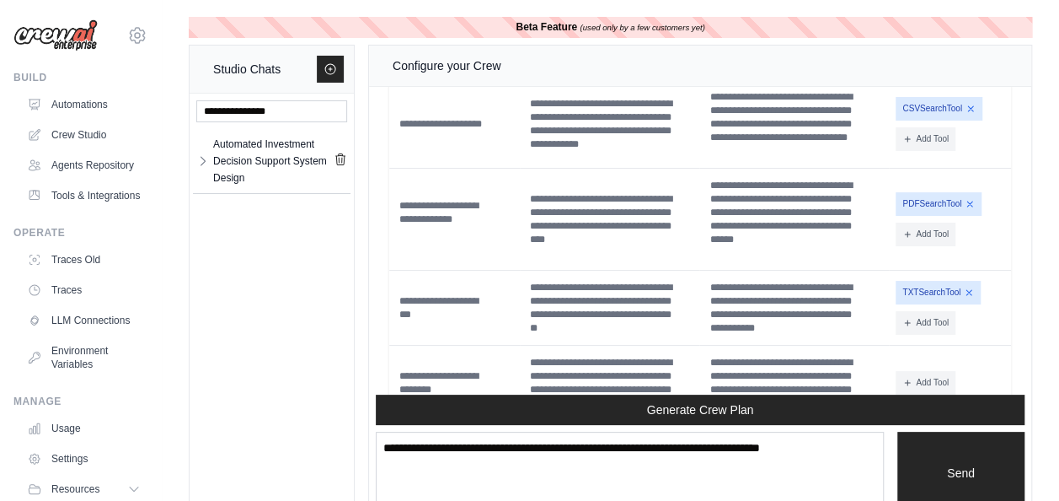
drag, startPoint x: 84, startPoint y: 139, endPoint x: 177, endPoint y: 65, distance: 118.7
click at [177, 65] on div "Beta Feature (used only by a few customers yet) Studio Chats Automated Investme…" at bounding box center [610, 269] width 897 height 505
click at [127, 30] on icon at bounding box center [137, 35] width 20 height 20
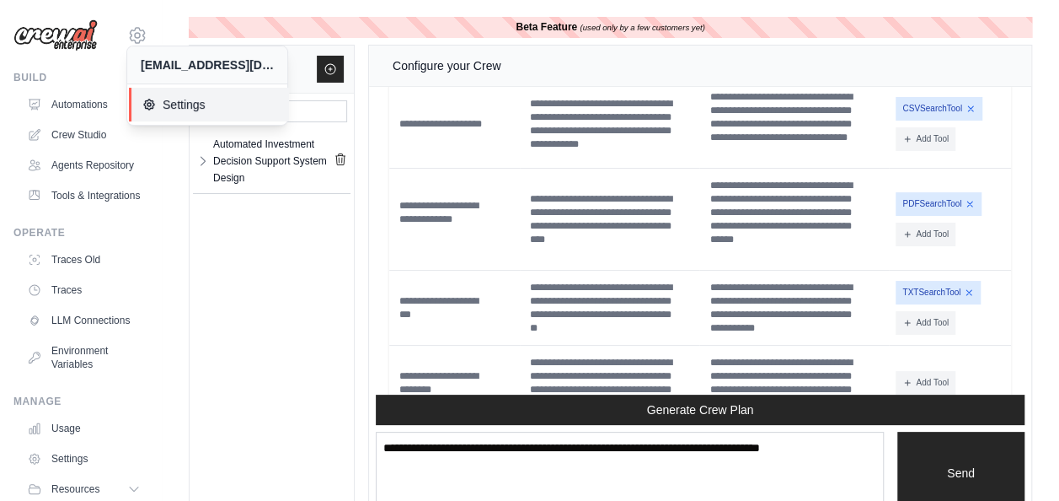
click at [185, 96] on span "Settings" at bounding box center [208, 104] width 133 height 17
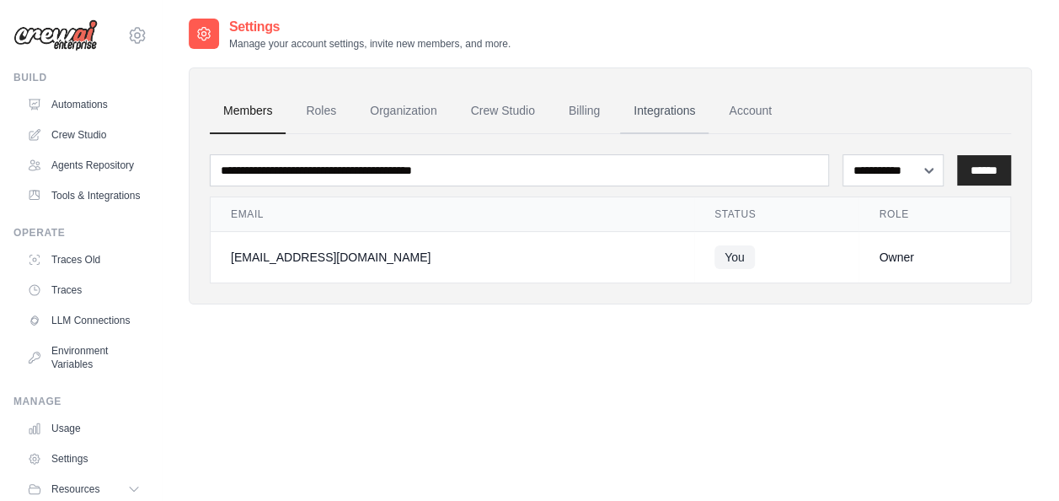
click at [679, 110] on link "Integrations" at bounding box center [664, 111] width 88 height 46
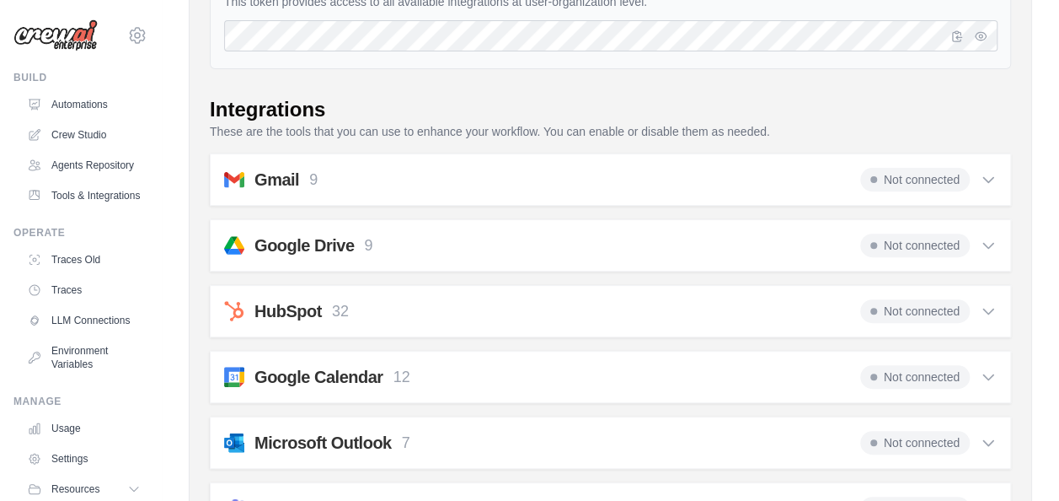
scroll to position [193, 0]
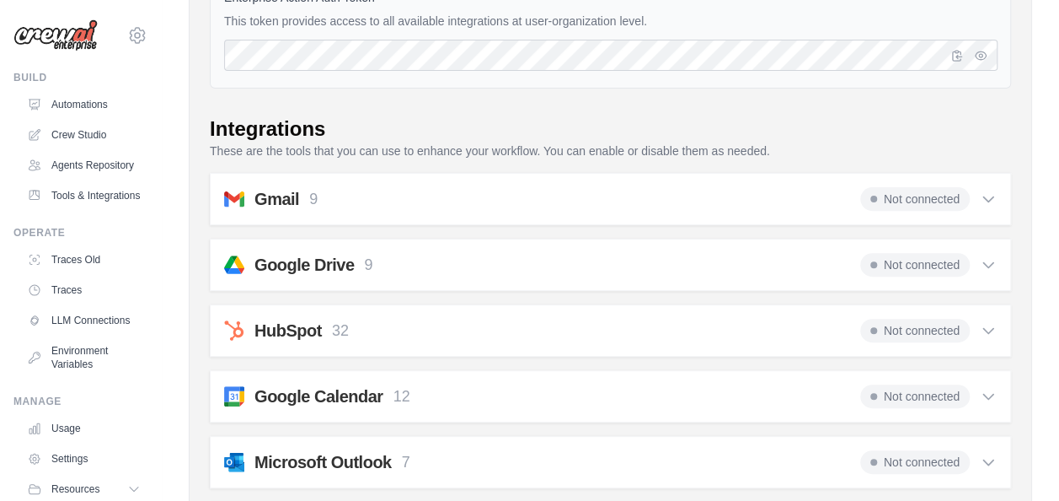
click at [629, 192] on div "Gmail 9 Not connected" at bounding box center [610, 199] width 773 height 24
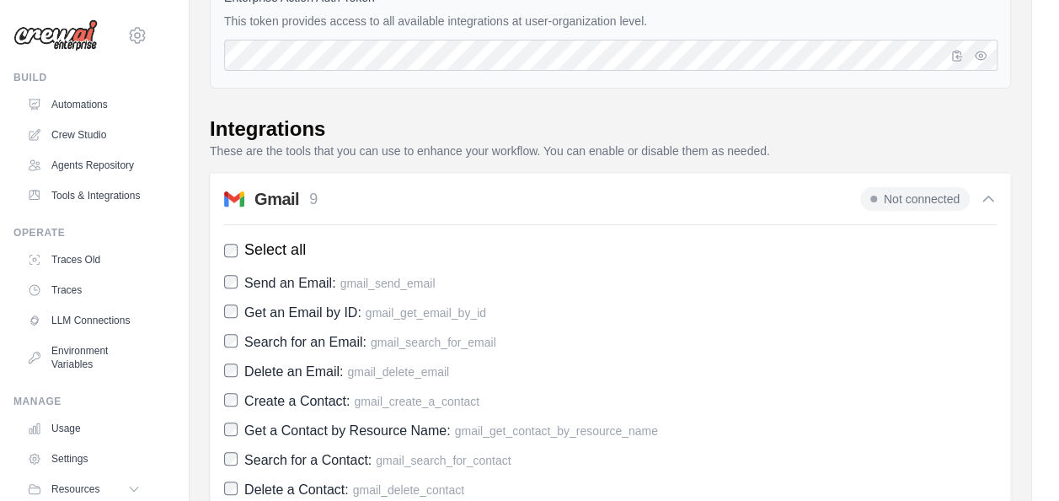
click at [629, 192] on div "Gmail 9 Not connected" at bounding box center [610, 199] width 773 height 24
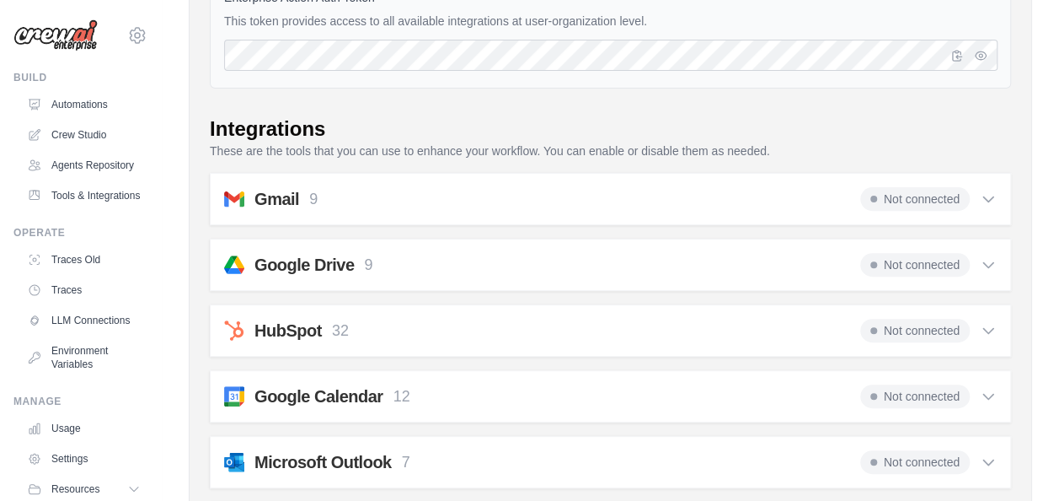
click at [629, 192] on div "Gmail 9 Not connected" at bounding box center [610, 199] width 773 height 24
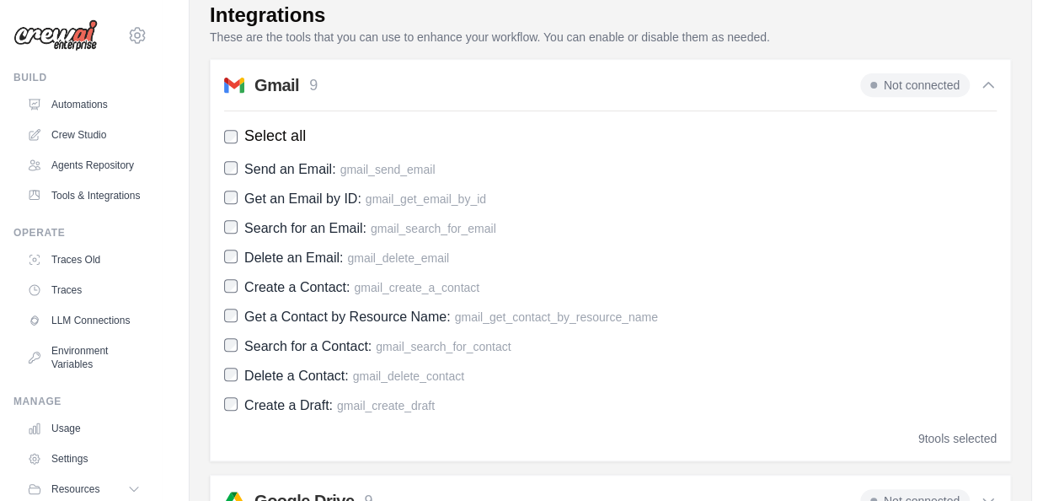
scroll to position [279, 0]
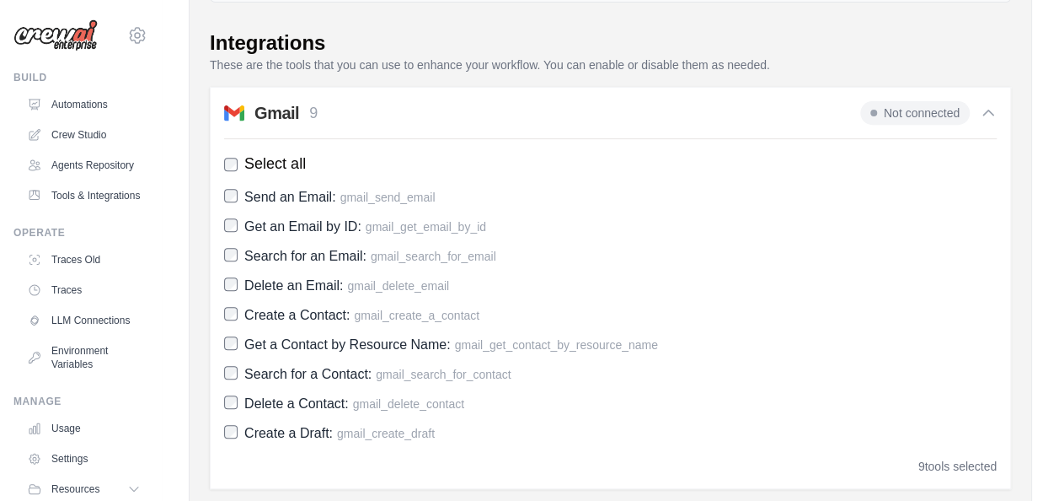
click at [684, 94] on div "Gmail 9 Not connected Select all Send an Email: gmail_send_email Get an Email b…" at bounding box center [610, 288] width 801 height 402
click at [986, 103] on div "Not connected" at bounding box center [928, 113] width 137 height 24
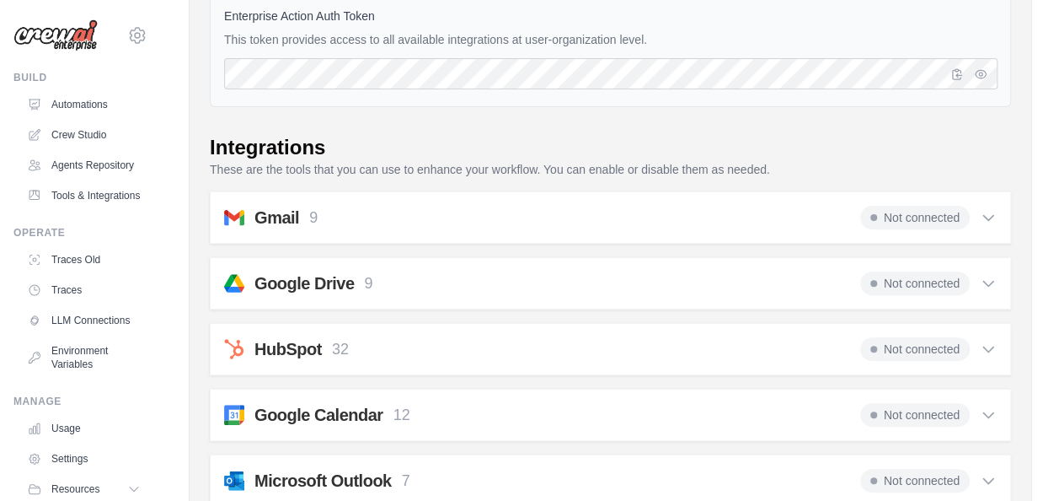
scroll to position [0, 0]
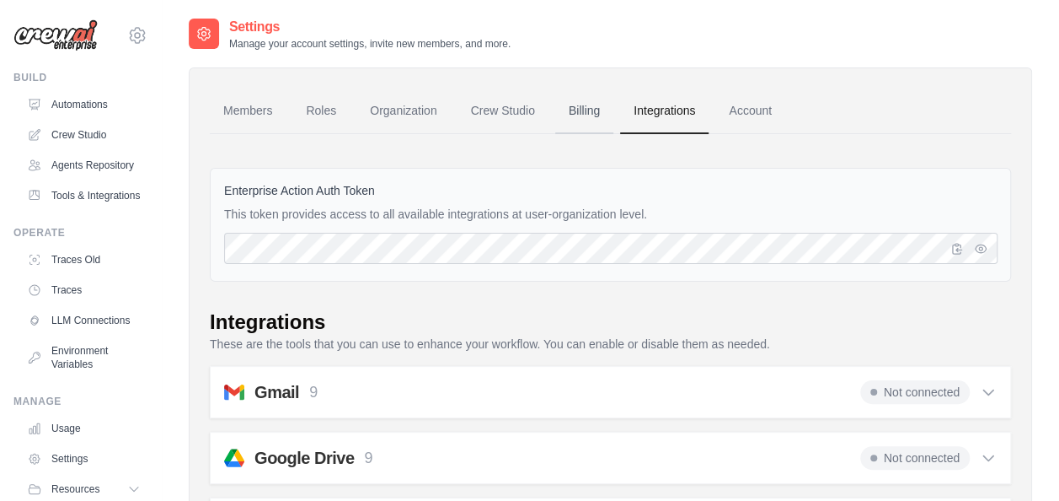
click at [581, 107] on link "Billing" at bounding box center [584, 111] width 58 height 46
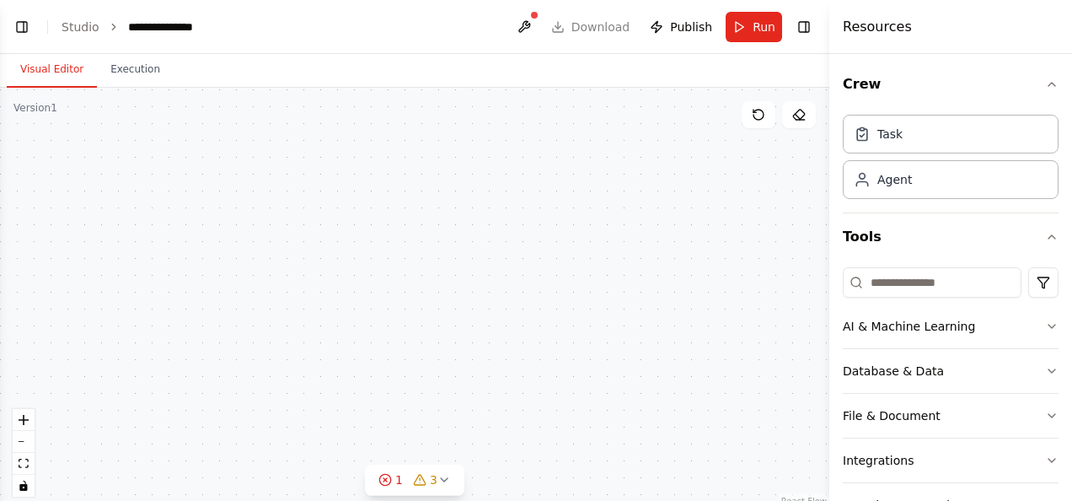
drag, startPoint x: 0, startPoint y: 0, endPoint x: 400, endPoint y: 372, distance: 546.8
click at [400, 372] on div "Analizar reseñas y guardar resultados Task description Buscador Buscar opinione…" at bounding box center [414, 298] width 829 height 421
drag, startPoint x: 400, startPoint y: 372, endPoint x: 229, endPoint y: 438, distance: 183.3
click at [229, 438] on div "Analizar reseñas y guardar resultados Task description Buscador Buscar opinione…" at bounding box center [414, 298] width 829 height 421
drag, startPoint x: 366, startPoint y: 288, endPoint x: 416, endPoint y: 145, distance: 151.9
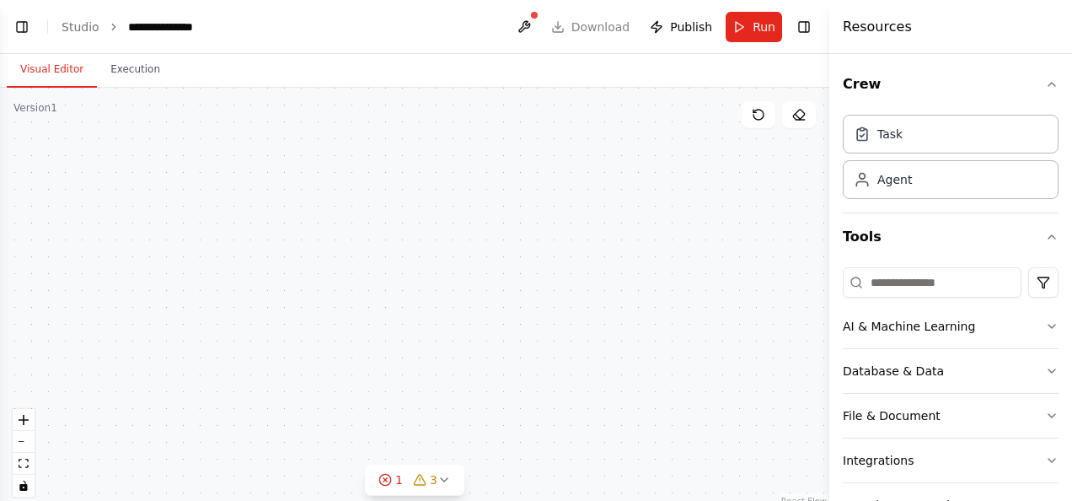
click at [416, 145] on div "Analizar reseñas y guardar resultados Task description Buscador Buscar opinione…" at bounding box center [414, 298] width 829 height 421
click at [57, 430] on div "Analizar reseñas y guardar resultados Task description Buscador Buscar opinione…" at bounding box center [414, 298] width 829 height 421
drag, startPoint x: 221, startPoint y: 353, endPoint x: 112, endPoint y: 120, distance: 257.5
click at [112, 120] on div "Analizar reseñas y guardar resultados Task description Buscador Buscar opinione…" at bounding box center [414, 298] width 829 height 421
drag, startPoint x: 212, startPoint y: 152, endPoint x: 349, endPoint y: 231, distance: 157.8
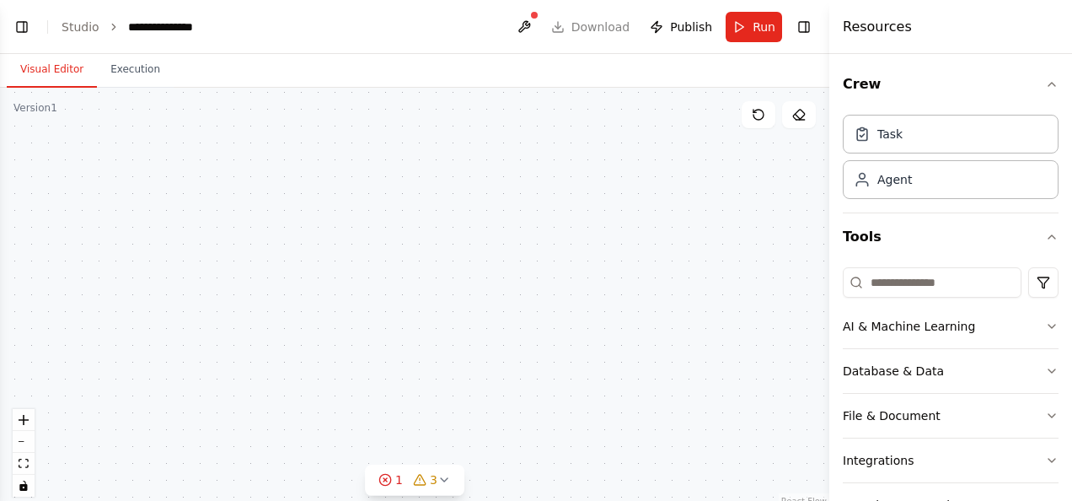
click at [349, 231] on div "Analizar reseñas y guardar resultados Task description Buscador Buscar opinione…" at bounding box center [414, 298] width 829 height 421
click at [29, 445] on button "zoom out" at bounding box center [24, 442] width 22 height 22
click at [20, 446] on button "zoom out" at bounding box center [24, 442] width 22 height 22
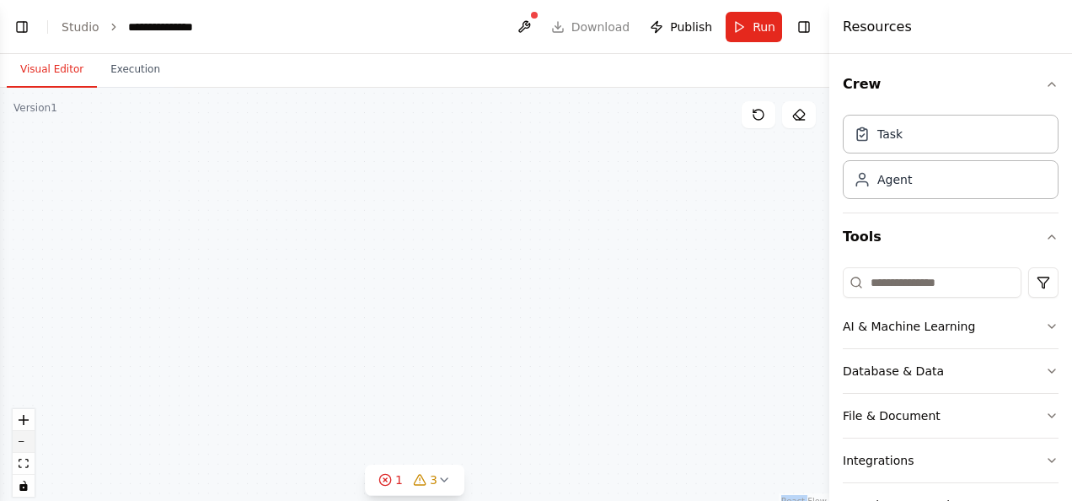
click at [20, 446] on div "React Flow controls" at bounding box center [24, 453] width 22 height 88
drag, startPoint x: 498, startPoint y: 400, endPoint x: 404, endPoint y: 296, distance: 140.8
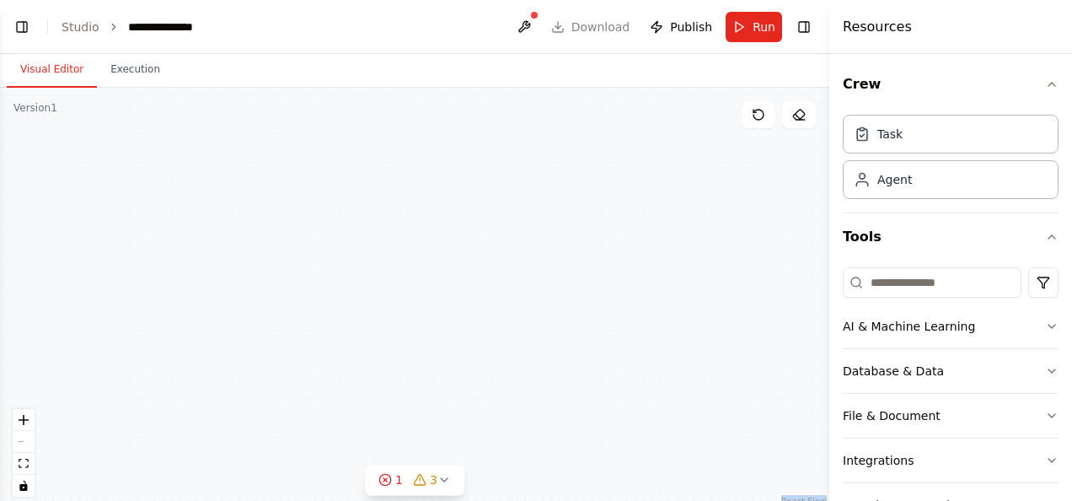
click at [404, 296] on div "Analizar reseñas y guardar resultados Task description Buscador Buscar opinione…" at bounding box center [414, 298] width 829 height 421
drag, startPoint x: 767, startPoint y: 260, endPoint x: 539, endPoint y: 327, distance: 237.1
click at [541, 341] on div "Analizar reseñas y guardar resultados Task description Buscador Buscar opinione…" at bounding box center [414, 298] width 829 height 421
drag, startPoint x: 541, startPoint y: 224, endPoint x: 412, endPoint y: 46, distance: 219.6
click at [412, 46] on main "**********" at bounding box center [414, 250] width 829 height 501
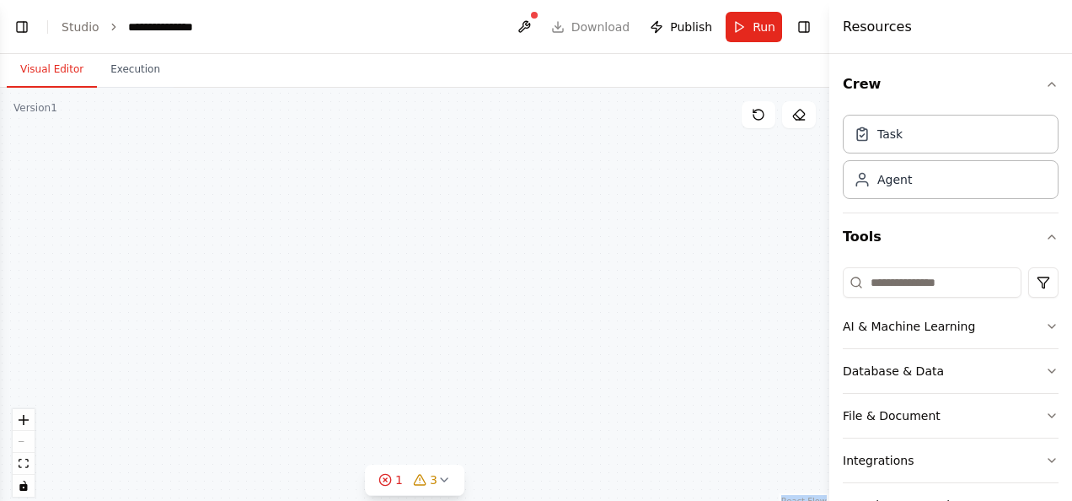
drag, startPoint x: 580, startPoint y: 356, endPoint x: 479, endPoint y: 148, distance: 231.4
click at [480, 148] on div "Analizar reseñas y guardar resultados Task description Buscador Buscar opinione…" at bounding box center [414, 298] width 829 height 421
drag, startPoint x: 555, startPoint y: 276, endPoint x: 522, endPoint y: 127, distance: 151.9
click at [522, 128] on div "Analizar reseñas y guardar resultados Task description Buscador Buscar opinione…" at bounding box center [414, 298] width 829 height 421
drag, startPoint x: 301, startPoint y: 362, endPoint x: 378, endPoint y: 175, distance: 201.4
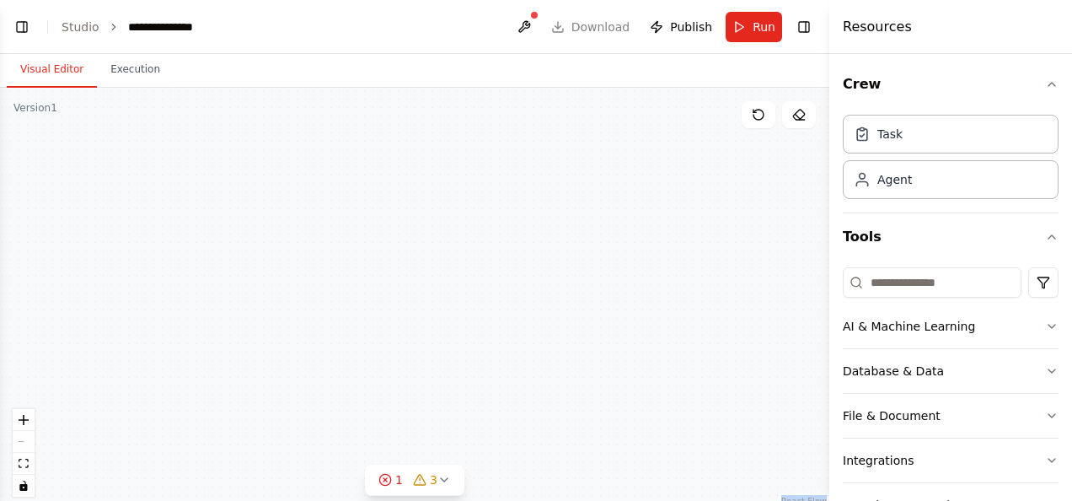
click at [409, 155] on div "Analizar reseñas y guardar resultados Task description Buscador Buscar opinione…" at bounding box center [414, 298] width 829 height 421
drag, startPoint x: 233, startPoint y: 320, endPoint x: 460, endPoint y: 214, distance: 251.1
click at [485, 217] on div "Analizar reseñas y guardar resultados Task description Buscador Buscar opinione…" at bounding box center [414, 298] width 829 height 421
drag, startPoint x: 337, startPoint y: 164, endPoint x: 601, endPoint y: 544, distance: 461.9
click at [601, 500] on html "**********" at bounding box center [536, 250] width 1072 height 501
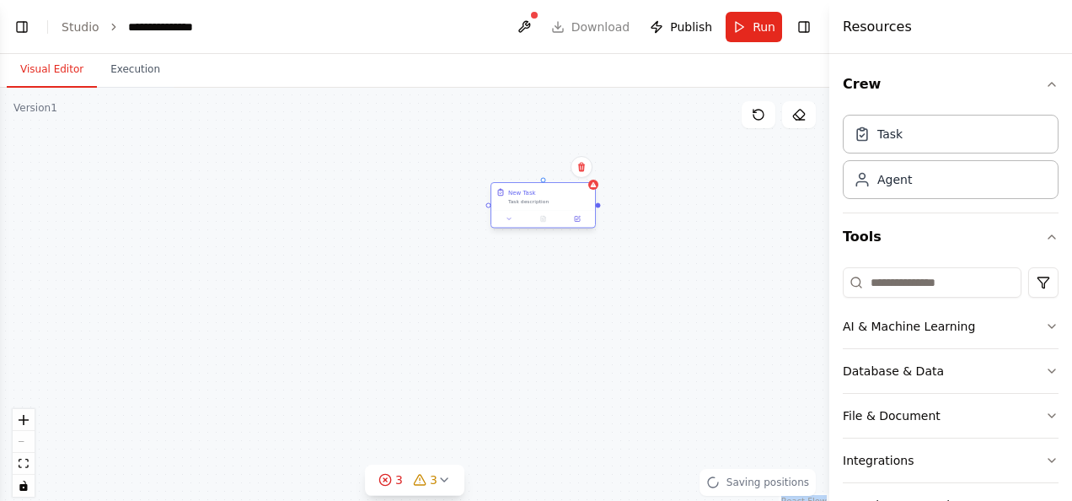
drag, startPoint x: 639, startPoint y: 194, endPoint x: 558, endPoint y: 199, distance: 81.1
click at [558, 199] on div "Task description" at bounding box center [549, 201] width 82 height 7
click at [686, 308] on div "Analizar reseñas y guardar resultados Task description Buscador Buscar opinione…" at bounding box center [414, 298] width 829 height 421
drag, startPoint x: 686, startPoint y: 304, endPoint x: 257, endPoint y: 293, distance: 429.1
click at [225, 306] on div "Analizar reseñas y guardar resultados Task description Buscador Buscar opinione…" at bounding box center [414, 298] width 829 height 421
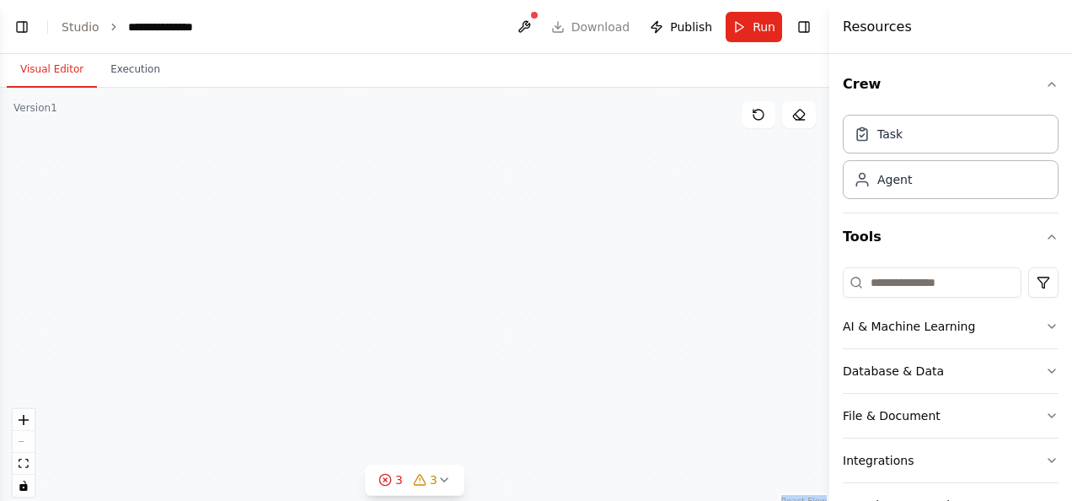
drag, startPoint x: 399, startPoint y: 270, endPoint x: 89, endPoint y: 222, distance: 313.7
click at [89, 222] on div "Analizar reseñas y guardar resultados Task description Buscador Buscar opinione…" at bounding box center [414, 298] width 829 height 421
drag, startPoint x: 426, startPoint y: 270, endPoint x: 52, endPoint y: 359, distance: 384.7
click at [15, 391] on div "Analizar reseñas y guardar resultados Task description Buscador Buscar opinione…" at bounding box center [414, 298] width 829 height 421
drag, startPoint x: 549, startPoint y: 309, endPoint x: 0, endPoint y: 460, distance: 569.0
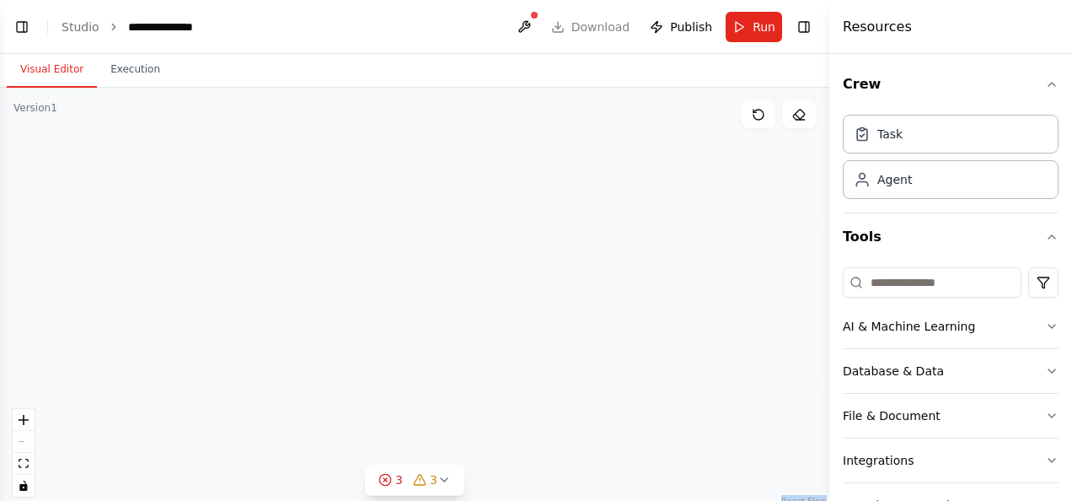
click at [0, 460] on html "**********" at bounding box center [536, 250] width 1072 height 501
click at [758, 121] on button at bounding box center [759, 114] width 34 height 27
drag, startPoint x: 352, startPoint y: 255, endPoint x: 834, endPoint y: 267, distance: 482.2
click at [834, 267] on div "**********" at bounding box center [536, 250] width 1072 height 501
drag, startPoint x: 212, startPoint y: 198, endPoint x: 493, endPoint y: 238, distance: 283.4
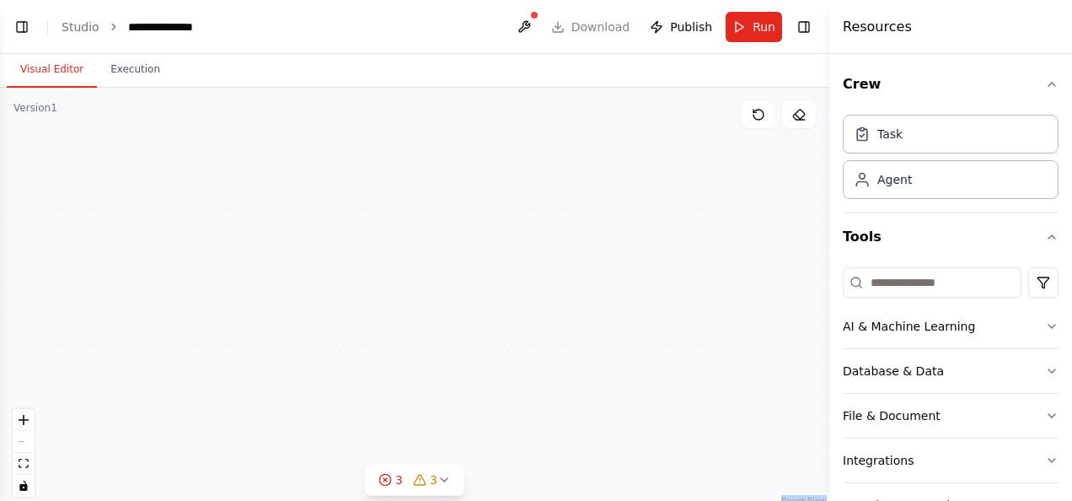
click at [552, 241] on div "Analizar reseñas y guardar resultados Task description Buscador Buscar opinione…" at bounding box center [414, 298] width 829 height 421
drag, startPoint x: 144, startPoint y: 198, endPoint x: 199, endPoint y: 169, distance: 62.2
click at [536, 198] on div "Analizar reseñas y guardar resultados Task description Buscador Buscar opinione…" at bounding box center [414, 298] width 829 height 421
drag, startPoint x: 158, startPoint y: 167, endPoint x: 517, endPoint y: 191, distance: 360.7
click at [539, 189] on div "Analizar reseñas y guardar resultados Task description Buscador Buscar opinione…" at bounding box center [414, 298] width 829 height 421
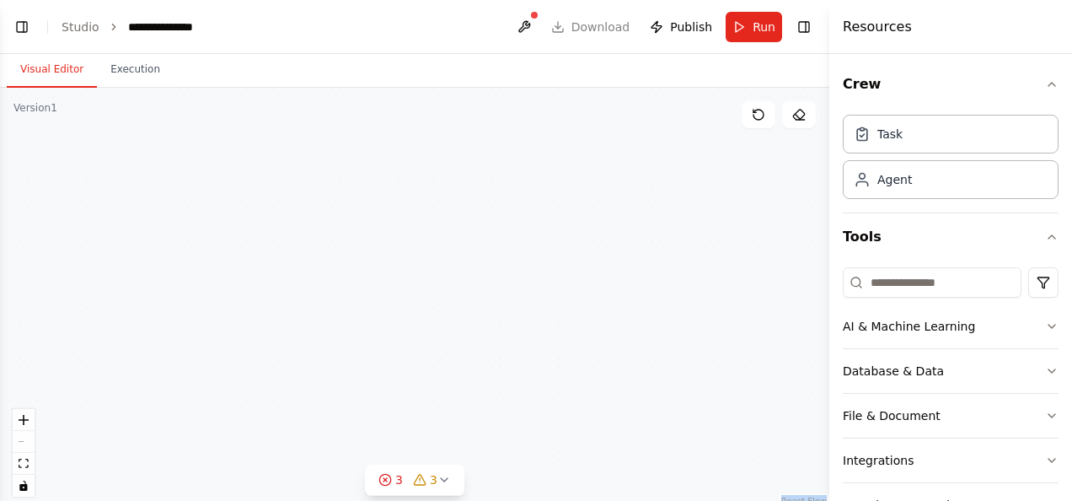
drag, startPoint x: 360, startPoint y: 196, endPoint x: 683, endPoint y: 222, distance: 323.7
click at [683, 222] on div "Analizar reseñas y guardar resultados Task description Buscador Buscar opinione…" at bounding box center [414, 298] width 829 height 421
drag, startPoint x: 282, startPoint y: 219, endPoint x: 710, endPoint y: 271, distance: 431.3
click at [710, 271] on div "Analizar reseñas y guardar resultados Task description Buscador Buscar opinione…" at bounding box center [414, 298] width 829 height 421
drag, startPoint x: 183, startPoint y: 196, endPoint x: 637, endPoint y: 258, distance: 458.4
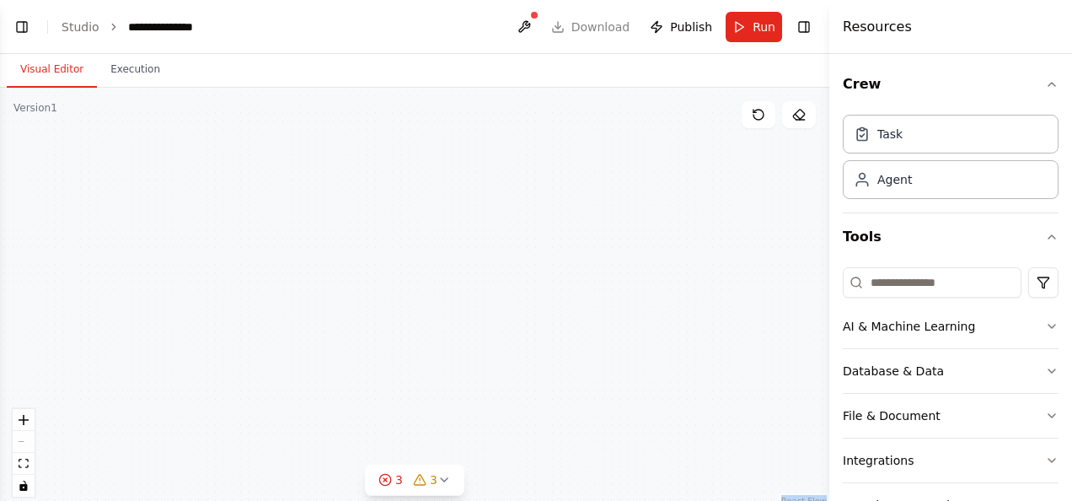
click at [637, 258] on div "Analizar reseñas y guardar resultados Task description Buscador Buscar opinione…" at bounding box center [414, 298] width 829 height 421
drag, startPoint x: 362, startPoint y: 210, endPoint x: 672, endPoint y: 207, distance: 309.3
click at [675, 207] on div "Analizar reseñas y guardar resultados Task description Buscador Buscar opinione…" at bounding box center [414, 298] width 829 height 421
drag, startPoint x: 241, startPoint y: 252, endPoint x: 491, endPoint y: 81, distance: 303.2
click at [491, 81] on div "Visual Editor Execution Version 1 Show Tools Hide Agents Analizar reseñas y gua…" at bounding box center [414, 277] width 829 height 447
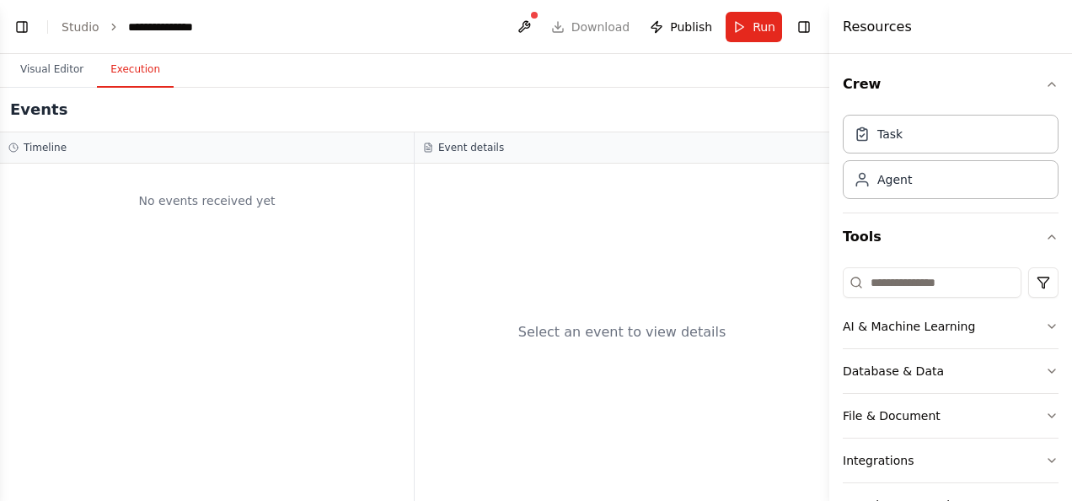
click at [145, 74] on button "Execution" at bounding box center [135, 69] width 77 height 35
click at [54, 78] on button "Visual Editor" at bounding box center [52, 69] width 90 height 35
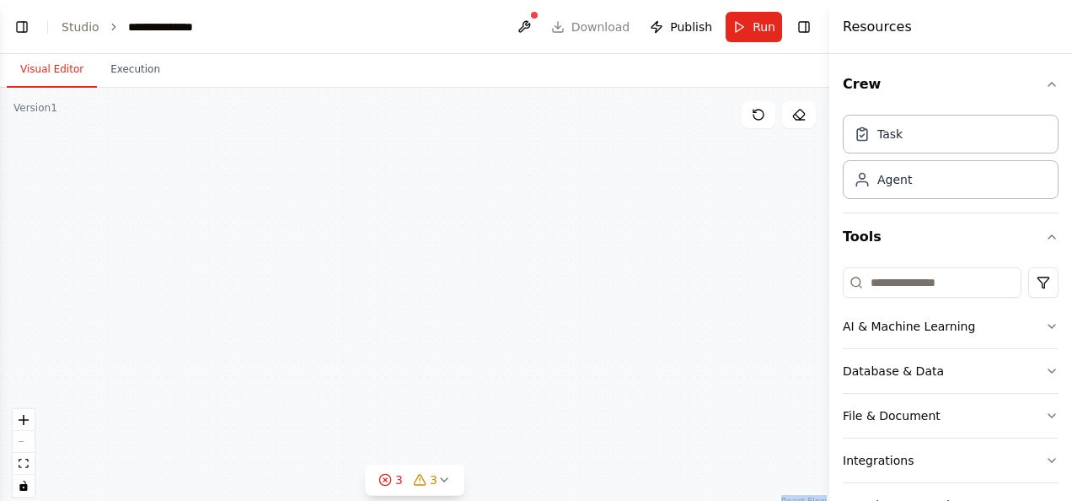
drag, startPoint x: 206, startPoint y: 192, endPoint x: 610, endPoint y: 201, distance: 404.6
click at [613, 196] on div "Analizar reseñas y guardar resultados Task description Buscador Buscar opinione…" at bounding box center [414, 298] width 829 height 421
drag, startPoint x: 677, startPoint y: 395, endPoint x: 546, endPoint y: 353, distance: 137.2
click at [553, 184] on div "Analizar reseñas y guardar resultados Task description Buscador Buscar opinione…" at bounding box center [414, 298] width 829 height 421
click at [424, 475] on icon at bounding box center [419, 479] width 13 height 13
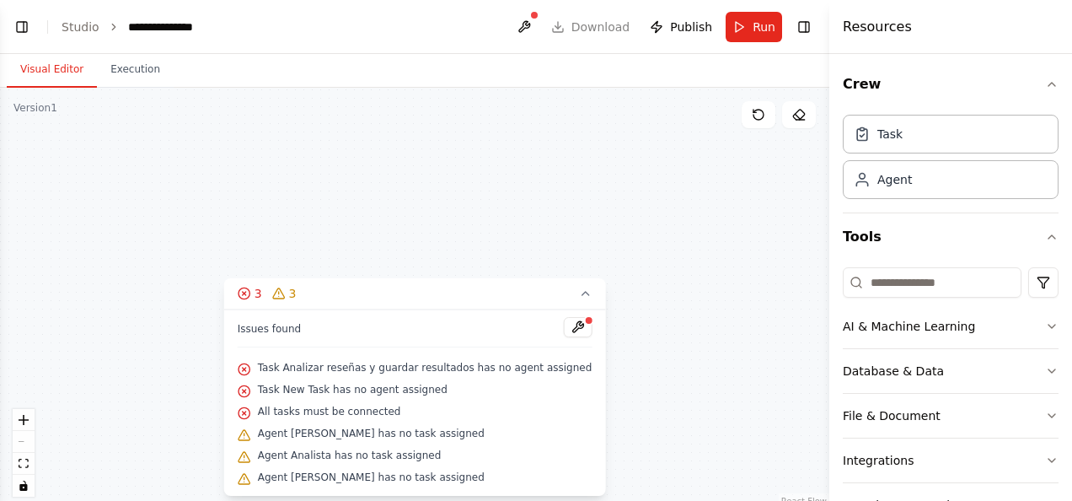
click at [348, 352] on div "Issues found Task Analizar reseñas y guardar resultados has no agent assigned T…" at bounding box center [415, 402] width 382 height 186
click at [348, 359] on div "Task Analizar reseñas y guardar resultados has no agent assigned" at bounding box center [415, 368] width 355 height 22
click at [348, 364] on span "Task Analizar reseñas y guardar resultados has no agent assigned" at bounding box center [425, 367] width 335 height 13
click at [563, 321] on button at bounding box center [577, 327] width 29 height 20
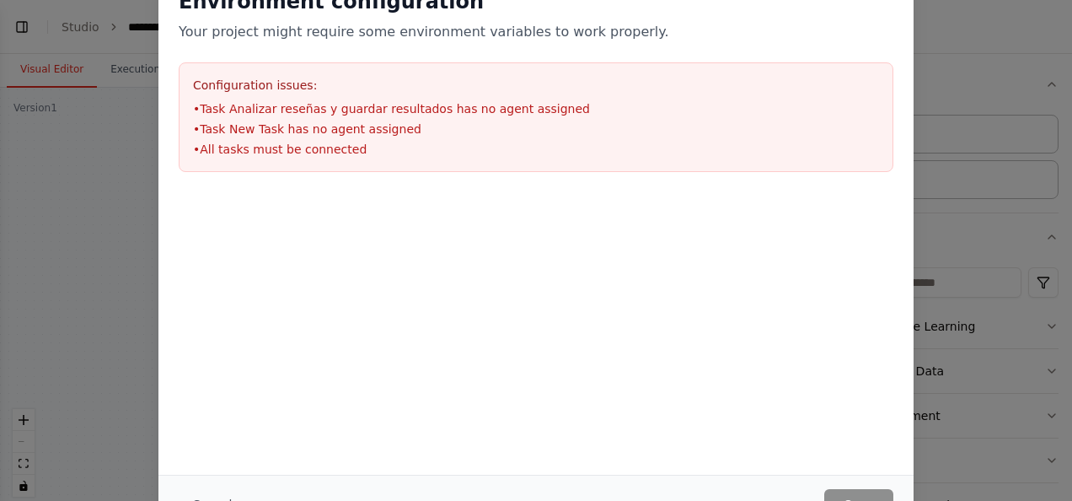
click at [84, 147] on div "Environment configuration Your project might require some environment variables…" at bounding box center [536, 250] width 1072 height 501
click at [96, 162] on div "Environment configuration Your project might require some environment variables…" at bounding box center [536, 250] width 1072 height 501
click at [962, 339] on div "Environment configuration Your project might require some environment variables…" at bounding box center [536, 250] width 1072 height 501
click at [949, 251] on div "Environment configuration Your project might require some environment variables…" at bounding box center [536, 250] width 1072 height 501
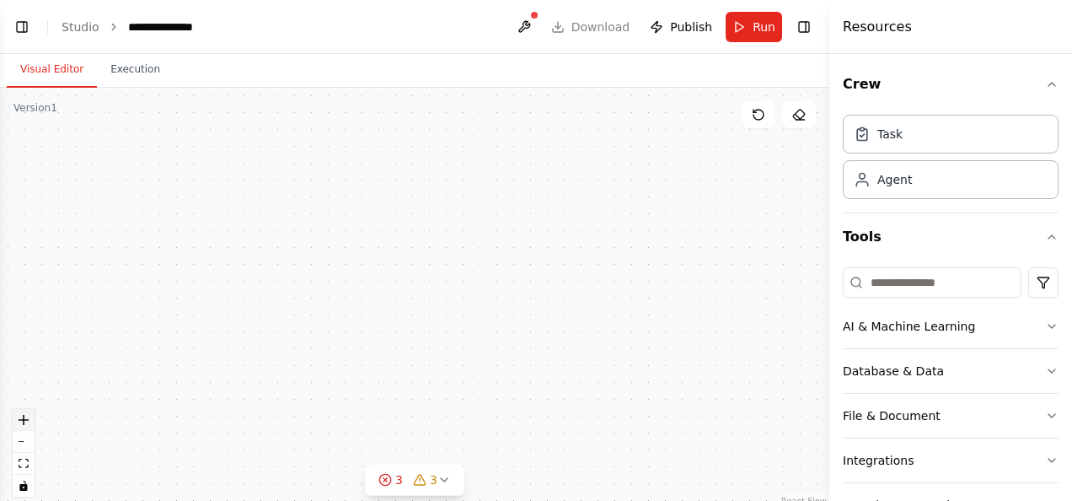
click at [25, 421] on icon "zoom in" at bounding box center [24, 420] width 10 height 10
click at [20, 435] on button "zoom out" at bounding box center [24, 442] width 22 height 22
click at [263, 373] on div "Analizar reseñas y guardar resultados Task description Buscador Buscar opinione…" at bounding box center [414, 298] width 829 height 421
click at [28, 445] on button "zoom out" at bounding box center [24, 442] width 22 height 22
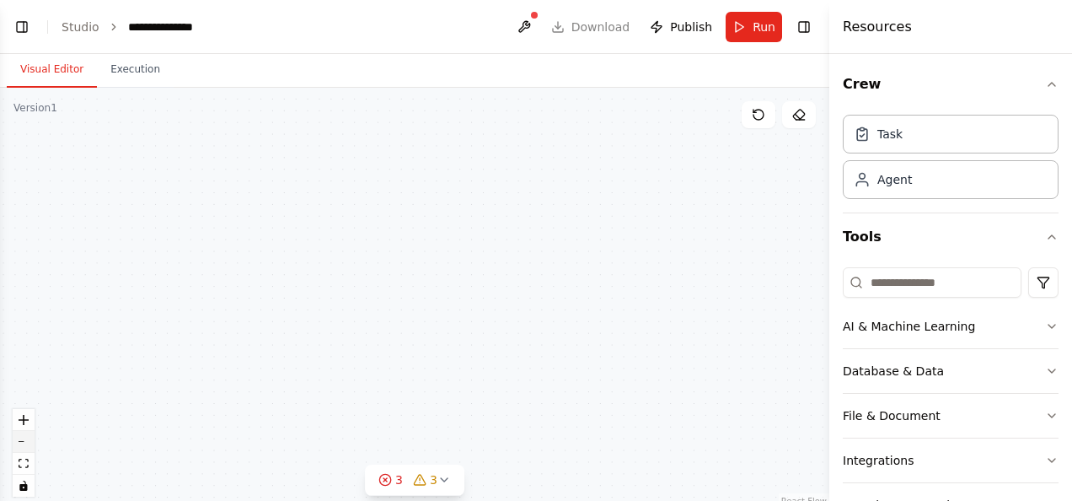
click at [28, 445] on button "zoom out" at bounding box center [24, 442] width 22 height 22
click at [28, 445] on div "React Flow controls" at bounding box center [24, 453] width 22 height 88
click at [812, 497] on link "React Flow" at bounding box center [804, 500] width 46 height 9
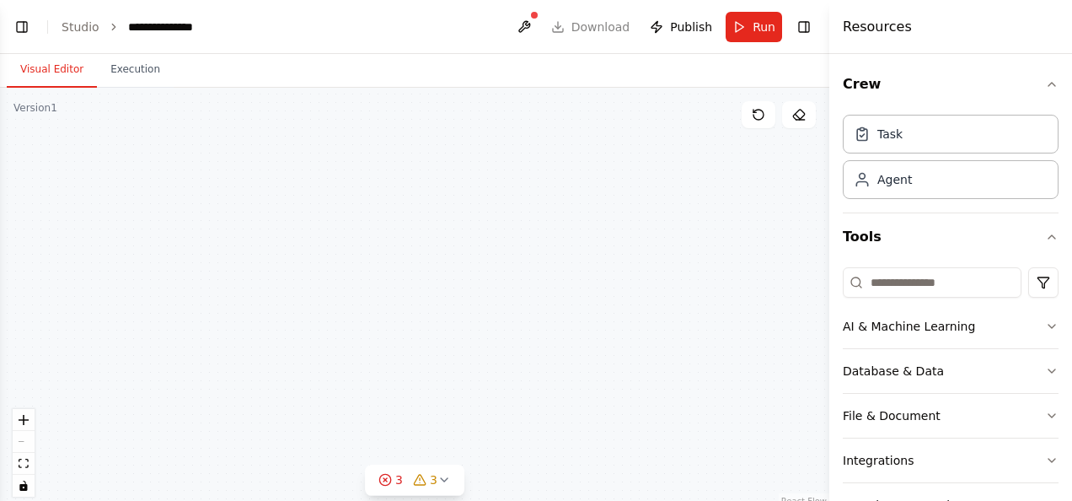
drag, startPoint x: 599, startPoint y: 318, endPoint x: 620, endPoint y: 409, distance: 93.4
click at [620, 409] on div "Analizar reseñas y guardar resultados Task description Buscador Buscar opinione…" at bounding box center [414, 298] width 829 height 421
drag, startPoint x: 542, startPoint y: 201, endPoint x: 553, endPoint y: 265, distance: 64.1
click at [587, 401] on div "Analizar reseñas y guardar resultados Task description Buscador Buscar opinione…" at bounding box center [414, 298] width 829 height 421
drag, startPoint x: 542, startPoint y: 231, endPoint x: 562, endPoint y: 364, distance: 134.7
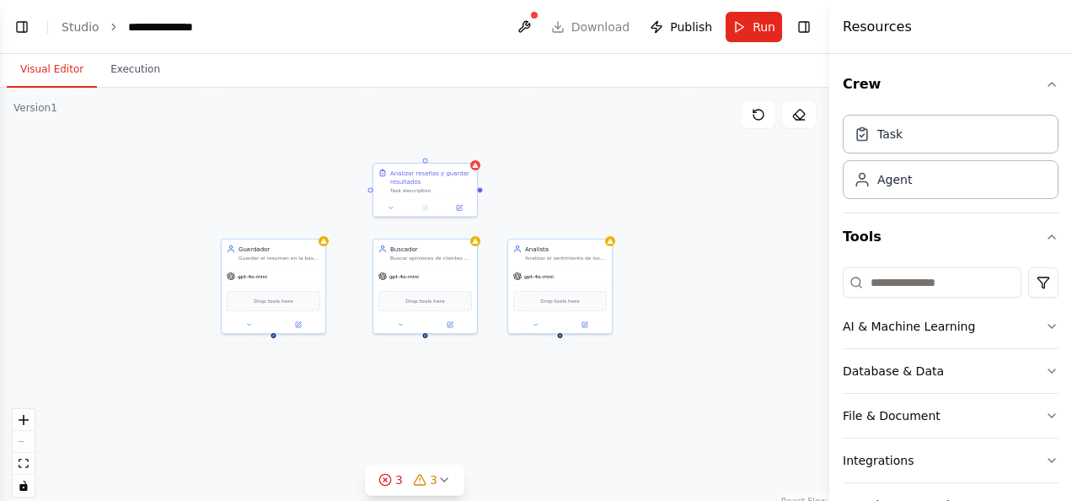
click at [562, 364] on div "Analizar reseñas y guardar resultados Task description Buscador Buscar opinione…" at bounding box center [414, 298] width 829 height 421
click at [528, 163] on div "Analizar reseñas y guardar resultados Task description Buscador Buscar opinione…" at bounding box center [414, 298] width 829 height 421
click at [22, 418] on icon "zoom in" at bounding box center [24, 420] width 10 height 10
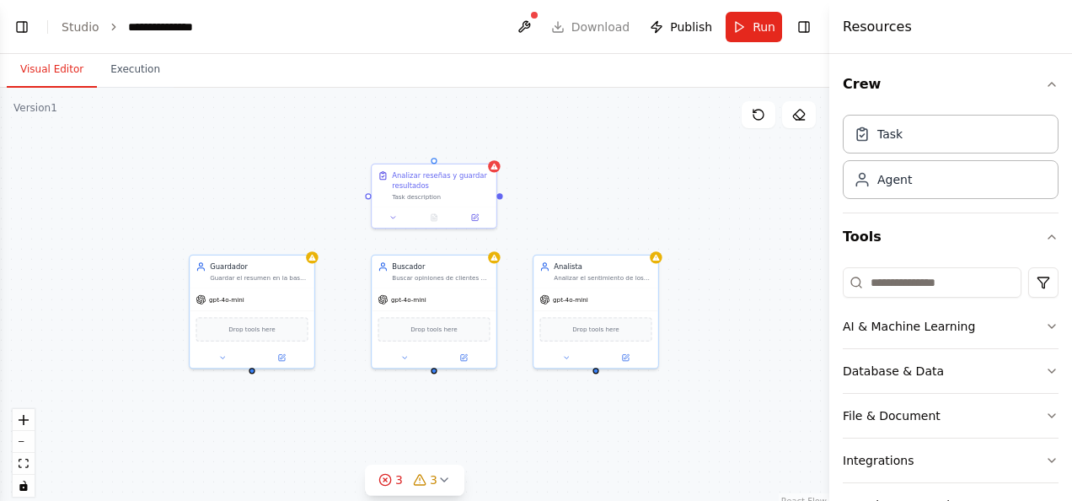
drag, startPoint x: 135, startPoint y: 179, endPoint x: 142, endPoint y: 207, distance: 28.6
click at [142, 207] on div "Analizar reseñas y guardar resultados Task description Buscador Buscar opinione…" at bounding box center [414, 298] width 829 height 421
drag, startPoint x: 477, startPoint y: 185, endPoint x: 293, endPoint y: 185, distance: 183.7
click at [293, 185] on div "Analizar reseñas y guardar resultados" at bounding box center [259, 179] width 98 height 20
click at [410, 202] on div "Analizar reseñas y guardar resultados Task description Buscador Buscar opinione…" at bounding box center [414, 298] width 829 height 421
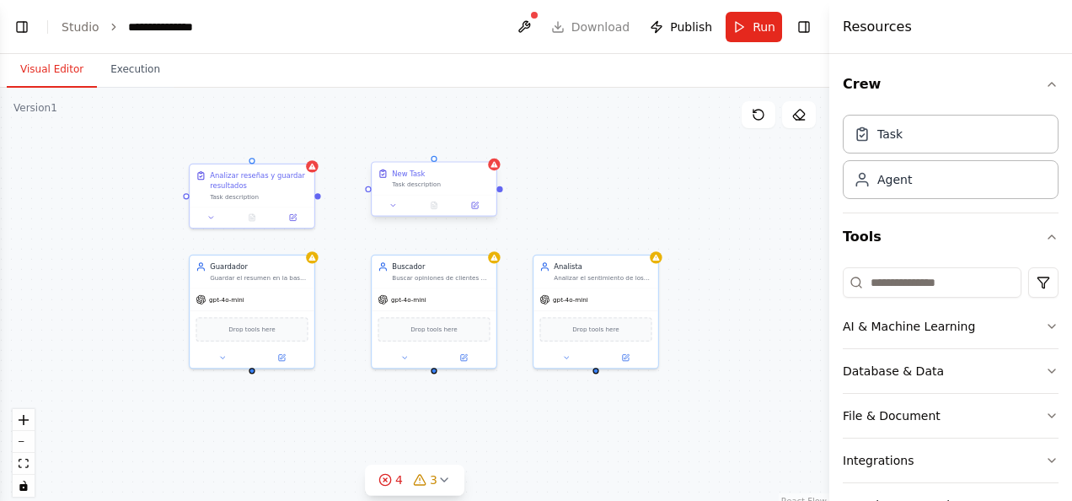
drag, startPoint x: 521, startPoint y: 199, endPoint x: 425, endPoint y: 183, distance: 97.4
click at [433, 177] on div "New Task" at bounding box center [441, 174] width 98 height 10
click at [403, 204] on button at bounding box center [393, 205] width 35 height 12
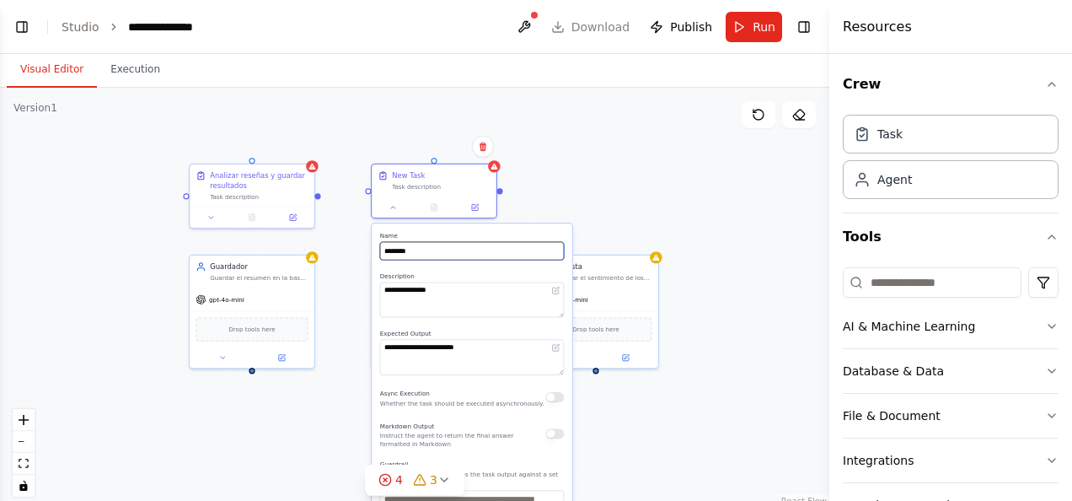
drag, startPoint x: 423, startPoint y: 249, endPoint x: 379, endPoint y: 249, distance: 43.8
click at [380, 249] on input "********" at bounding box center [472, 251] width 184 height 19
paste input "*****"
type input "**********"
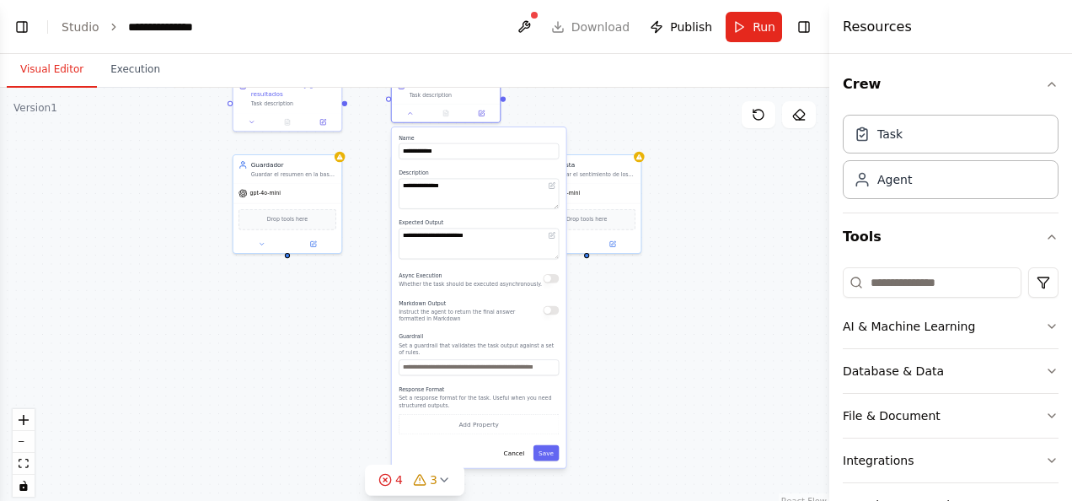
drag, startPoint x: 619, startPoint y: 429, endPoint x: 624, endPoint y: 314, distance: 114.7
click at [624, 314] on div "**********" at bounding box center [414, 298] width 829 height 421
drag, startPoint x: 485, startPoint y: 187, endPoint x: 393, endPoint y: 188, distance: 91.9
click at [393, 188] on div "**********" at bounding box center [479, 297] width 174 height 340
paste textarea "**"
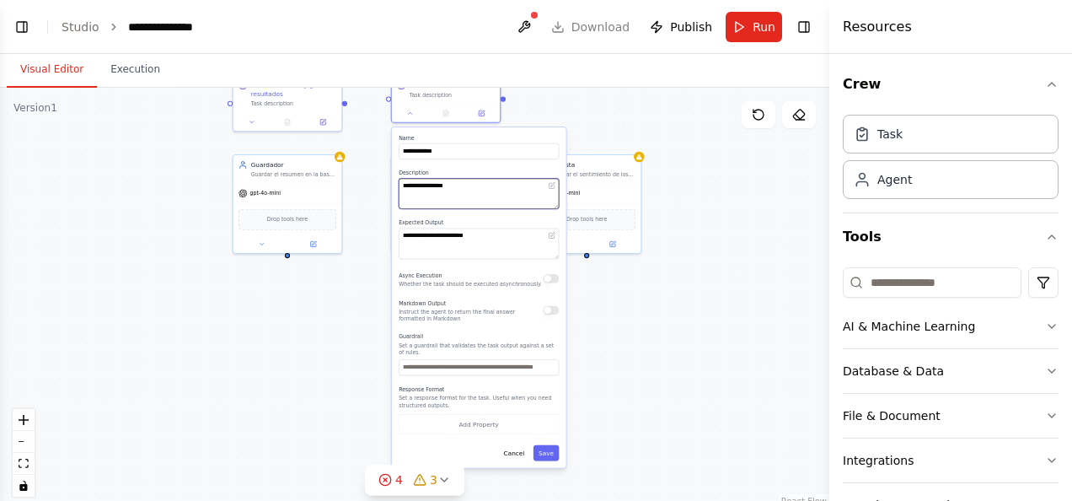
click at [505, 186] on textarea "**********" at bounding box center [479, 194] width 160 height 30
drag, startPoint x: 489, startPoint y: 386, endPoint x: 487, endPoint y: 397, distance: 11.1
drag, startPoint x: 487, startPoint y: 397, endPoint x: 403, endPoint y: 380, distance: 85.9
click at [357, 382] on div "**********" at bounding box center [414, 298] width 829 height 421
click at [537, 417] on button "Add Property" at bounding box center [479, 425] width 160 height 20
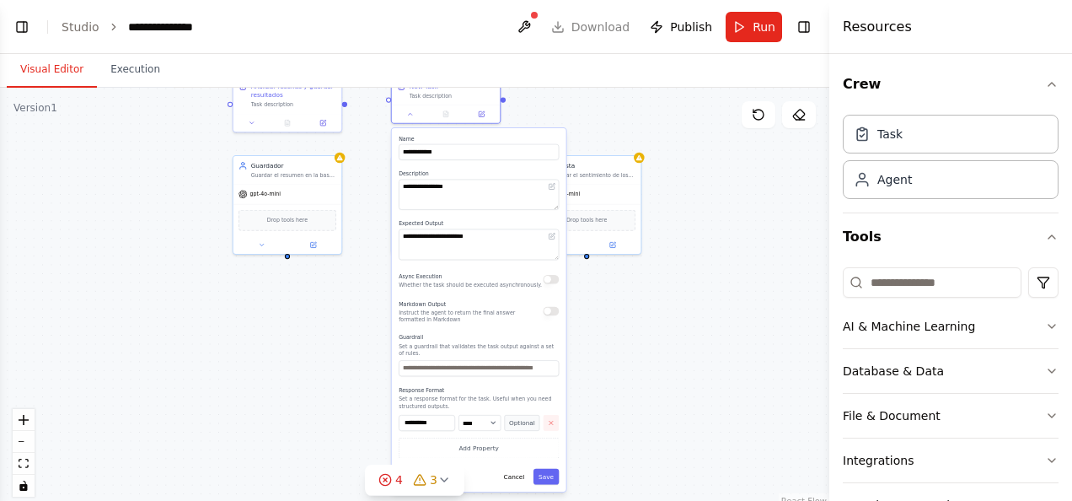
click at [551, 415] on button "button" at bounding box center [551, 423] width 16 height 16
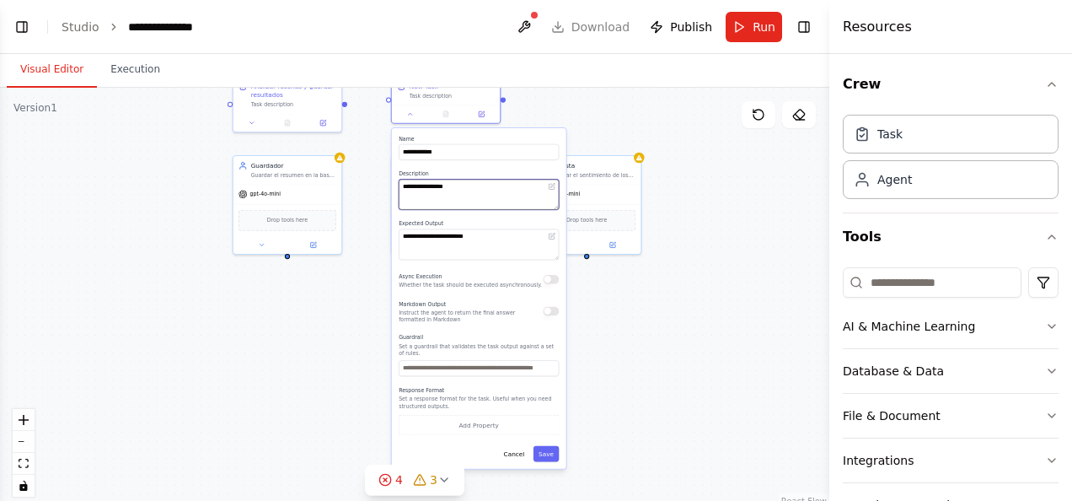
drag, startPoint x: 485, startPoint y: 188, endPoint x: 384, endPoint y: 193, distance: 100.4
click at [384, 193] on div "**********" at bounding box center [414, 298] width 829 height 421
drag, startPoint x: 457, startPoint y: 185, endPoint x: 398, endPoint y: 185, distance: 59.0
click at [398, 185] on div "**********" at bounding box center [479, 298] width 174 height 340
paste textarea "**********"
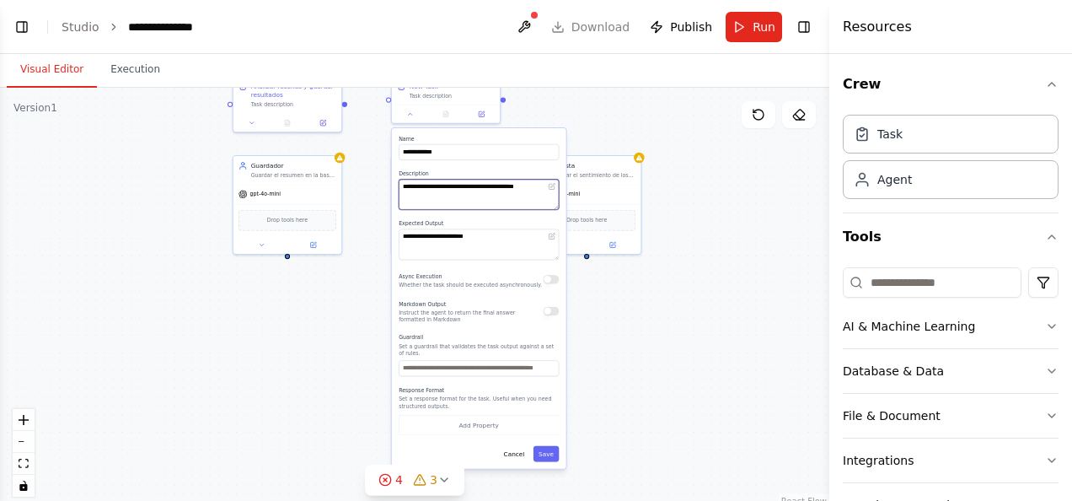
type textarea "**********"
click at [399, 142] on label "Name" at bounding box center [479, 138] width 160 height 7
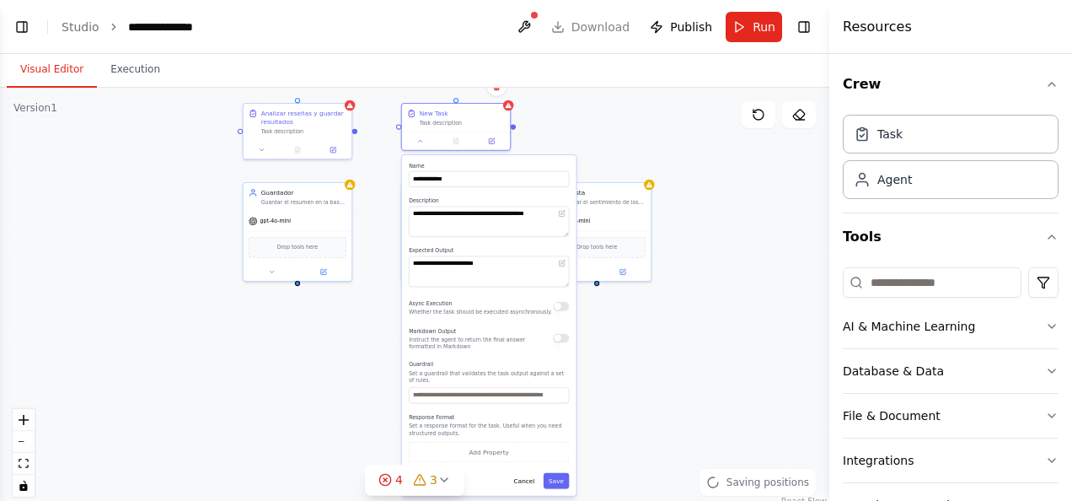
drag, startPoint x: 554, startPoint y: 116, endPoint x: 565, endPoint y: 166, distance: 50.9
click at [565, 166] on div "**********" at bounding box center [414, 298] width 829 height 421
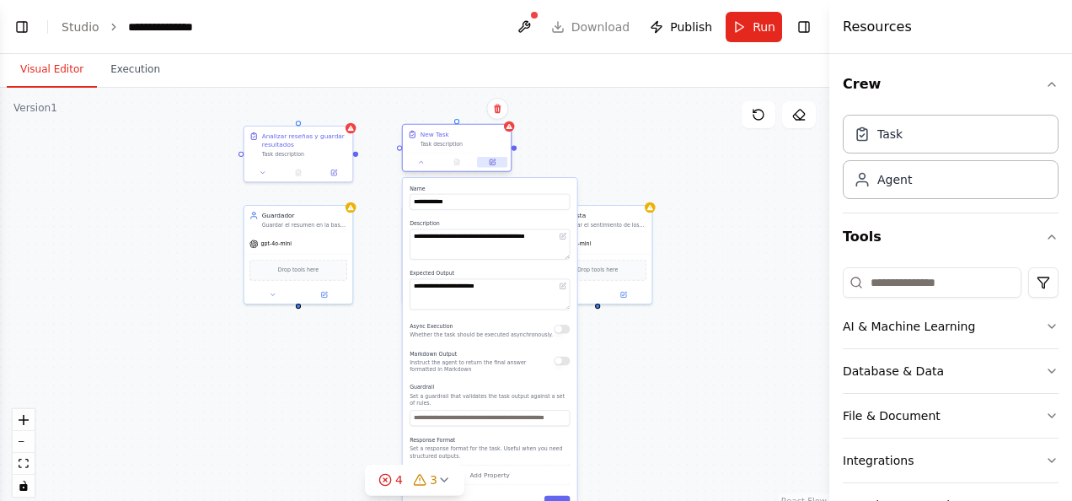
click at [493, 167] on button at bounding box center [492, 162] width 30 height 11
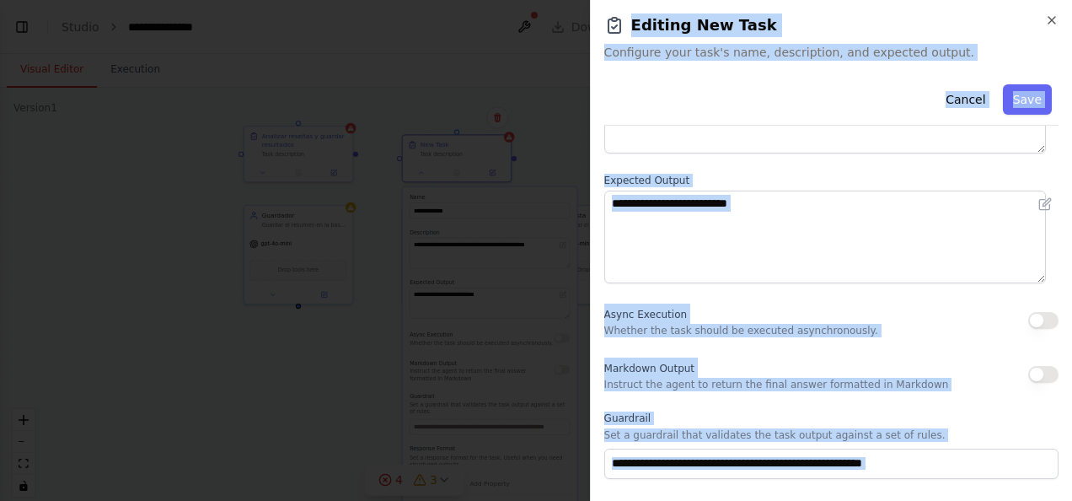
scroll to position [258, 0]
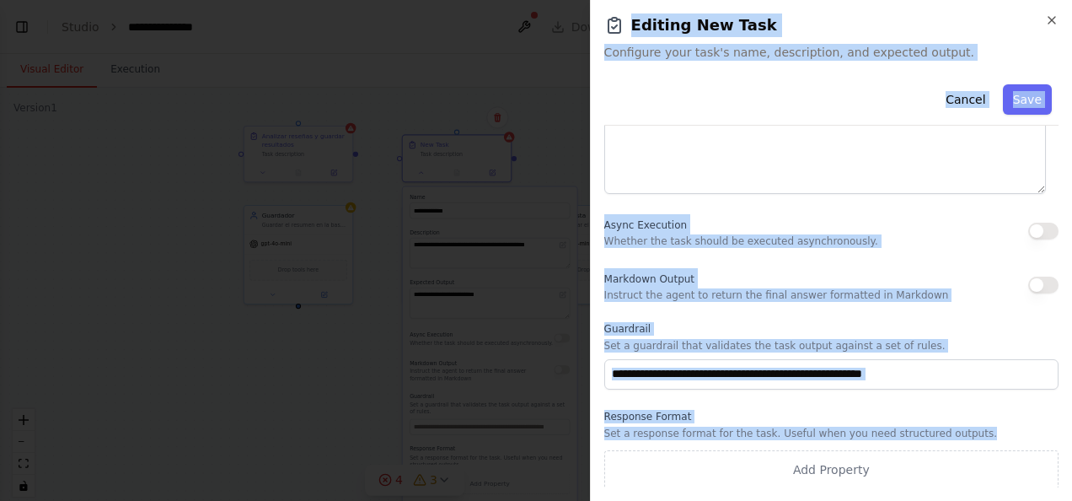
drag, startPoint x: 630, startPoint y: 25, endPoint x: 980, endPoint y: 443, distance: 545.5
click at [980, 443] on div "**********" at bounding box center [831, 250] width 482 height 501
copy div "**********"
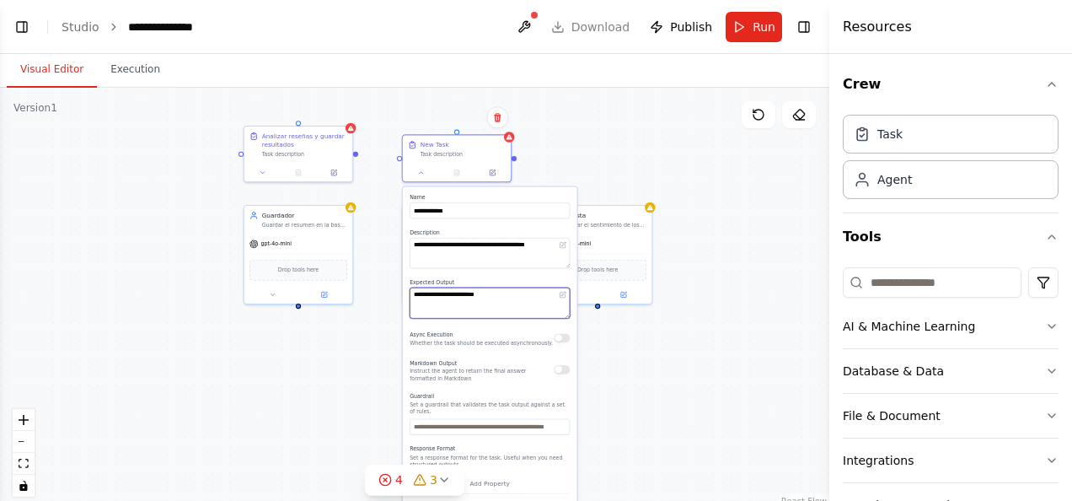
click at [496, 298] on textarea "**********" at bounding box center [490, 302] width 160 height 30
drag, startPoint x: 499, startPoint y: 292, endPoint x: 409, endPoint y: 292, distance: 90.2
click at [409, 292] on div "**********" at bounding box center [490, 356] width 174 height 340
paste textarea "**********"
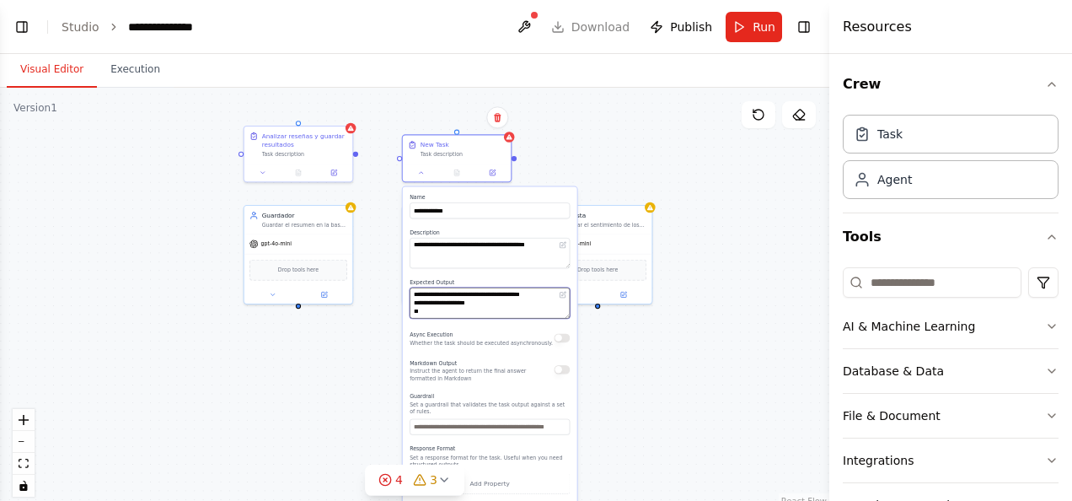
type textarea "**********"
click at [470, 453] on p "Set a response format for the task. Useful when you need structured outputs." at bounding box center [490, 460] width 160 height 14
click at [501, 474] on button "Add Property" at bounding box center [490, 483] width 160 height 20
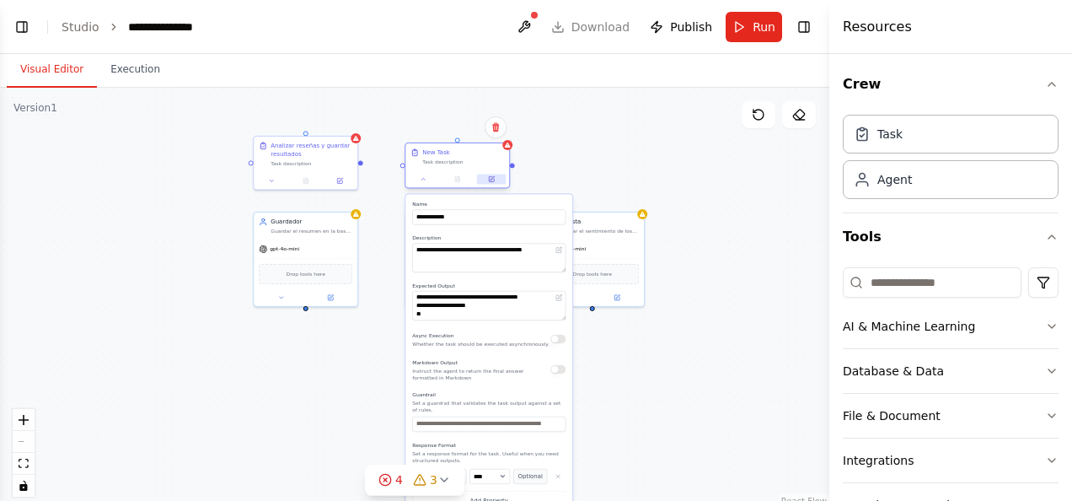
click at [494, 182] on icon at bounding box center [491, 178] width 7 height 7
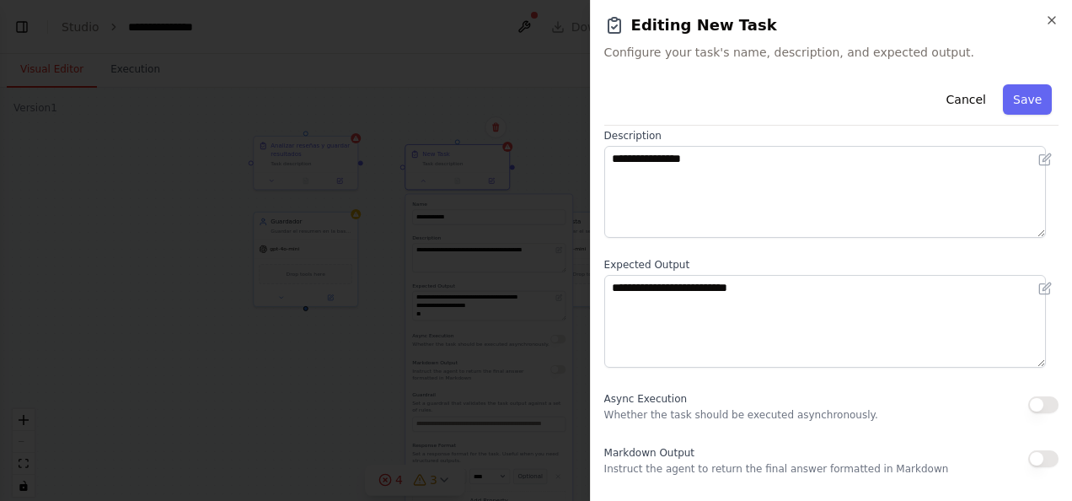
scroll to position [0, 0]
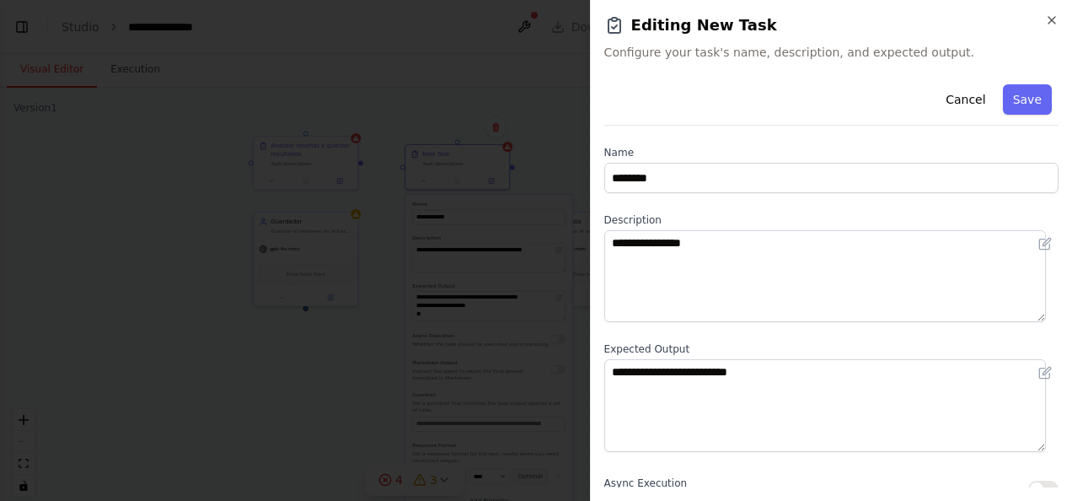
click at [1040, 12] on div "**********" at bounding box center [831, 250] width 482 height 501
click at [1047, 19] on icon "button" at bounding box center [1051, 19] width 13 height 13
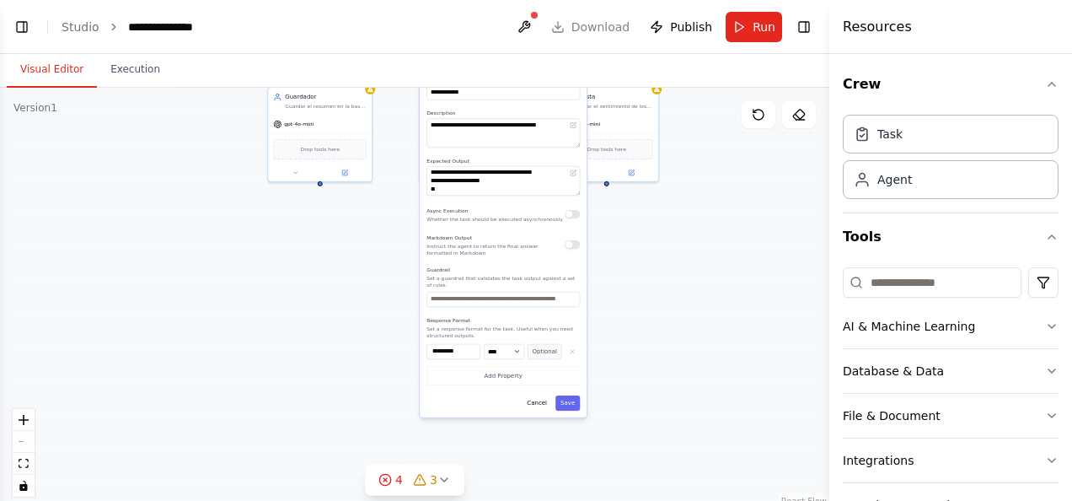
drag, startPoint x: 646, startPoint y: 391, endPoint x: 660, endPoint y: 266, distance: 125.5
click at [660, 266] on div "**********" at bounding box center [414, 298] width 829 height 421
click at [514, 344] on select "**** ******* ******* **** ******" at bounding box center [504, 351] width 40 height 15
drag, startPoint x: 505, startPoint y: 320, endPoint x: 538, endPoint y: 329, distance: 34.7
click at [505, 325] on p "Set a response format for the task. Useful when you need structured outputs." at bounding box center [502, 331] width 153 height 13
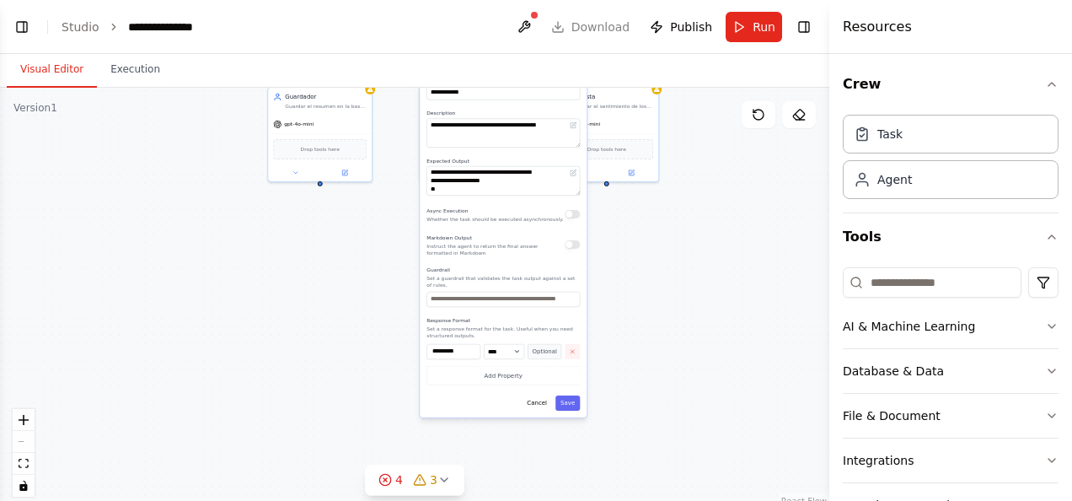
click at [569, 348] on icon "button" at bounding box center [572, 351] width 7 height 7
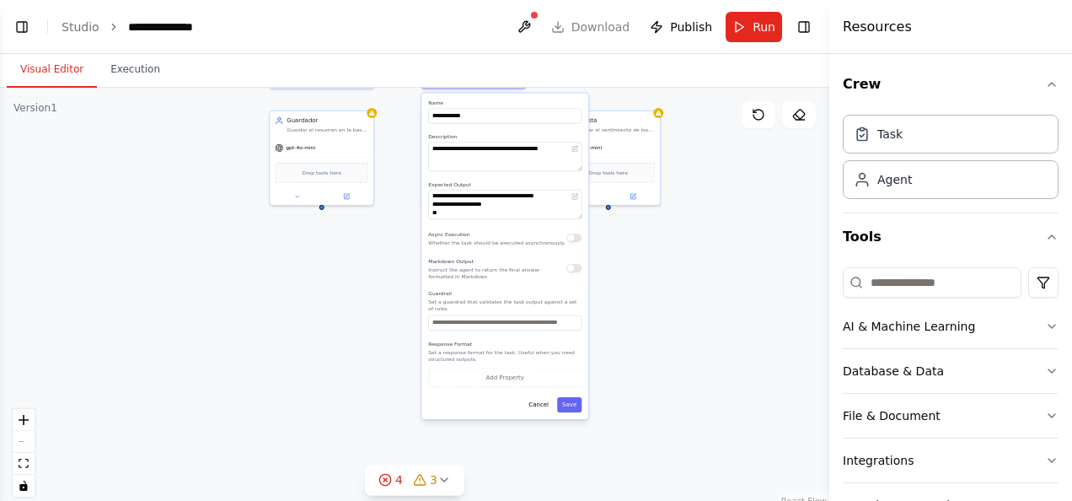
drag, startPoint x: 624, startPoint y: 291, endPoint x: 611, endPoint y: 335, distance: 45.6
click at [618, 331] on div "**********" at bounding box center [414, 298] width 829 height 421
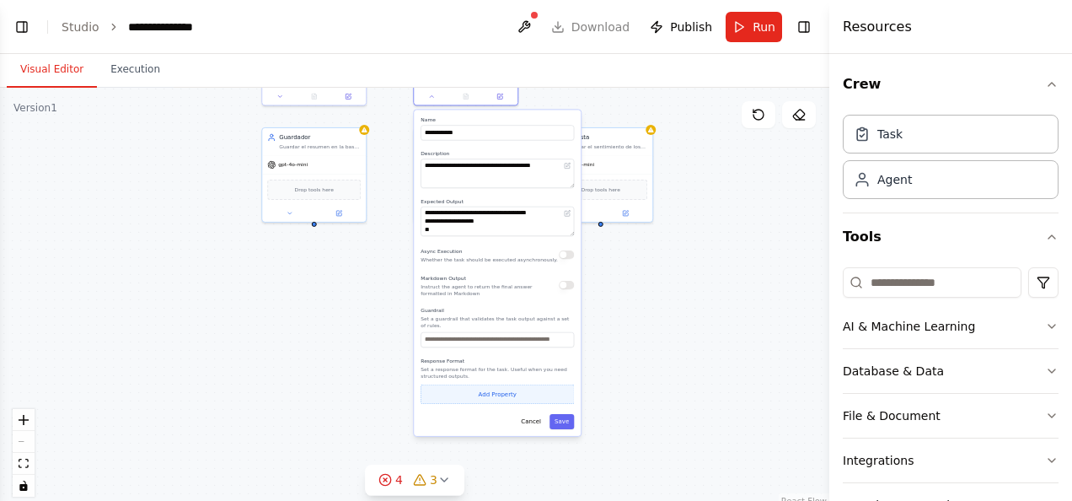
click at [548, 392] on button "Add Property" at bounding box center [497, 393] width 153 height 19
click at [498, 384] on select "**** ******* ******* **** ******" at bounding box center [498, 391] width 40 height 15
click at [533, 384] on button "Optional" at bounding box center [539, 391] width 34 height 15
click at [564, 388] on icon "button" at bounding box center [566, 391] width 7 height 7
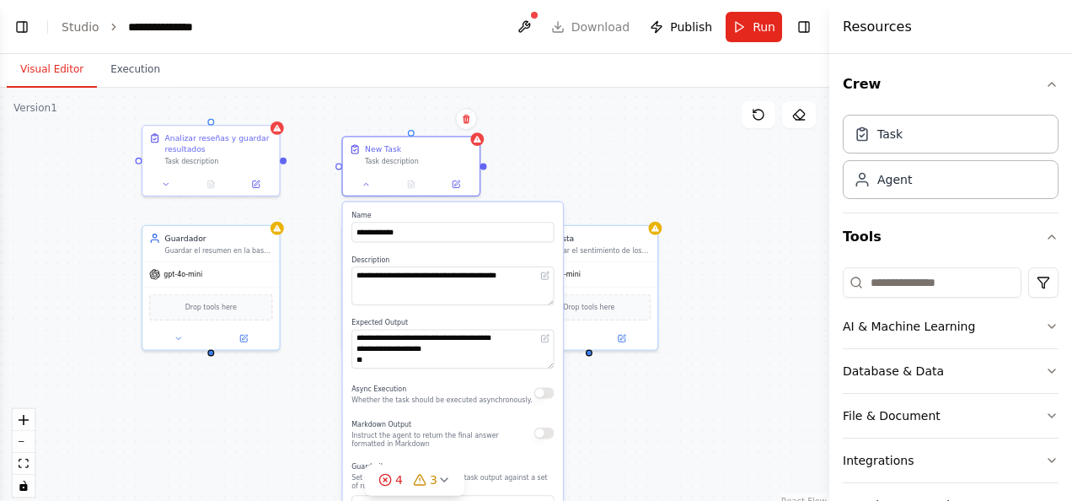
drag, startPoint x: 688, startPoint y: 243, endPoint x: 679, endPoint y: 394, distance: 151.1
click at [679, 394] on div "**********" at bounding box center [414, 298] width 829 height 421
click at [464, 123] on icon at bounding box center [467, 119] width 10 height 10
click at [467, 119] on icon at bounding box center [466, 119] width 7 height 9
click at [562, 143] on div "**********" at bounding box center [414, 298] width 829 height 421
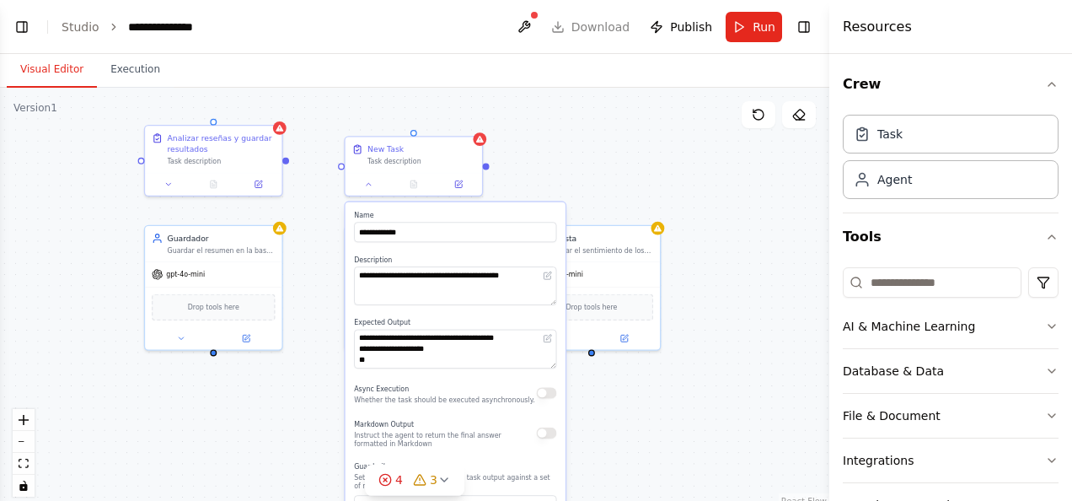
click at [614, 158] on div "**********" at bounding box center [414, 298] width 829 height 421
click at [456, 179] on icon at bounding box center [458, 182] width 7 height 7
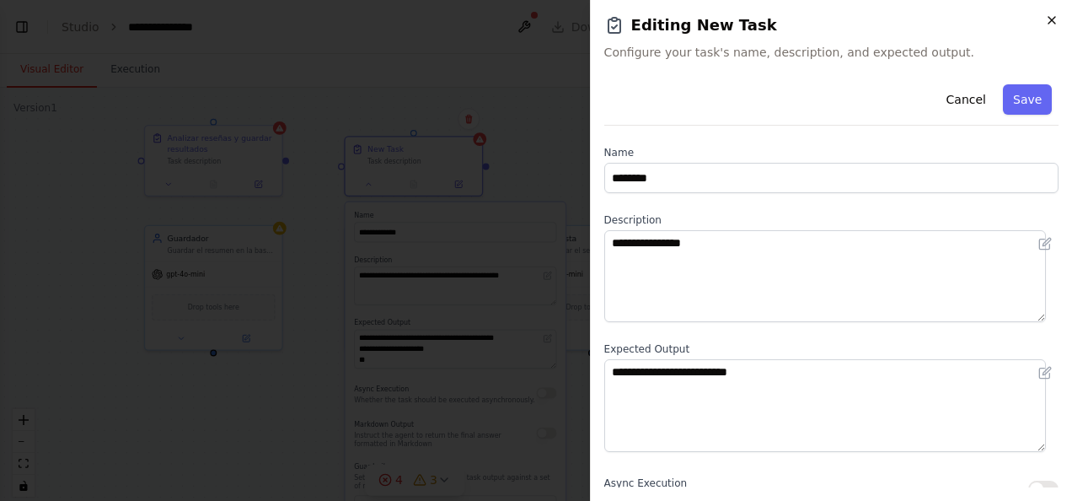
click at [1053, 20] on icon "button" at bounding box center [1051, 20] width 7 height 7
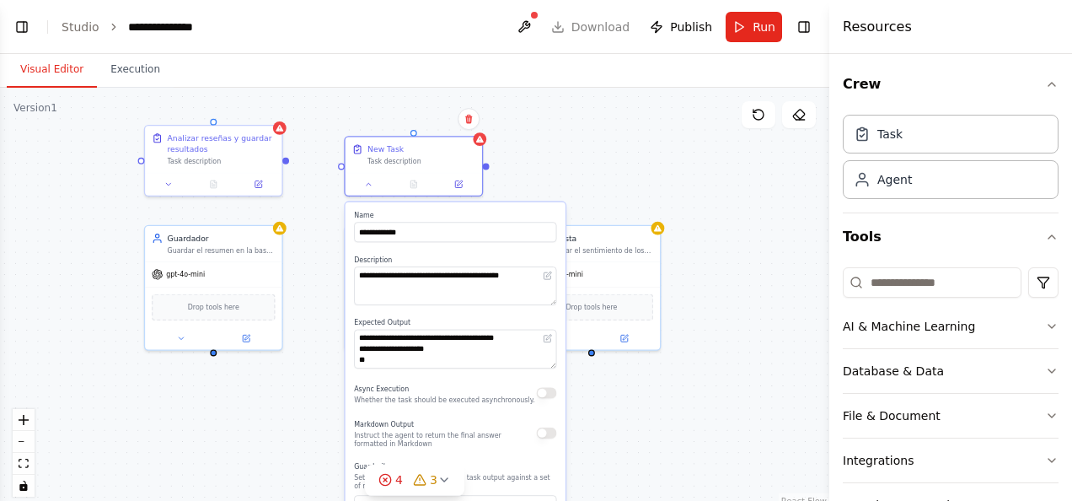
click at [640, 136] on div "**********" at bounding box center [414, 298] width 829 height 421
click at [405, 172] on div at bounding box center [414, 181] width 137 height 23
click at [806, 111] on button at bounding box center [799, 114] width 34 height 27
click at [469, 123] on icon at bounding box center [468, 119] width 7 height 9
click at [438, 120] on button "Confirm" at bounding box center [421, 119] width 60 height 20
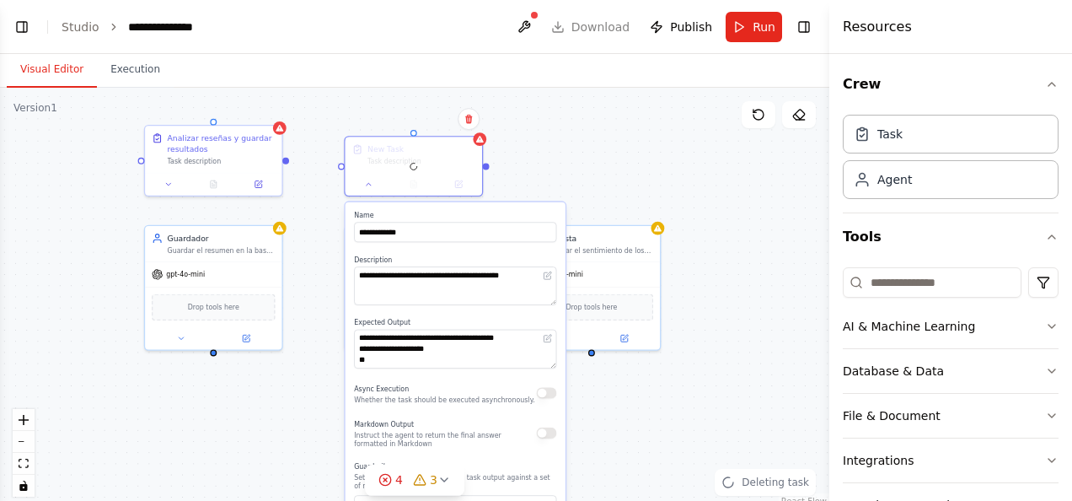
click at [543, 121] on div "**********" at bounding box center [414, 298] width 829 height 421
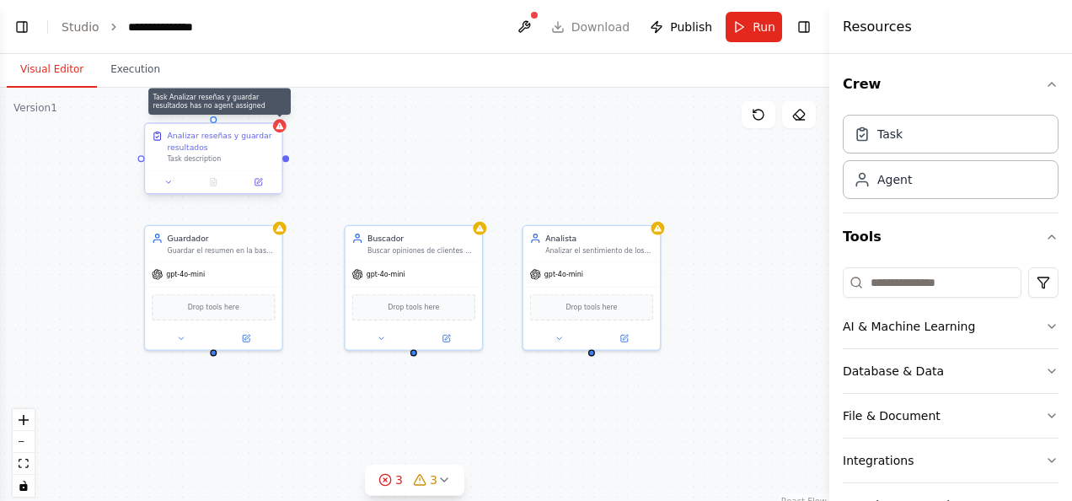
click at [281, 128] on icon at bounding box center [280, 125] width 8 height 7
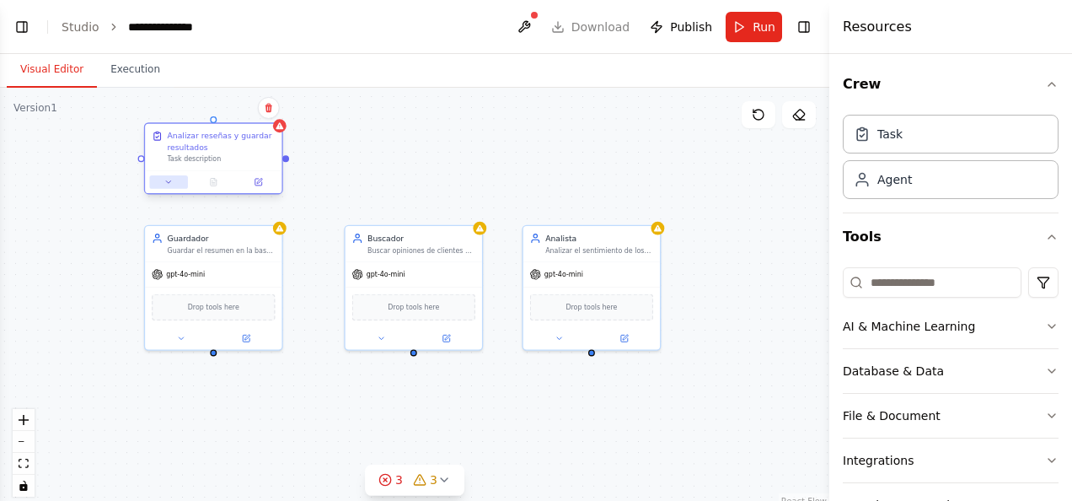
click at [175, 183] on button at bounding box center [168, 181] width 38 height 13
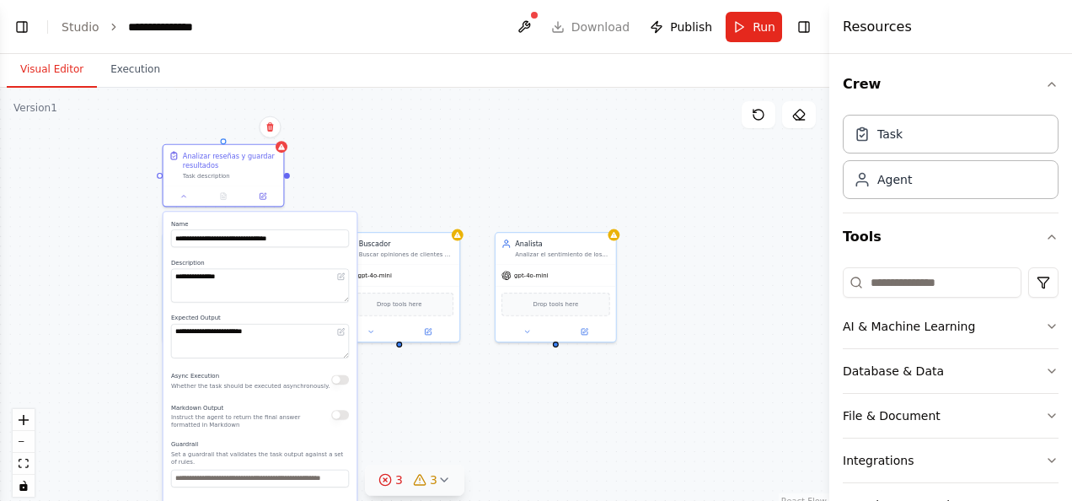
click at [440, 475] on icon at bounding box center [443, 479] width 13 height 13
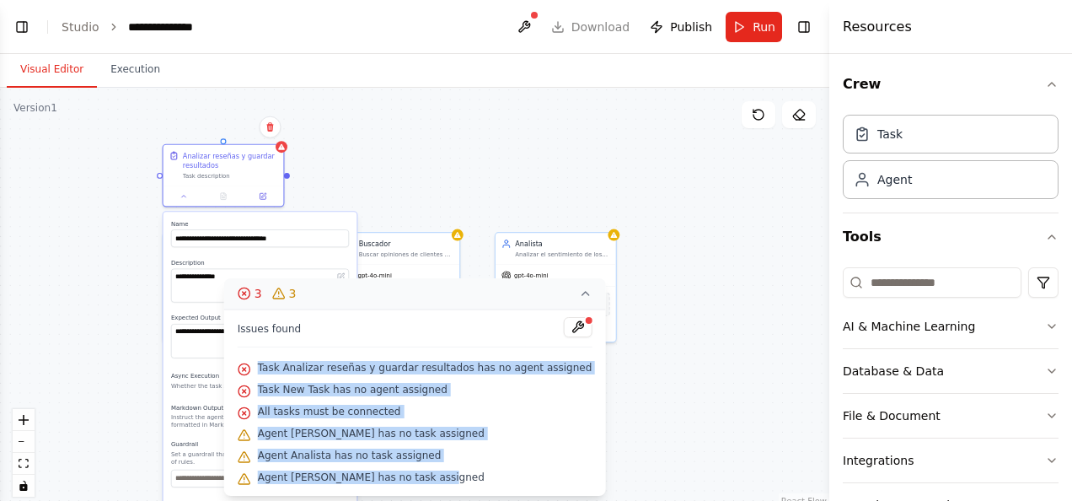
drag, startPoint x: 464, startPoint y: 474, endPoint x: 278, endPoint y: 364, distance: 216.1
click at [278, 364] on div "Issues found Task Analizar reseñas y guardar resultados has no agent assigned T…" at bounding box center [415, 402] width 382 height 186
copy div "Task Analizar reseñas y guardar resultados has no agent assigned Task New Task …"
